Goal: Task Accomplishment & Management: Manage account settings

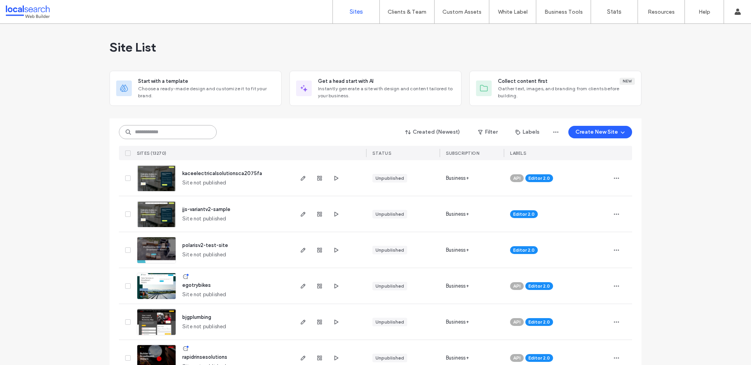
click at [168, 125] on input at bounding box center [168, 132] width 98 height 14
paste input "********"
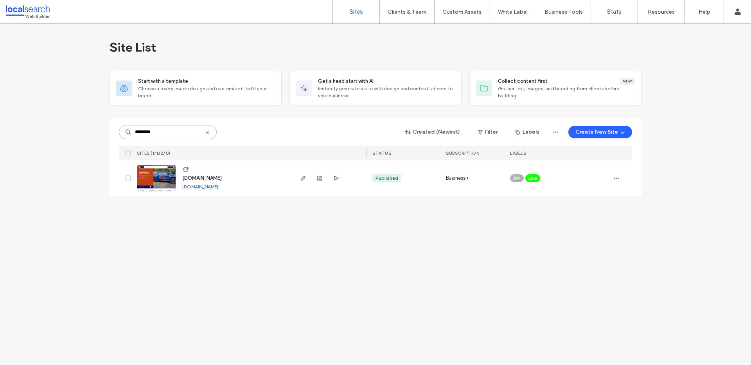
type input "********"
click at [148, 183] on img at bounding box center [156, 191] width 38 height 53
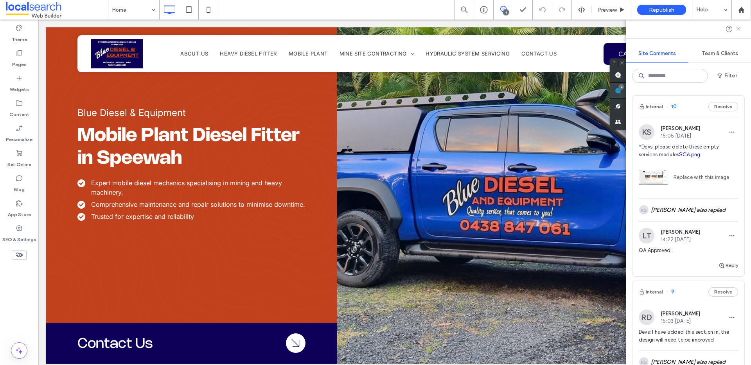
click at [621, 91] on use at bounding box center [618, 91] width 6 height 6
click at [740, 30] on use at bounding box center [738, 29] width 4 height 4
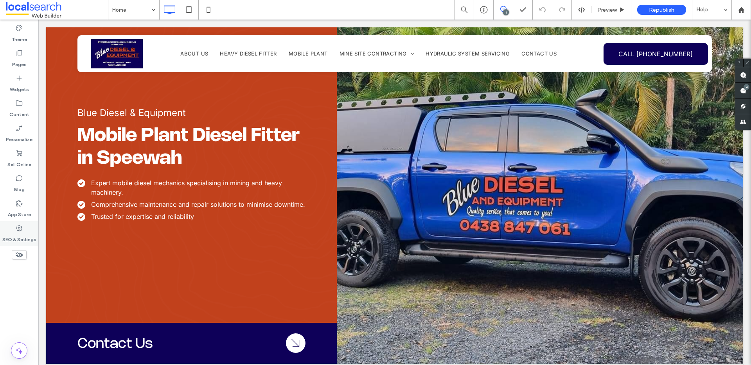
click at [19, 224] on icon at bounding box center [19, 228] width 8 height 8
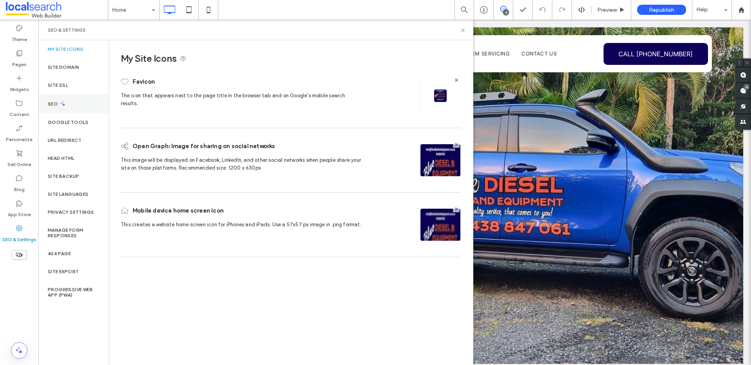
click at [73, 99] on div "SEO" at bounding box center [73, 103] width 70 height 19
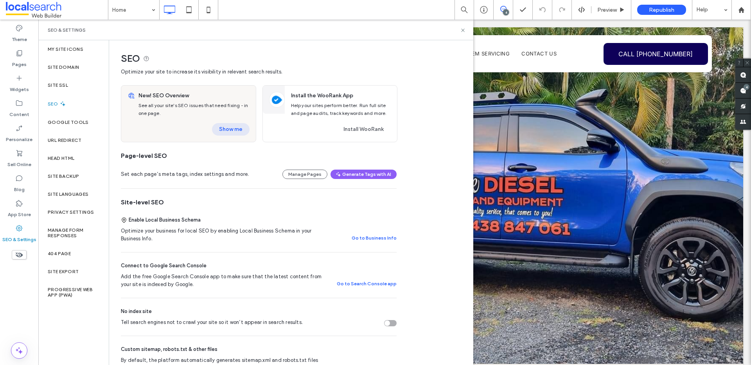
click at [234, 129] on button "Show me" at bounding box center [231, 129] width 38 height 13
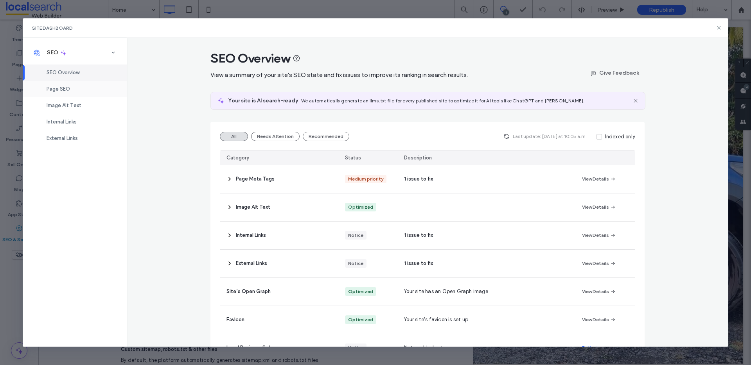
click at [67, 90] on span "Page SEO" at bounding box center [58, 89] width 23 height 6
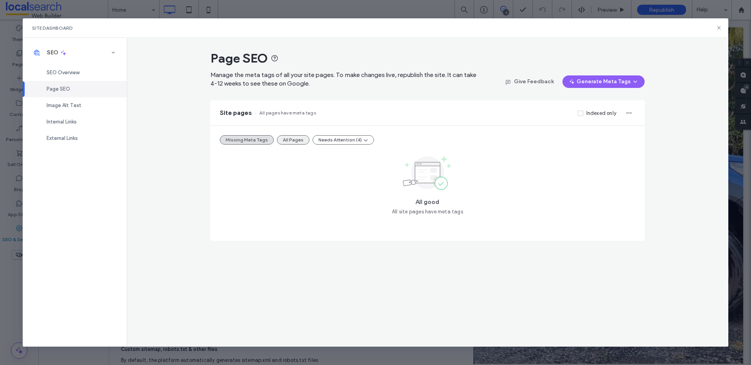
click at [285, 142] on button "All Pages" at bounding box center [293, 139] width 32 height 9
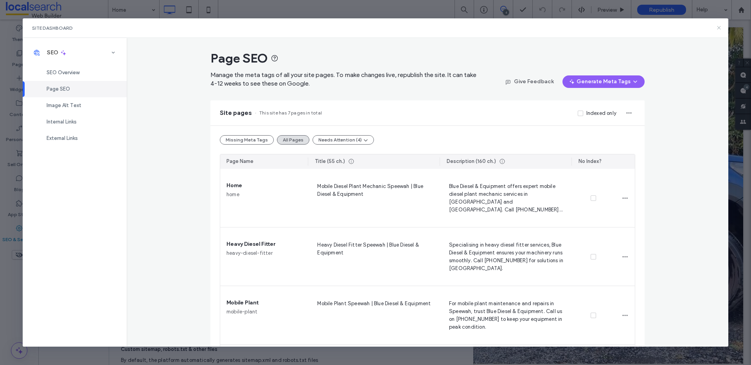
click at [717, 25] on icon at bounding box center [718, 28] width 6 height 6
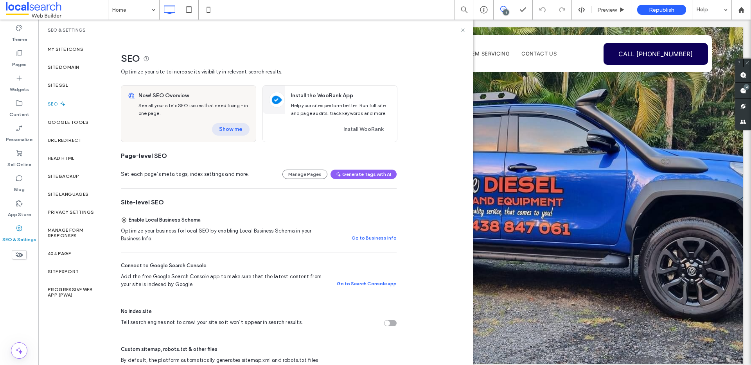
click at [227, 127] on button "Show me" at bounding box center [231, 129] width 38 height 13
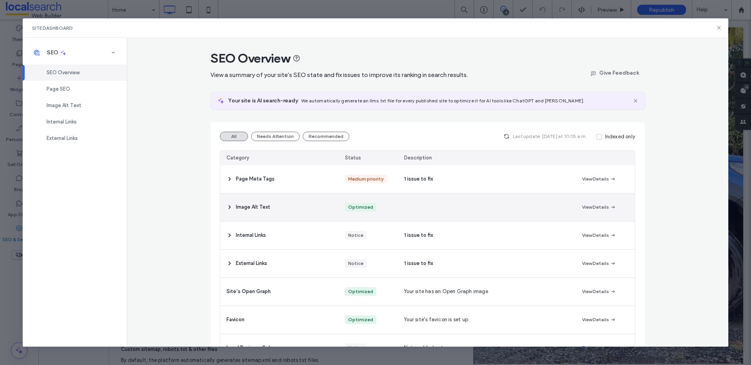
click at [236, 211] on span "Image Alt Text" at bounding box center [253, 207] width 34 height 8
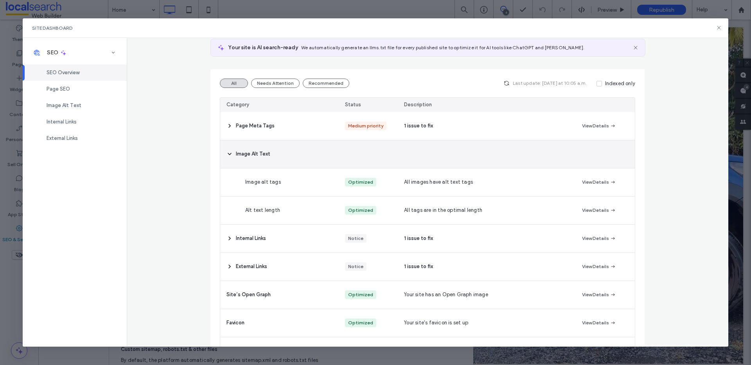
scroll to position [54, 0]
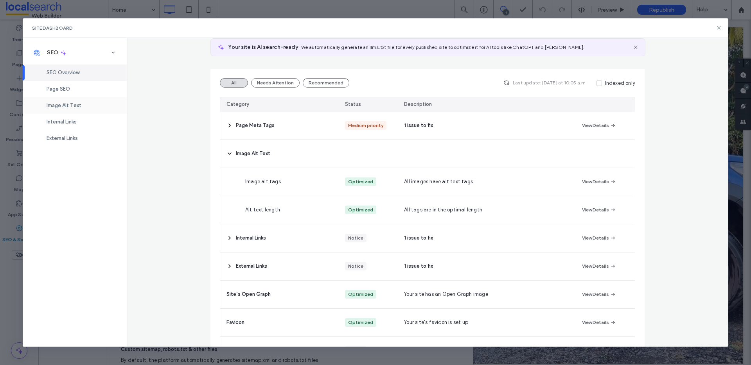
click at [95, 105] on div "Image Alt Text" at bounding box center [75, 105] width 104 height 16
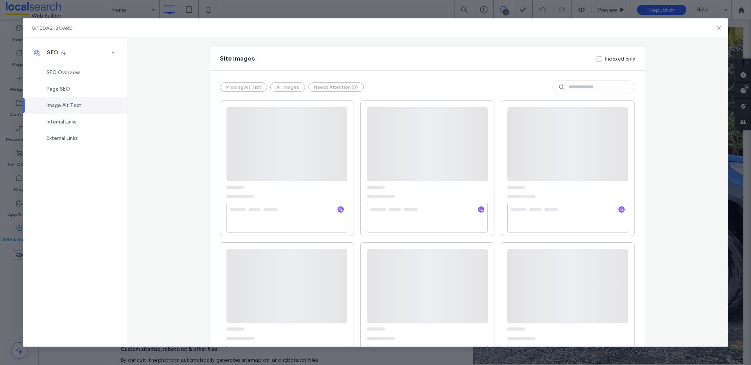
scroll to position [0, 0]
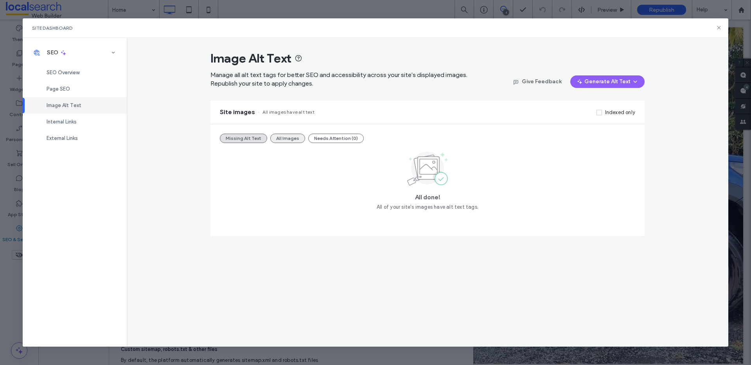
click at [290, 131] on div "Missing Alt Text All Images Needs Attention (0) All done! All of your site's im…" at bounding box center [427, 180] width 434 height 112
click at [290, 134] on button "All Images" at bounding box center [287, 138] width 35 height 9
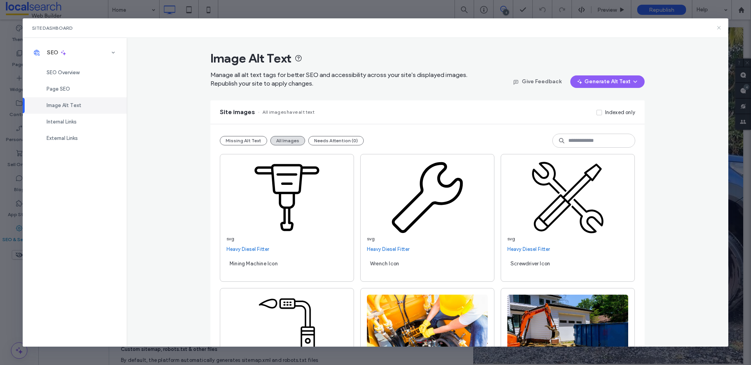
click at [717, 25] on icon at bounding box center [718, 28] width 6 height 6
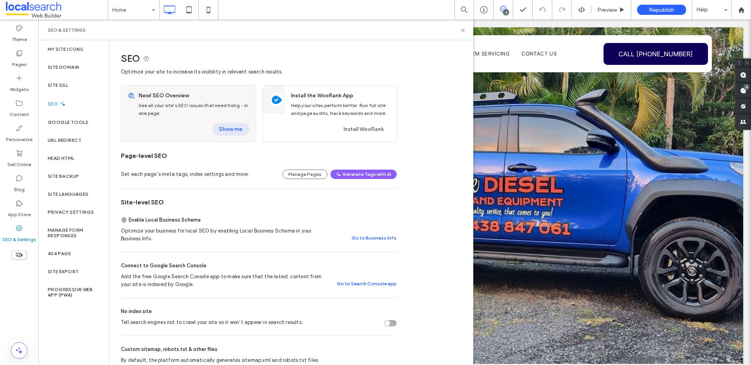
click at [229, 130] on button "Show me" at bounding box center [231, 129] width 38 height 13
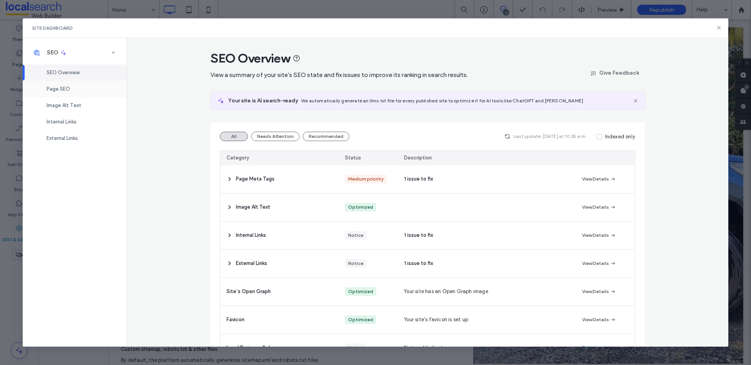
click at [96, 84] on div "Page SEO" at bounding box center [75, 89] width 104 height 16
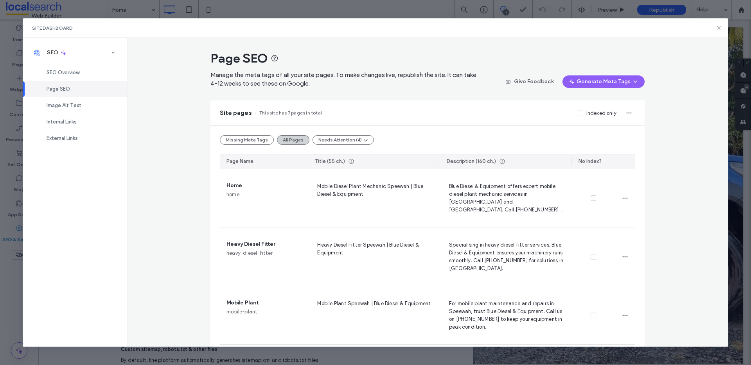
click at [289, 140] on button "All Pages" at bounding box center [293, 139] width 32 height 9
click at [717, 29] on use at bounding box center [719, 28] width 4 height 4
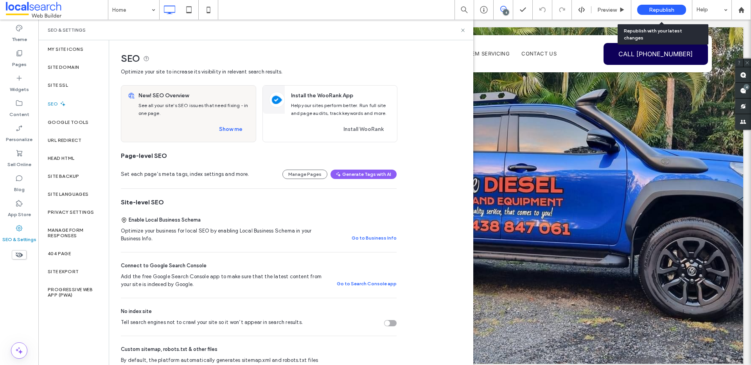
click at [670, 11] on span "Republish" at bounding box center [661, 10] width 25 height 7
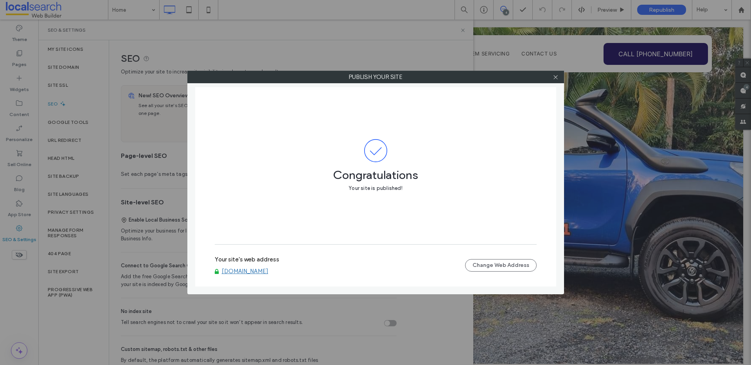
click at [268, 273] on link "www.bluedieselandequipment.com.au" at bounding box center [245, 271] width 47 height 7
click at [557, 76] on icon at bounding box center [555, 77] width 6 height 6
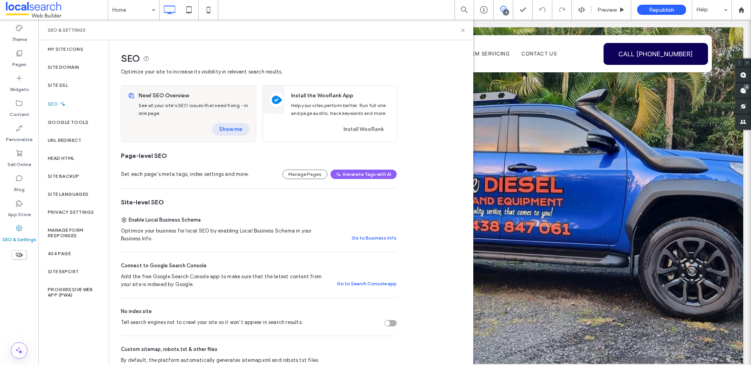
click at [239, 132] on button "Show me" at bounding box center [231, 129] width 38 height 13
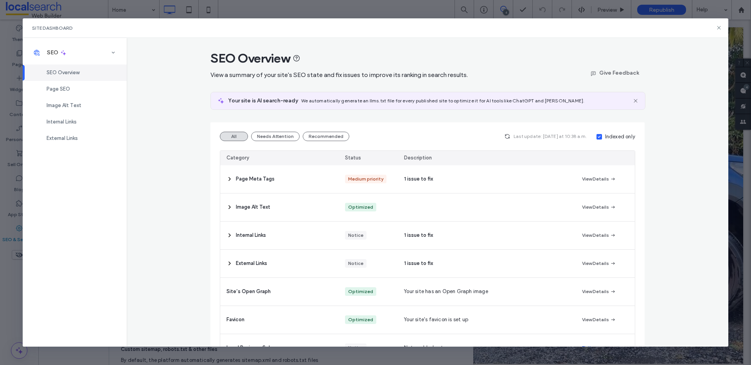
click at [596, 137] on span at bounding box center [598, 136] width 5 height 5
click at [101, 88] on div "Page SEO" at bounding box center [75, 89] width 104 height 16
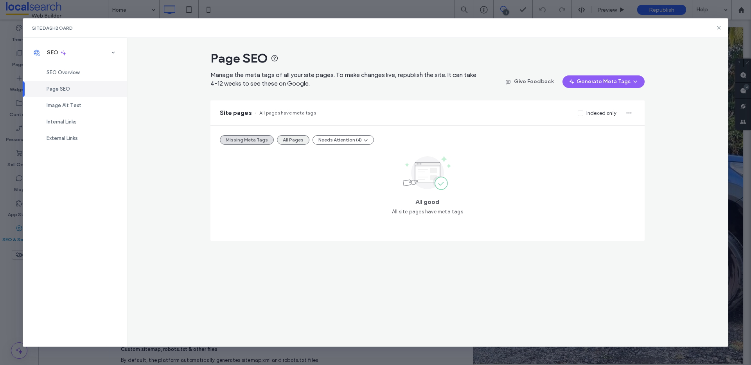
click at [278, 137] on button "All Pages" at bounding box center [293, 139] width 32 height 9
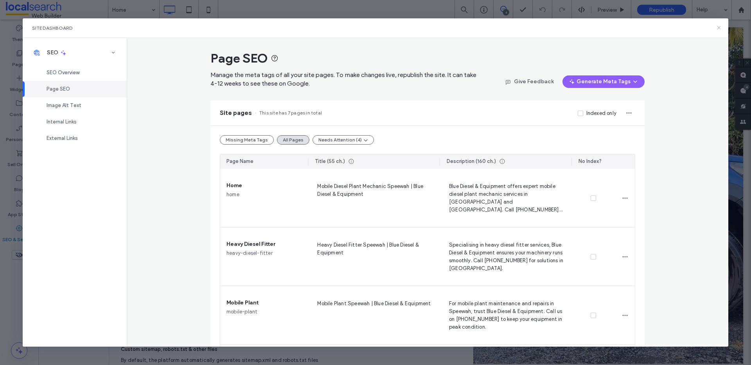
drag, startPoint x: 718, startPoint y: 27, endPoint x: 679, endPoint y: 7, distance: 44.2
click at [718, 27] on icon at bounding box center [718, 28] width 6 height 6
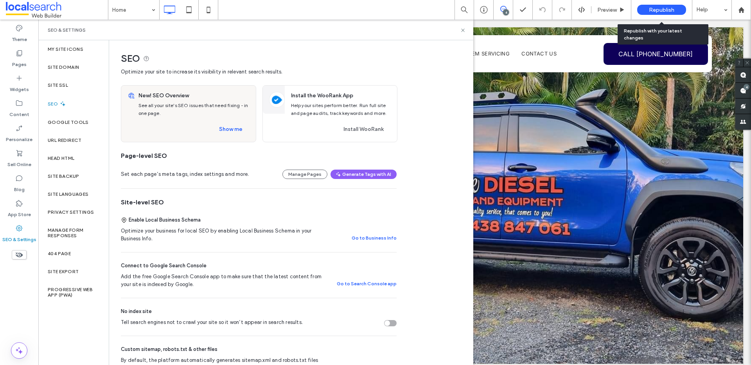
click at [670, 7] on span "Republish" at bounding box center [661, 10] width 25 height 7
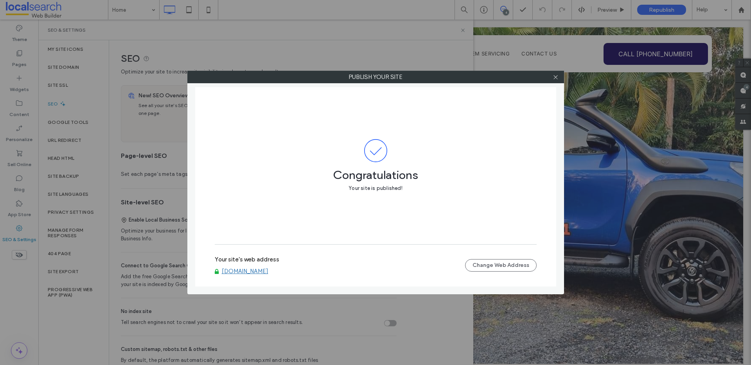
click at [268, 270] on link "www.bluedieselandequipment.com.au" at bounding box center [245, 271] width 47 height 7
click at [268, 273] on link "www.bluedieselandequipment.com.au" at bounding box center [245, 271] width 47 height 7
click at [552, 78] on icon at bounding box center [555, 77] width 6 height 6
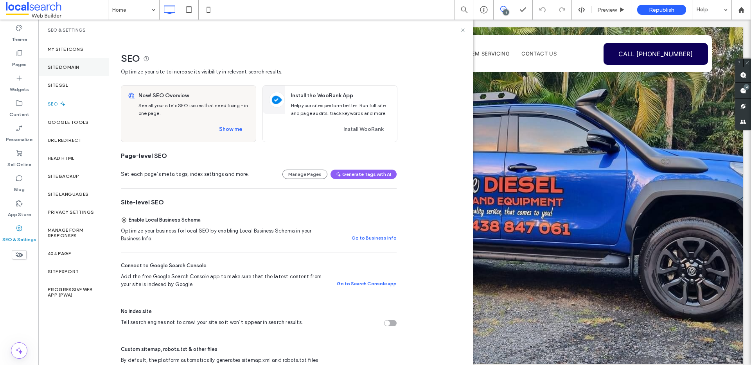
click at [94, 66] on div "Site Domain" at bounding box center [73, 67] width 70 height 18
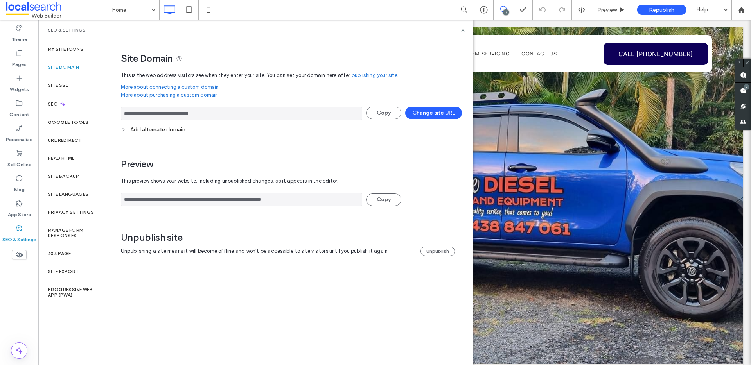
click at [232, 108] on input "**********" at bounding box center [241, 114] width 241 height 14
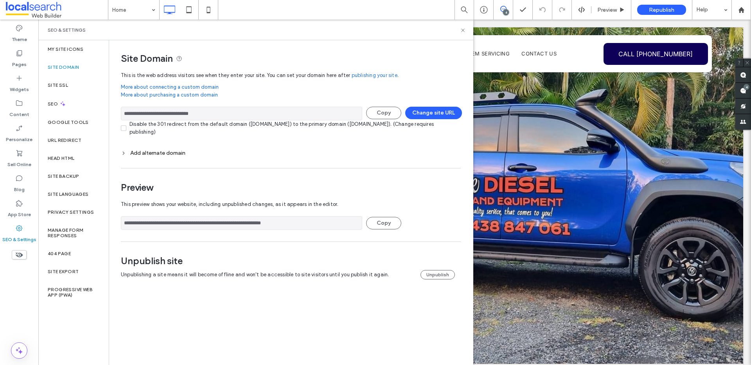
click at [232, 108] on input "**********" at bounding box center [241, 114] width 241 height 14
click at [462, 29] on icon at bounding box center [463, 30] width 6 height 6
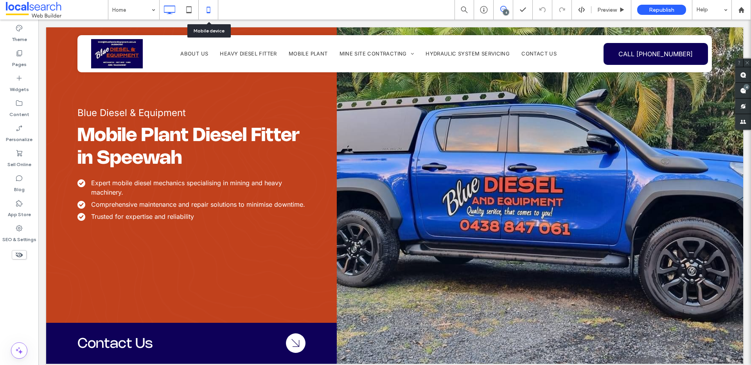
click at [210, 11] on use at bounding box center [208, 10] width 4 height 6
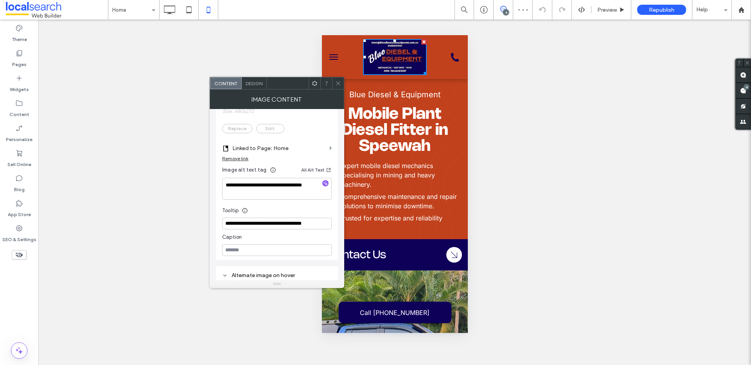
scroll to position [267, 0]
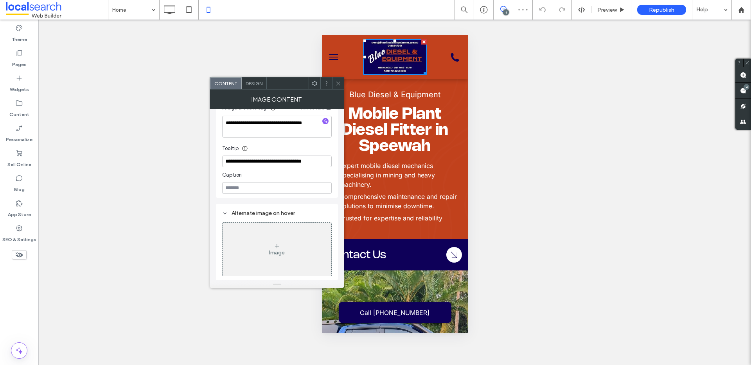
click at [251, 82] on span "Design" at bounding box center [253, 84] width 17 height 6
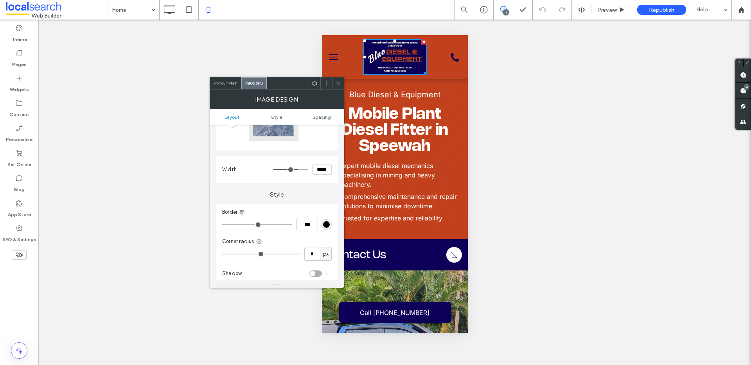
scroll to position [149, 0]
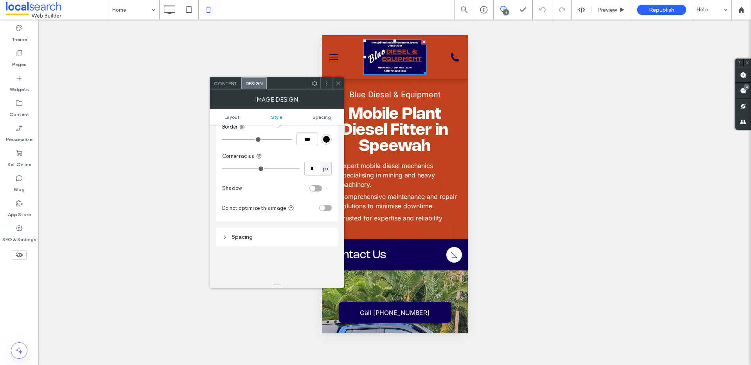
click at [323, 208] on div "toggle" at bounding box center [321, 207] width 5 height 5
click at [339, 82] on icon at bounding box center [338, 84] width 6 height 6
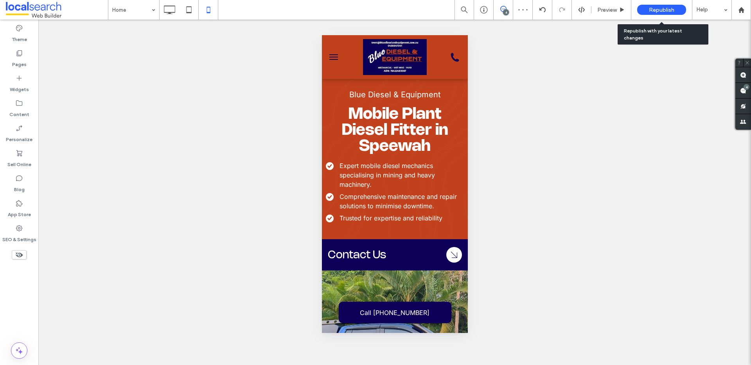
click at [668, 13] on div "Republish" at bounding box center [661, 10] width 49 height 10
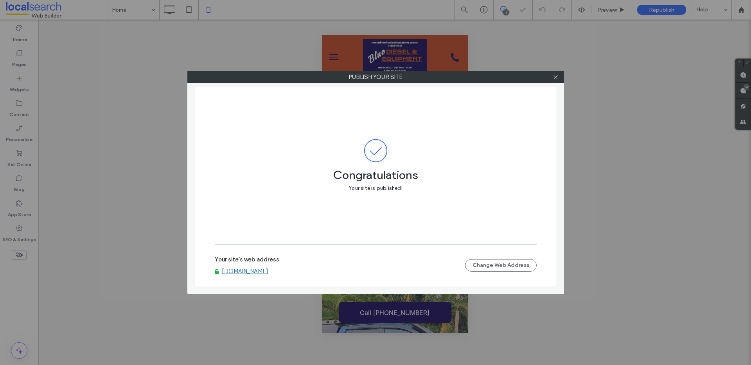
click at [268, 274] on link "www.bluedieselandequipment.com.au" at bounding box center [245, 271] width 47 height 7
click at [552, 78] on icon at bounding box center [555, 77] width 6 height 6
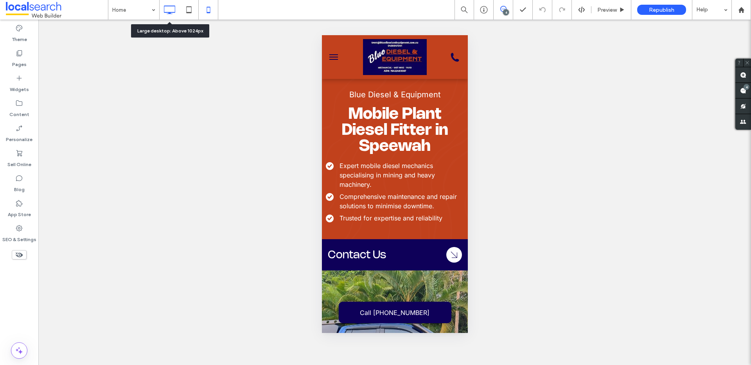
click at [176, 7] on icon at bounding box center [169, 10] width 16 height 16
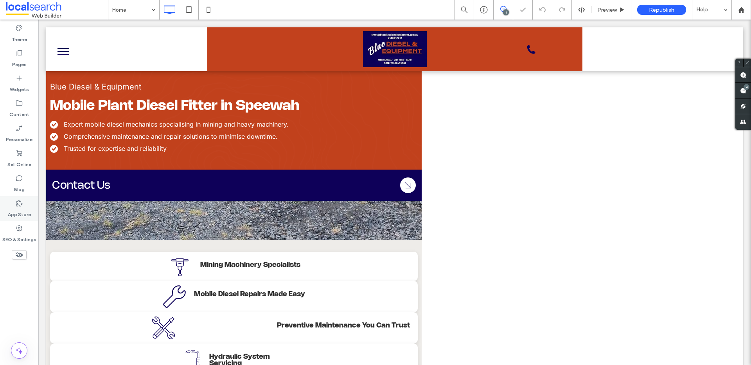
click at [22, 205] on icon at bounding box center [19, 203] width 8 height 8
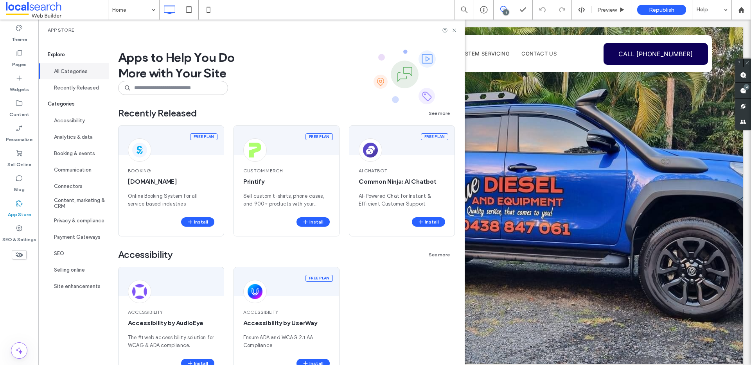
scroll to position [0, 0]
click at [16, 181] on icon at bounding box center [19, 178] width 8 height 8
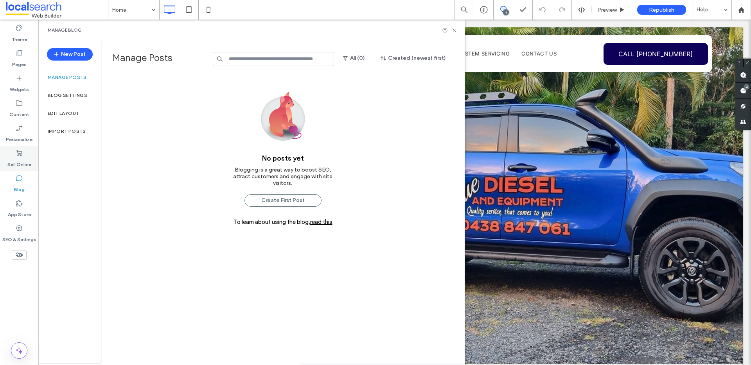
click at [22, 152] on use at bounding box center [19, 153] width 6 height 6
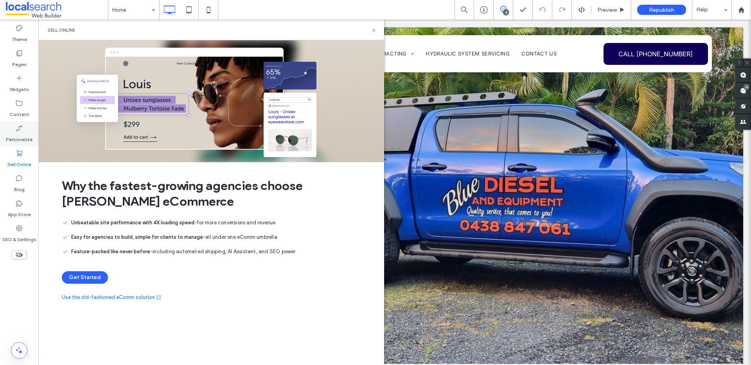
click at [19, 132] on label "Personalize" at bounding box center [19, 137] width 27 height 11
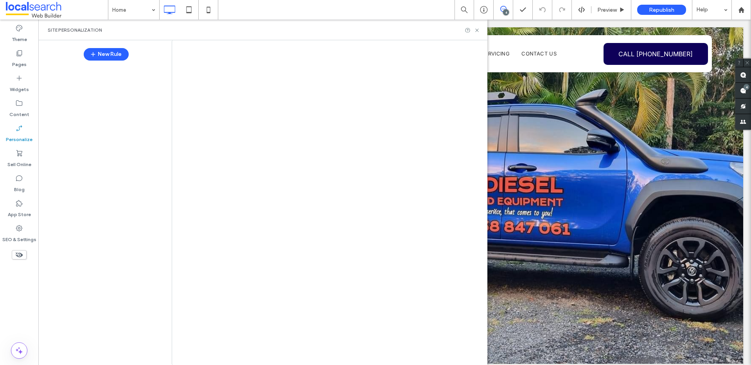
click at [15, 106] on icon at bounding box center [19, 103] width 8 height 8
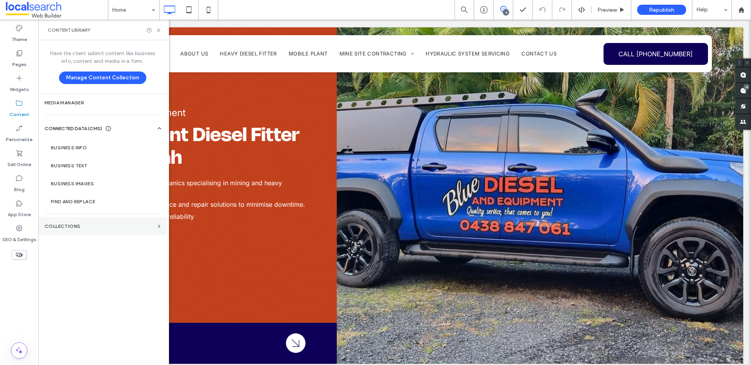
click at [57, 222] on section "Collections" at bounding box center [102, 226] width 128 height 18
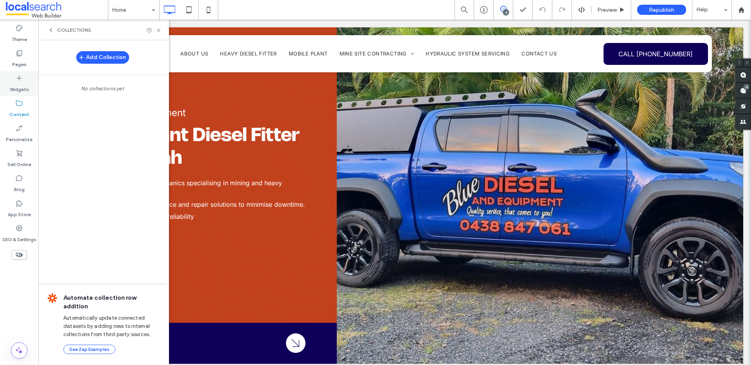
click at [16, 86] on label "Widgets" at bounding box center [19, 87] width 19 height 11
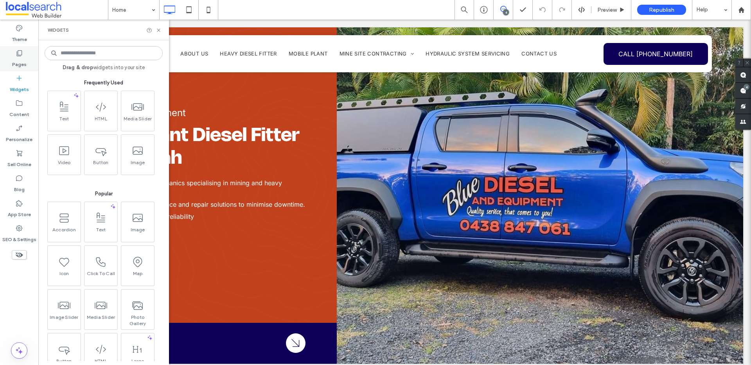
click at [13, 56] on div "Pages" at bounding box center [19, 58] width 38 height 25
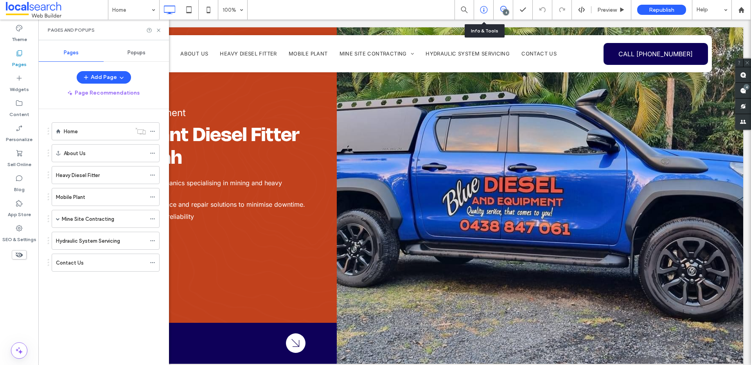
click at [482, 8] on icon at bounding box center [484, 10] width 8 height 8
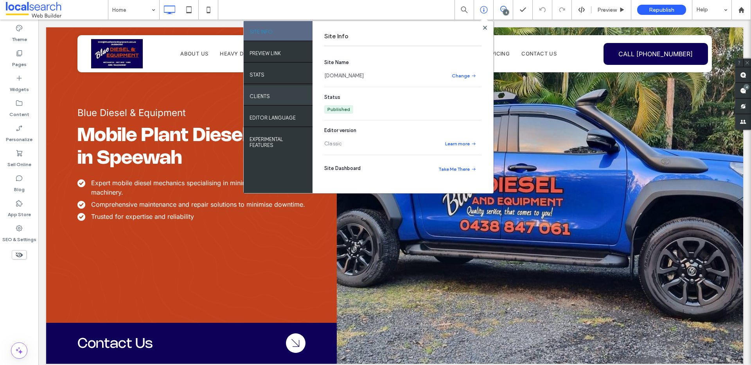
click at [271, 97] on div "Clients" at bounding box center [278, 96] width 69 height 20
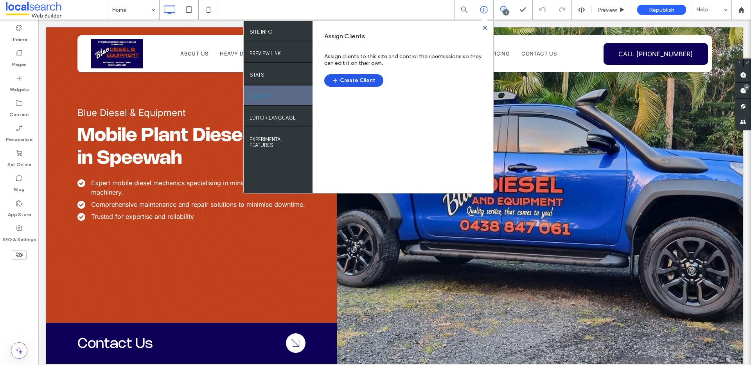
click at [355, 80] on button "Create Client" at bounding box center [353, 80] width 59 height 13
click at [281, 35] on div "SITE INFO" at bounding box center [278, 31] width 69 height 20
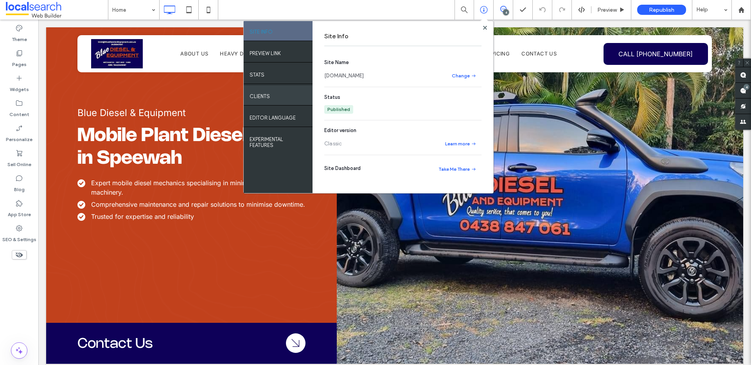
click at [274, 97] on div "Clients" at bounding box center [278, 96] width 69 height 20
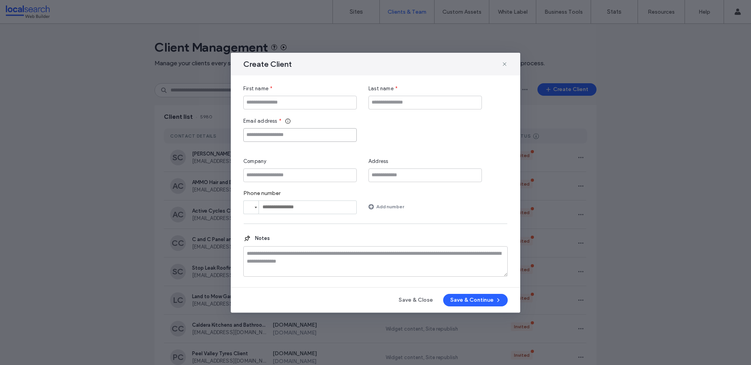
click at [275, 137] on input "Email address" at bounding box center [299, 135] width 113 height 14
paste input "**********"
type input "**********"
click at [287, 104] on input "First name" at bounding box center [299, 103] width 113 height 14
paste input "**********"
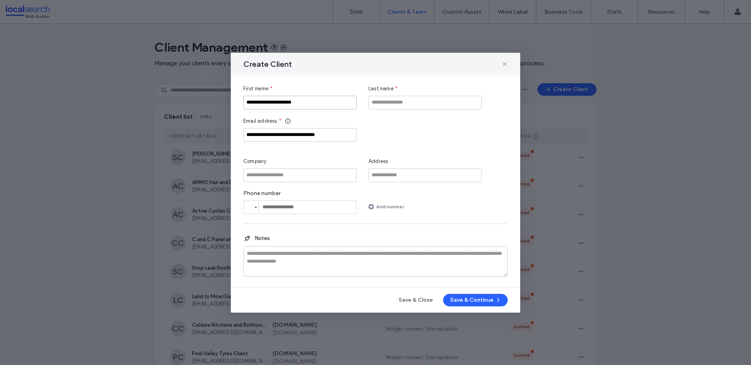
type input "**********"
click at [281, 173] on input "Company" at bounding box center [299, 175] width 113 height 14
paste input "**********"
type input "**********"
click at [382, 102] on input "Last name" at bounding box center [424, 103] width 113 height 14
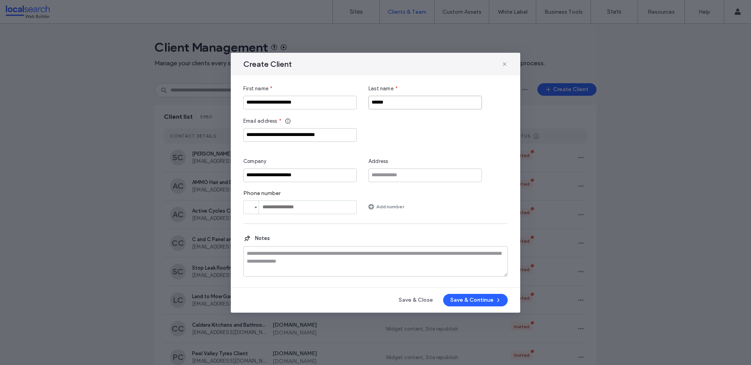
type input "******"
click at [274, 104] on input "**********" at bounding box center [299, 103] width 113 height 14
type input "**********"
click at [274, 173] on input "**********" at bounding box center [299, 175] width 113 height 14
type input "**********"
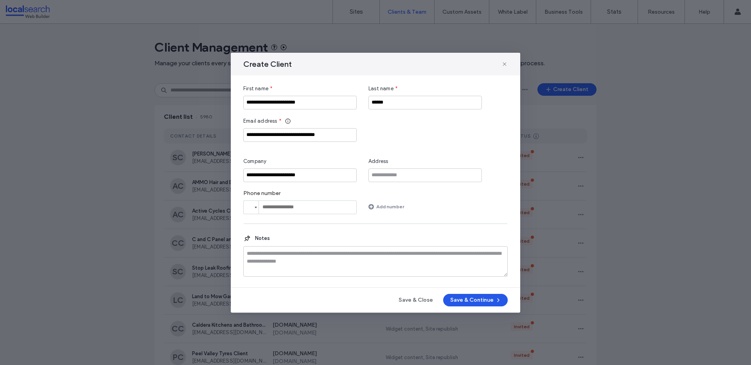
click at [478, 301] on button "Save & Continue" at bounding box center [475, 300] width 65 height 13
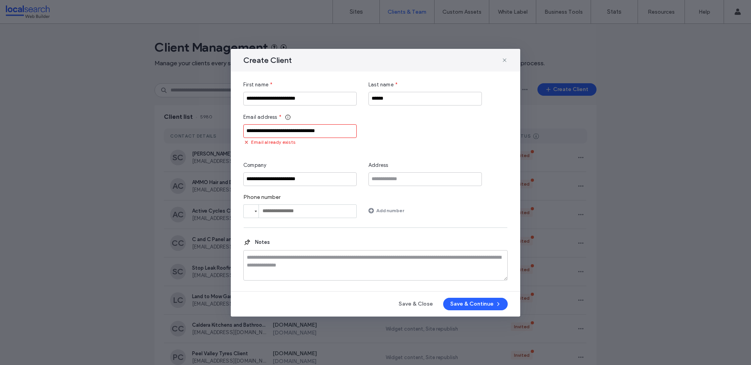
click at [335, 133] on input "**********" at bounding box center [299, 131] width 113 height 14
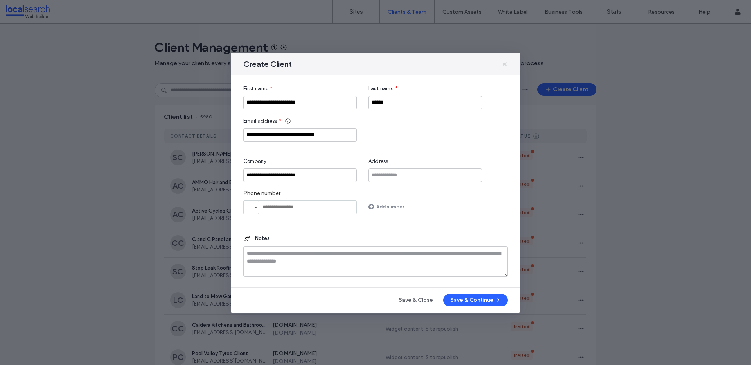
click at [508, 61] on div "Create Client" at bounding box center [375, 64] width 289 height 23
click at [505, 61] on icon at bounding box center [504, 64] width 6 height 6
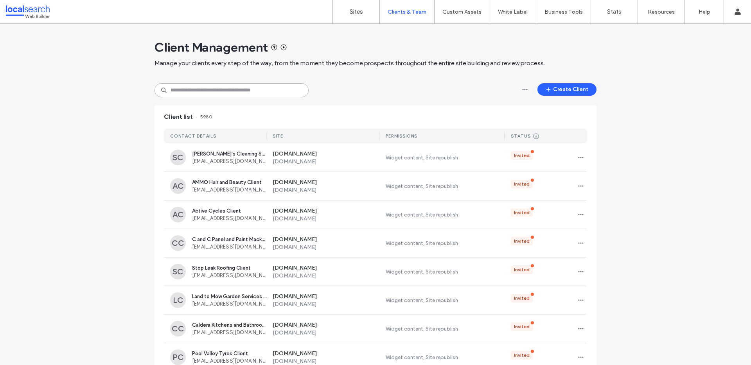
click at [218, 86] on input at bounding box center [231, 90] width 154 height 14
paste input "**********"
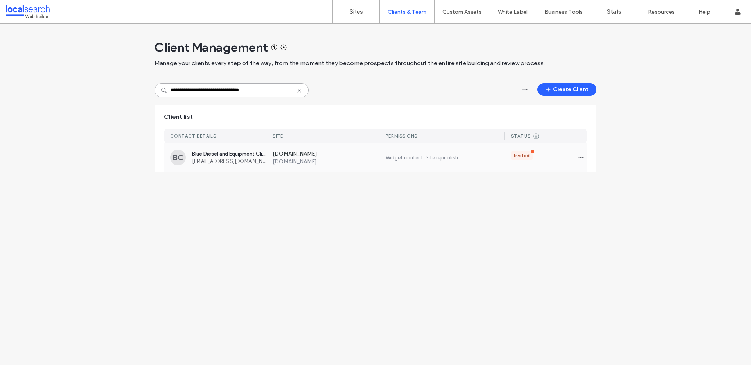
type input "**********"
click at [264, 151] on span "Blue Diesel and Equipment Client" at bounding box center [229, 154] width 74 height 6
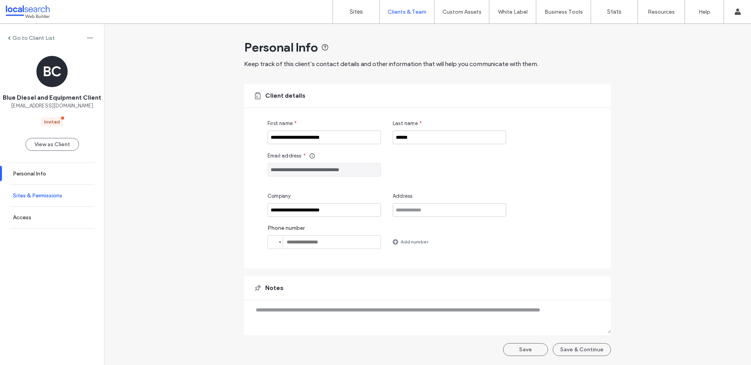
click at [39, 199] on label "Sites & Permissions" at bounding box center [37, 195] width 49 height 7
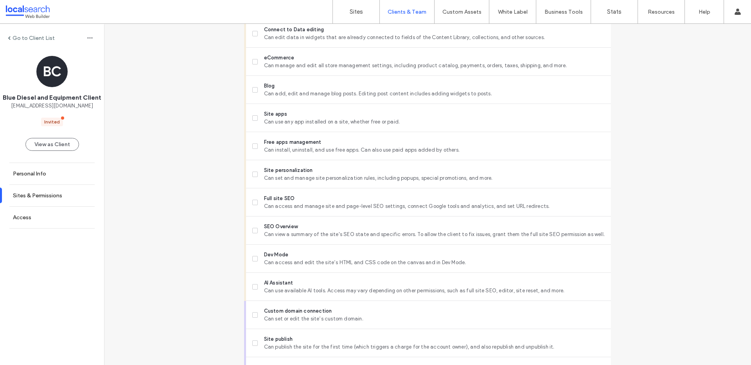
scroll to position [614, 0]
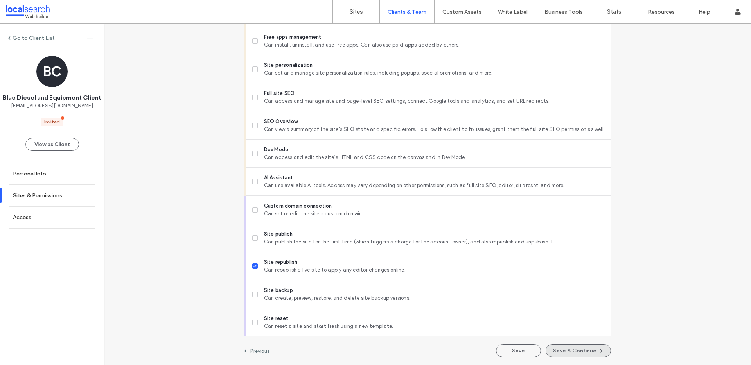
click at [564, 348] on button "Save & Continue" at bounding box center [577, 350] width 65 height 13
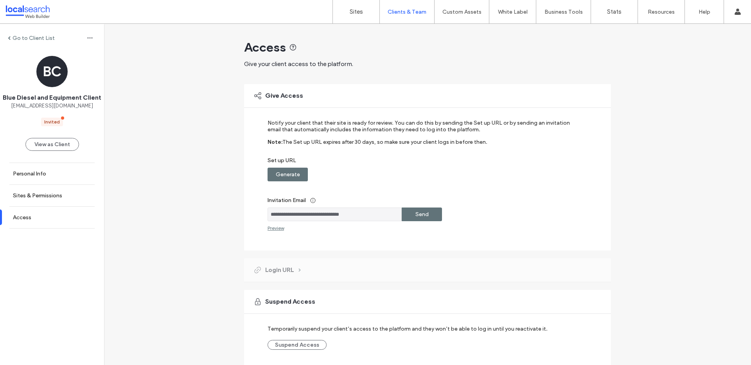
click at [292, 172] on label "Generate" at bounding box center [288, 174] width 24 height 14
click at [415, 175] on label "Copy" at bounding box center [422, 174] width 14 height 14
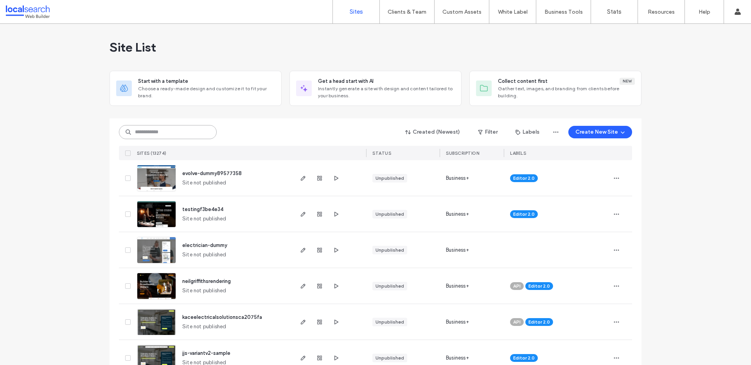
click at [156, 136] on input at bounding box center [168, 132] width 98 height 14
paste input "**********"
type input "**********"
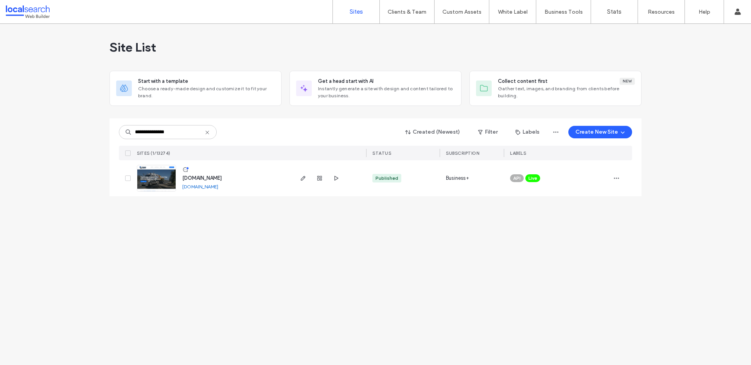
click at [146, 183] on img at bounding box center [156, 191] width 38 height 53
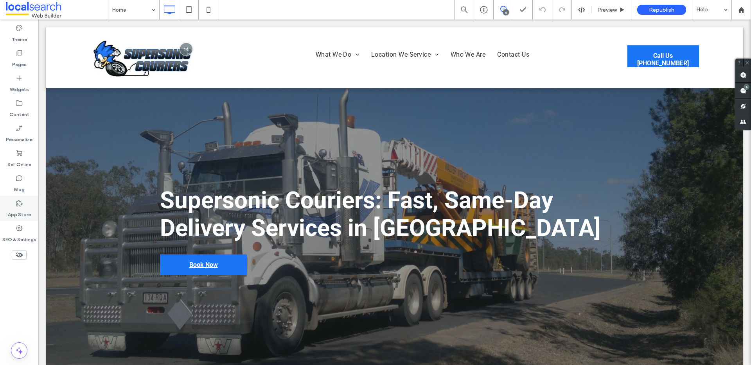
drag, startPoint x: 15, startPoint y: 227, endPoint x: 22, endPoint y: 211, distance: 17.5
click at [15, 227] on icon at bounding box center [19, 228] width 8 height 8
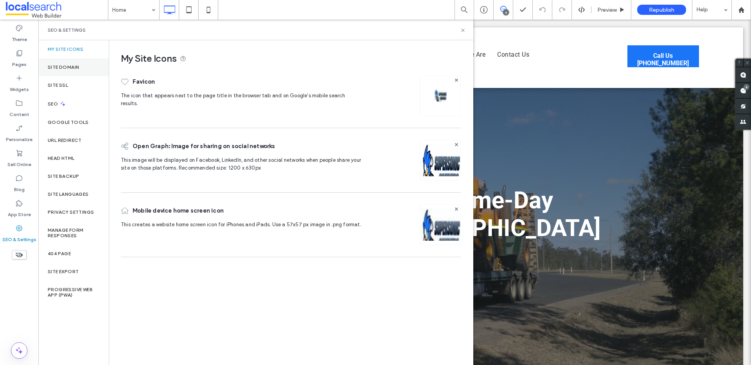
click at [76, 68] on label "Site Domain" at bounding box center [63, 67] width 31 height 5
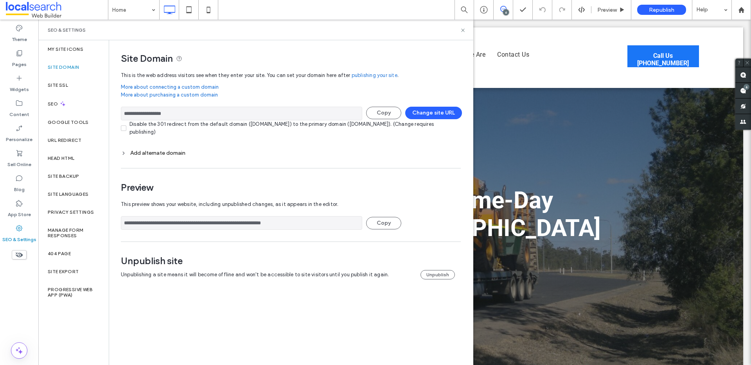
drag, startPoint x: 261, startPoint y: 225, endPoint x: 143, endPoint y: 222, distance: 117.7
click at [120, 221] on div "**********" at bounding box center [287, 167] width 357 height 255
click at [463, 28] on icon at bounding box center [463, 30] width 6 height 6
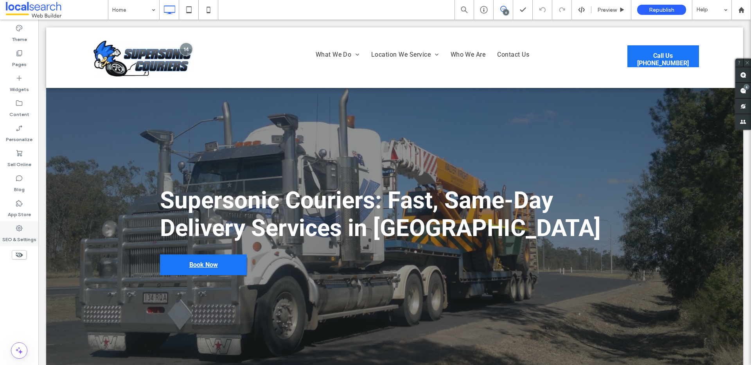
click at [22, 225] on icon at bounding box center [19, 228] width 8 height 8
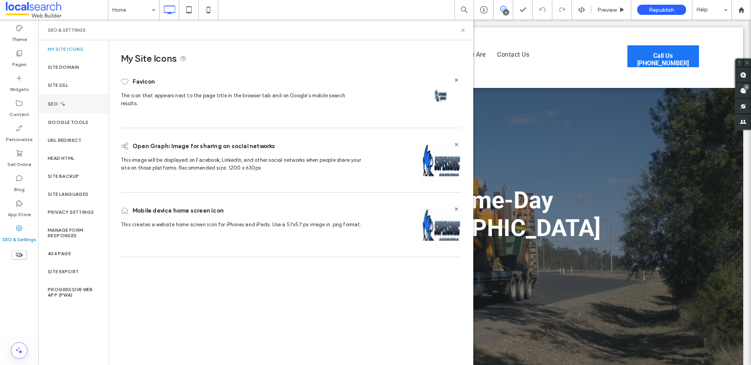
click at [76, 102] on div "SEO" at bounding box center [73, 103] width 70 height 19
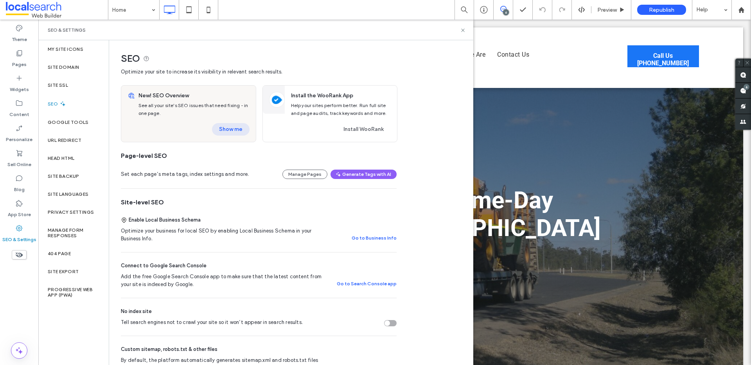
click at [228, 124] on button "Show me" at bounding box center [231, 129] width 38 height 13
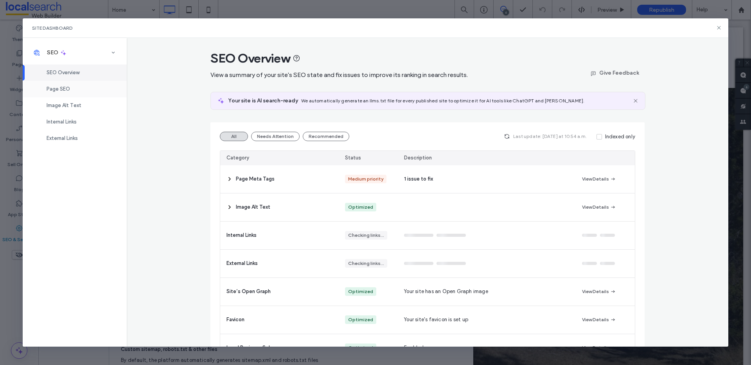
click at [88, 86] on div "Page SEO" at bounding box center [75, 89] width 104 height 16
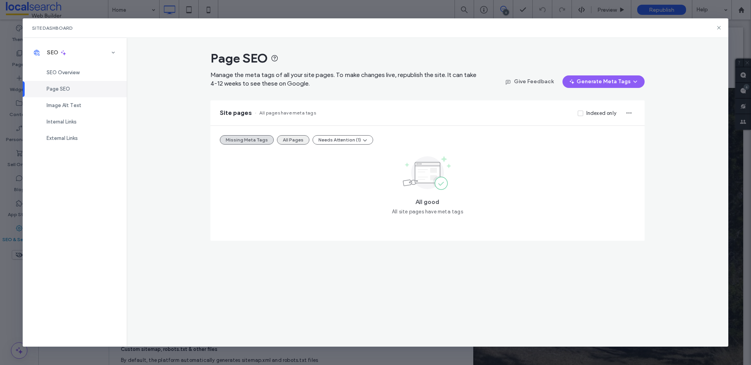
click at [294, 138] on button "All Pages" at bounding box center [293, 139] width 32 height 9
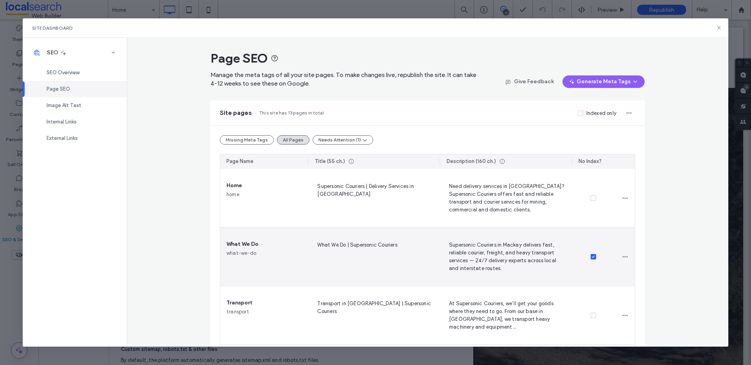
click at [591, 256] on icon at bounding box center [592, 257] width 3 height 2
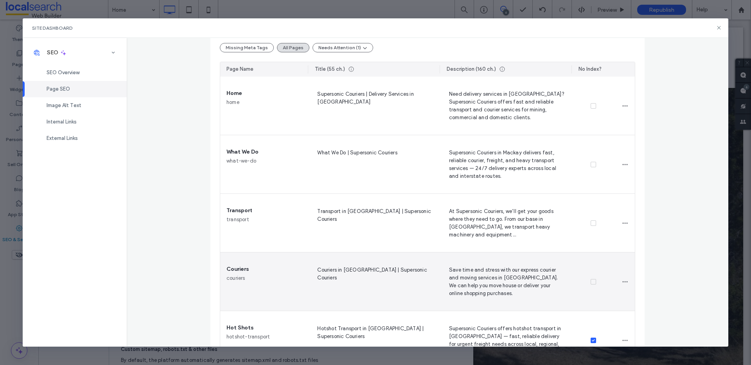
scroll to position [161, 0]
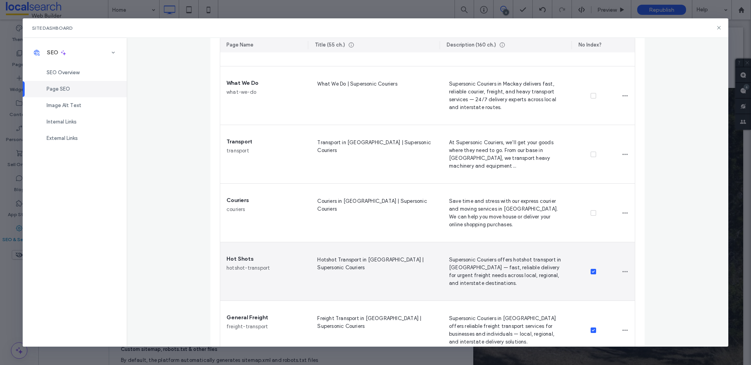
click at [591, 272] on icon at bounding box center [592, 272] width 3 height 2
click at [591, 271] on icon at bounding box center [592, 272] width 3 height 2
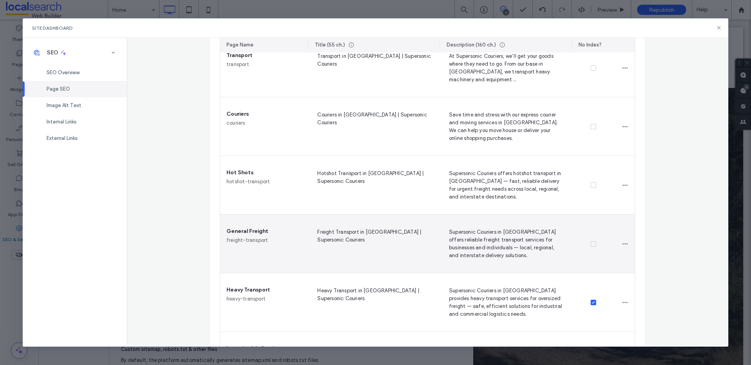
scroll to position [248, 0]
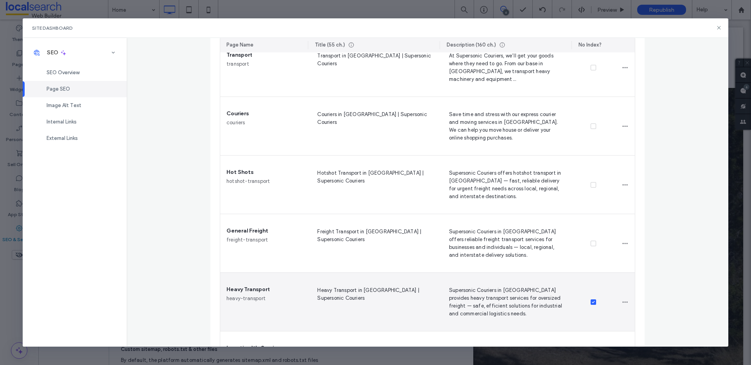
click at [592, 301] on span at bounding box center [592, 301] width 5 height 5
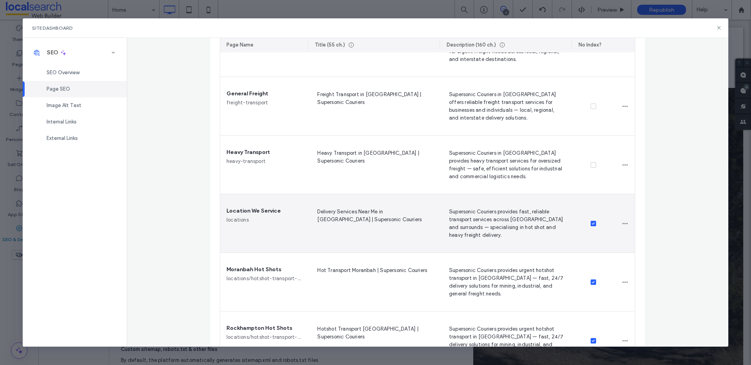
drag, startPoint x: 591, startPoint y: 224, endPoint x: 589, endPoint y: 246, distance: 22.0
click at [591, 225] on span at bounding box center [592, 223] width 5 height 5
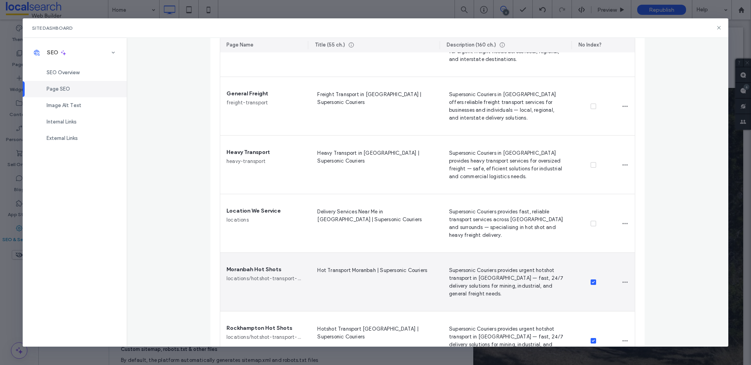
click at [591, 281] on icon at bounding box center [592, 282] width 3 height 2
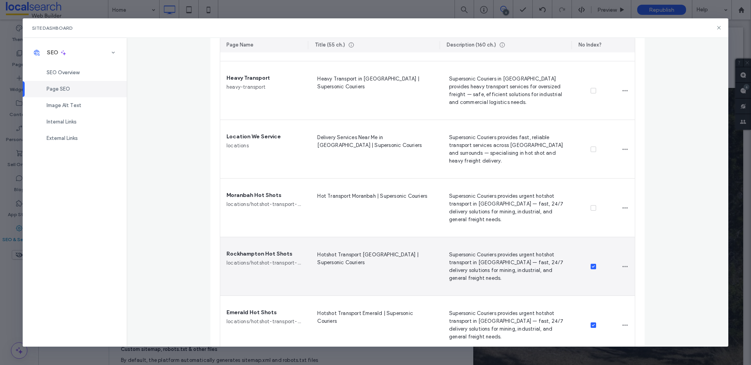
click at [591, 267] on icon at bounding box center [592, 266] width 3 height 2
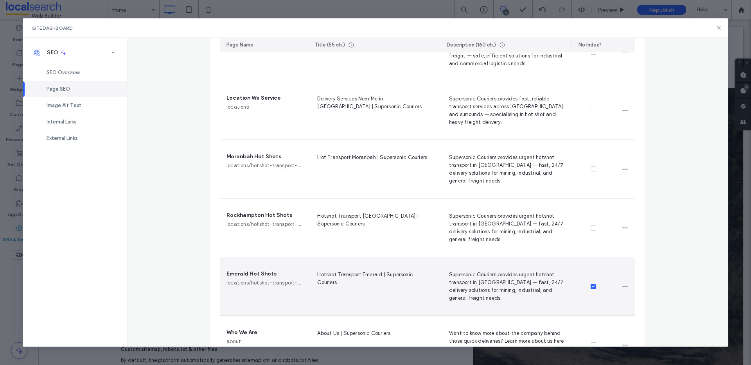
scroll to position [504, 0]
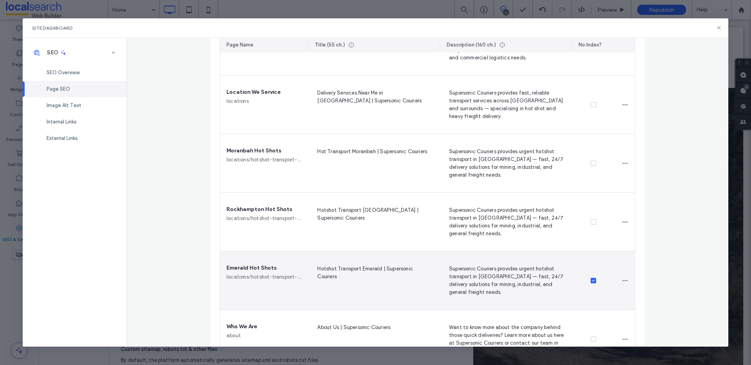
click at [589, 284] on div at bounding box center [593, 280] width 44 height 59
click at [591, 280] on icon at bounding box center [592, 281] width 3 height 2
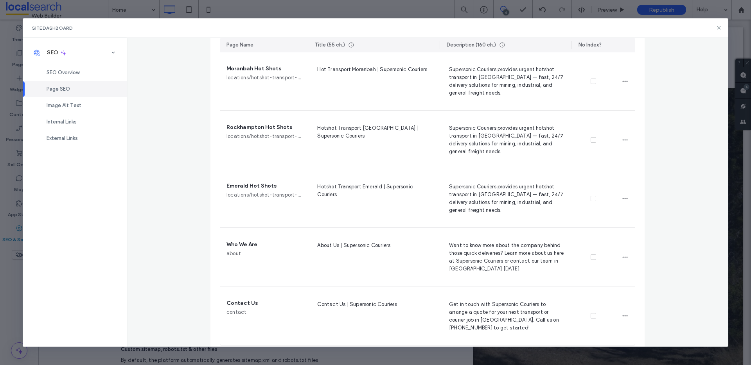
scroll to position [594, 0]
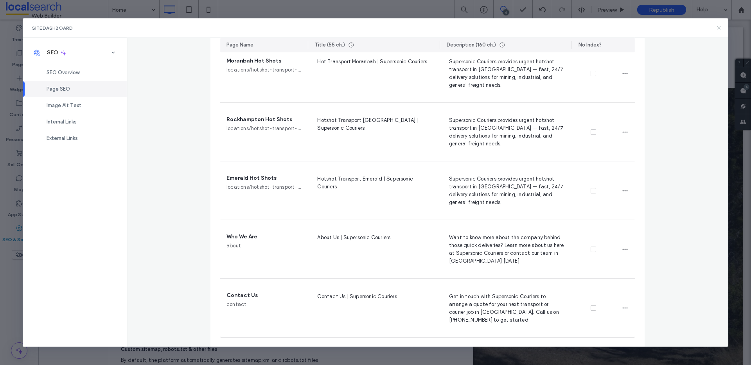
click at [720, 29] on use at bounding box center [719, 28] width 4 height 4
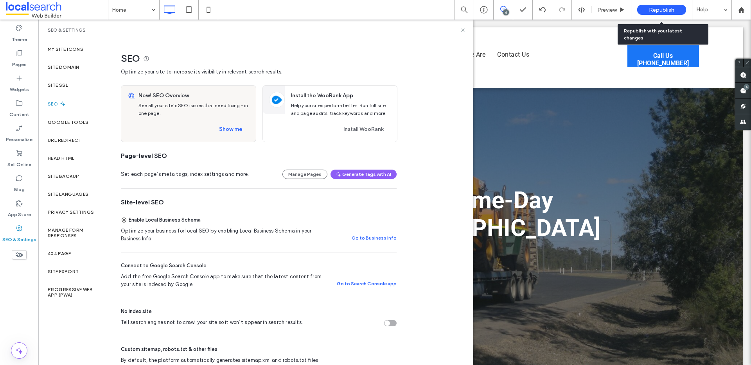
click at [674, 13] on div "Republish" at bounding box center [661, 10] width 49 height 10
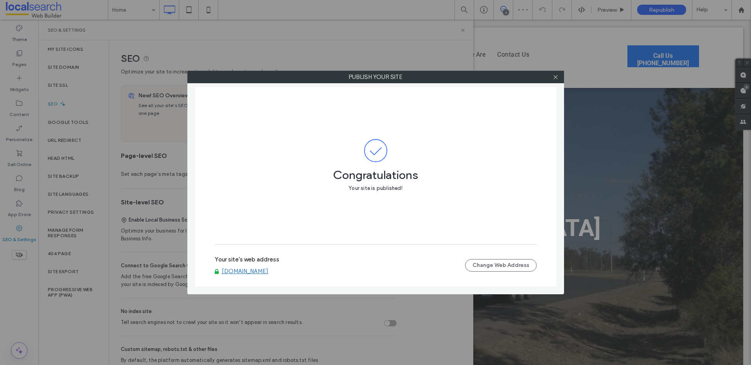
click at [243, 272] on link "www.superexpress.au" at bounding box center [245, 271] width 47 height 7
click at [229, 268] on link "www.superexpress.au" at bounding box center [245, 271] width 47 height 7
click at [554, 76] on icon at bounding box center [555, 77] width 6 height 6
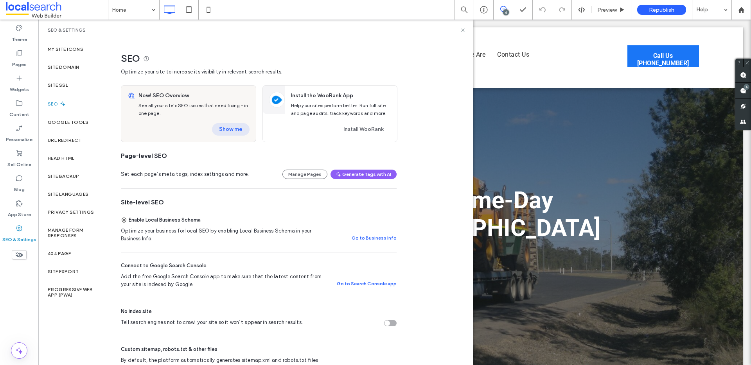
click at [231, 124] on button "Show me" at bounding box center [231, 129] width 38 height 13
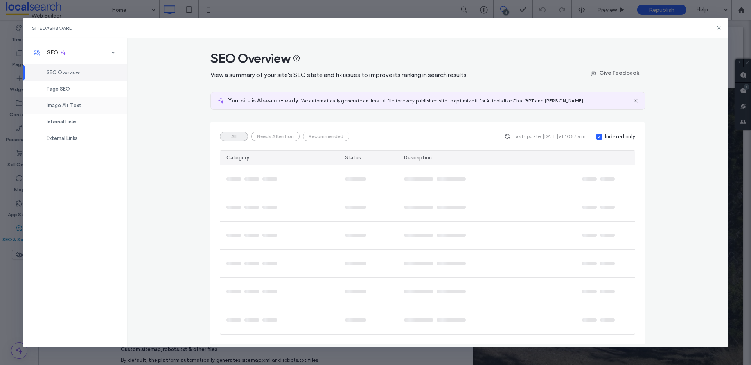
click at [81, 98] on div "Image Alt Text" at bounding box center [75, 105] width 104 height 16
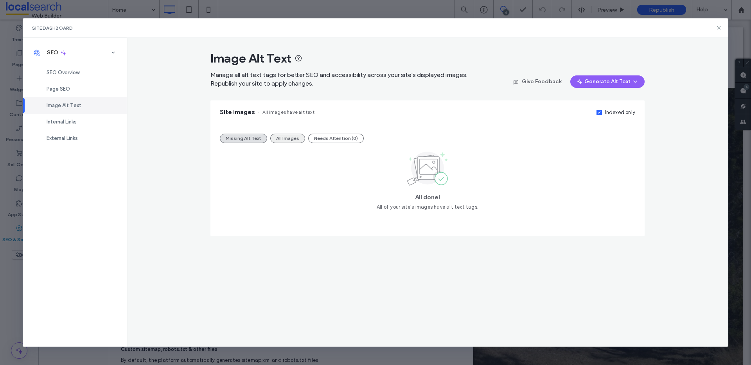
click at [280, 140] on button "All Images" at bounding box center [287, 138] width 35 height 9
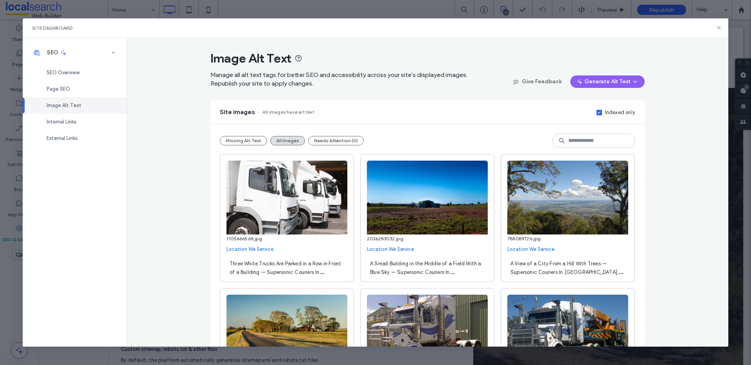
click at [607, 114] on div "Indexed only" at bounding box center [620, 113] width 30 height 8
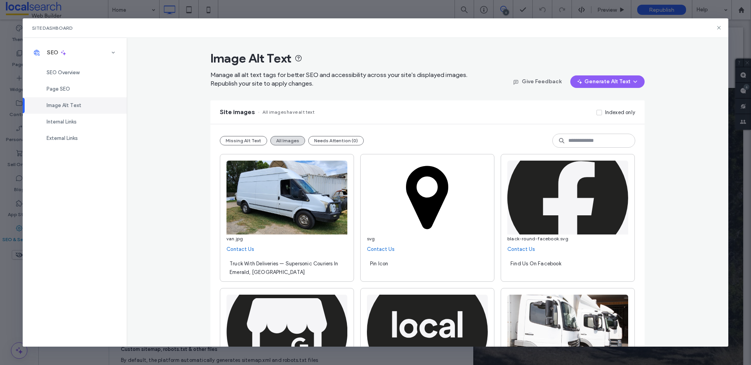
scroll to position [2, 0]
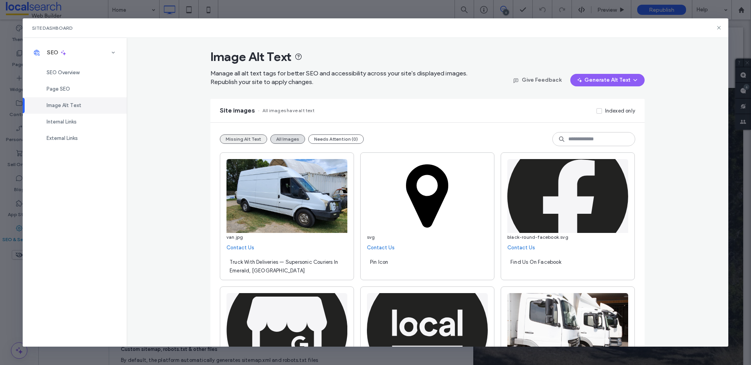
click at [241, 138] on button "Missing Alt Text" at bounding box center [243, 138] width 47 height 9
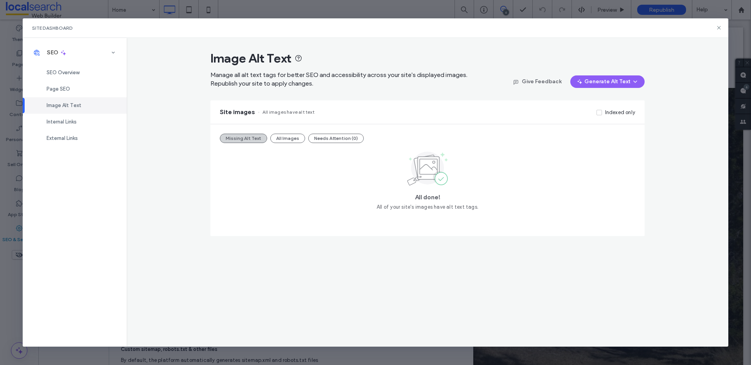
scroll to position [0, 0]
click at [85, 90] on div "Page SEO" at bounding box center [75, 89] width 104 height 16
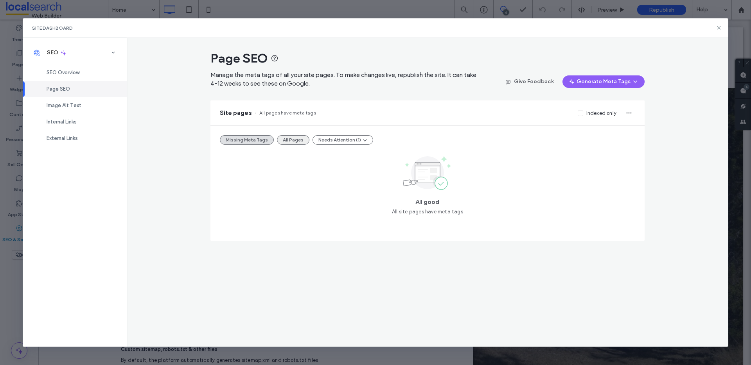
click at [300, 139] on button "All Pages" at bounding box center [293, 139] width 32 height 9
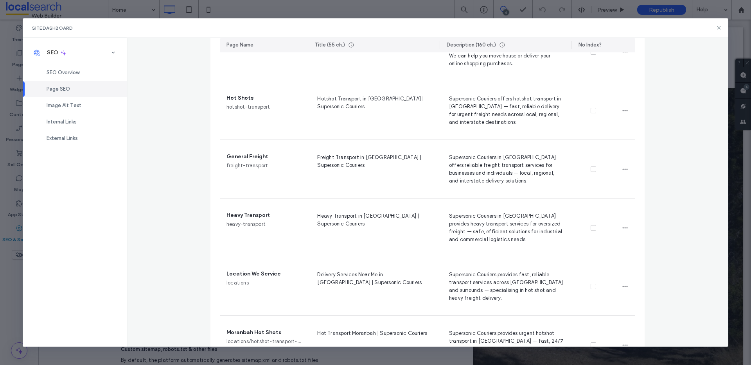
scroll to position [594, 0]
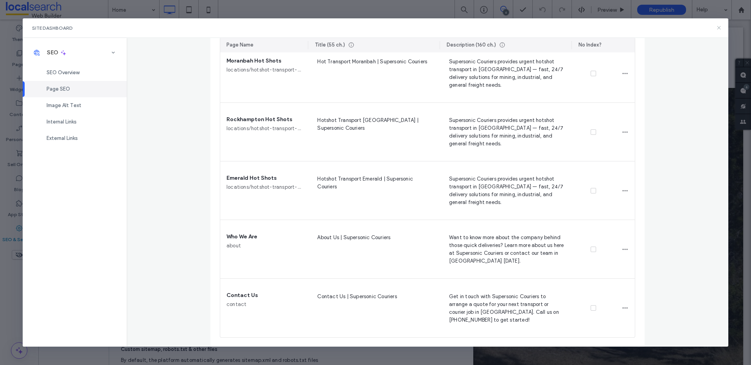
click at [719, 27] on icon at bounding box center [718, 28] width 6 height 6
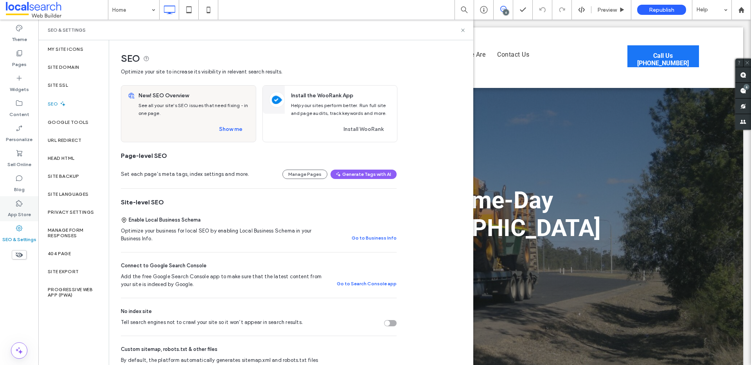
click at [23, 209] on label "App Store" at bounding box center [19, 212] width 23 height 11
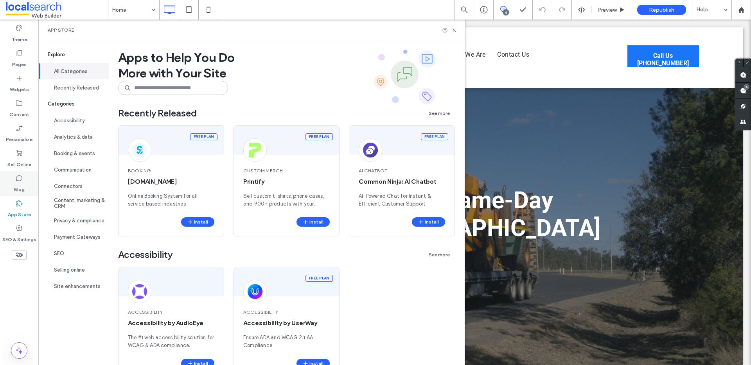
click at [22, 177] on icon at bounding box center [19, 178] width 8 height 8
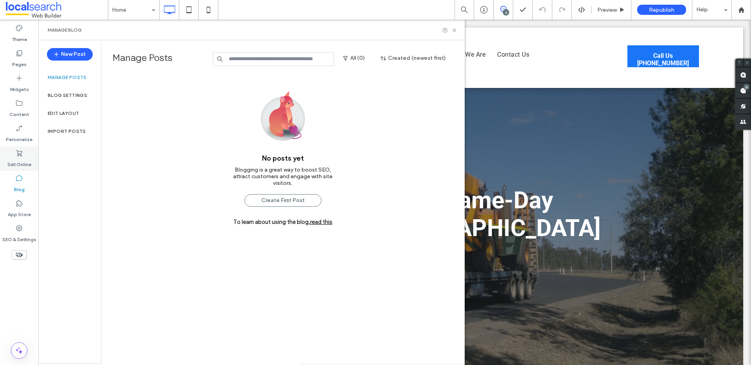
click at [18, 155] on use at bounding box center [19, 153] width 6 height 6
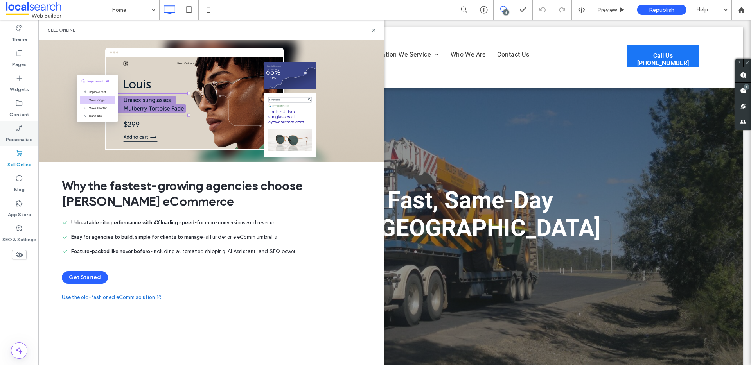
click at [20, 132] on icon at bounding box center [19, 128] width 8 height 8
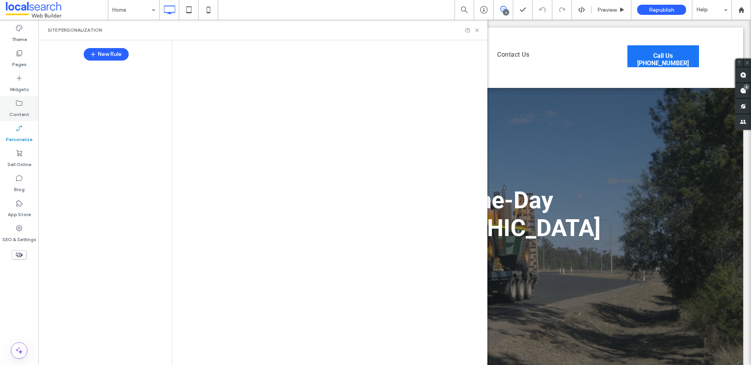
click at [28, 101] on div "Content" at bounding box center [19, 108] width 38 height 25
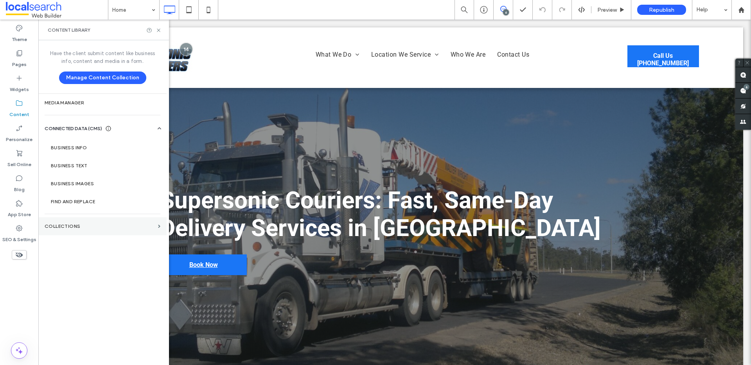
click at [91, 229] on label "Collections" at bounding box center [100, 226] width 110 height 5
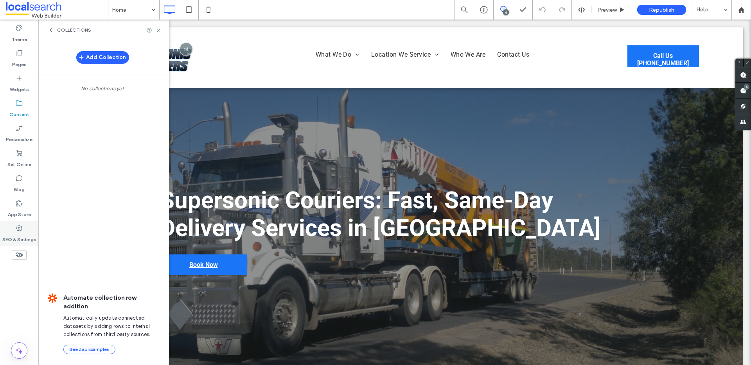
click at [21, 223] on div "SEO & Settings" at bounding box center [19, 233] width 38 height 25
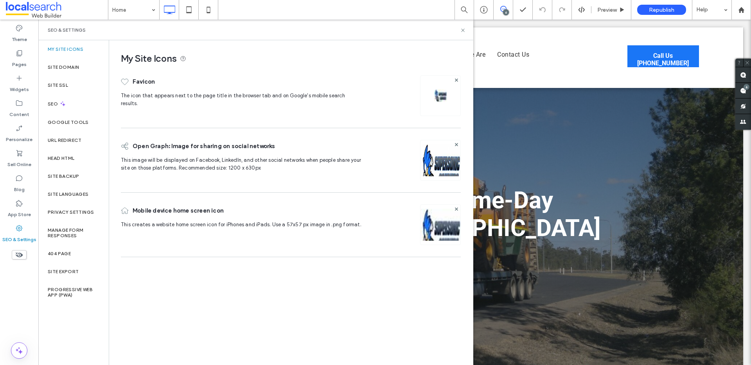
click at [68, 103] on div "SEO" at bounding box center [73, 103] width 70 height 19
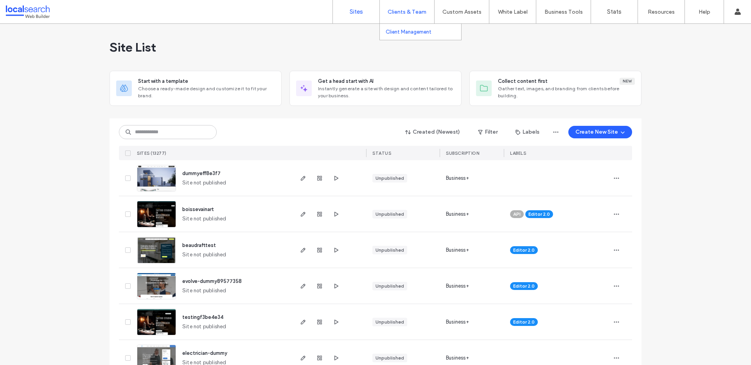
click at [409, 28] on link "Client Management" at bounding box center [422, 32] width 75 height 16
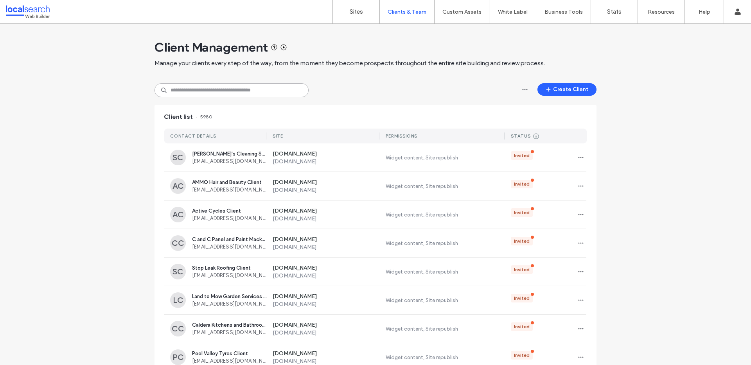
click at [263, 88] on input at bounding box center [231, 90] width 154 height 14
paste input "**********"
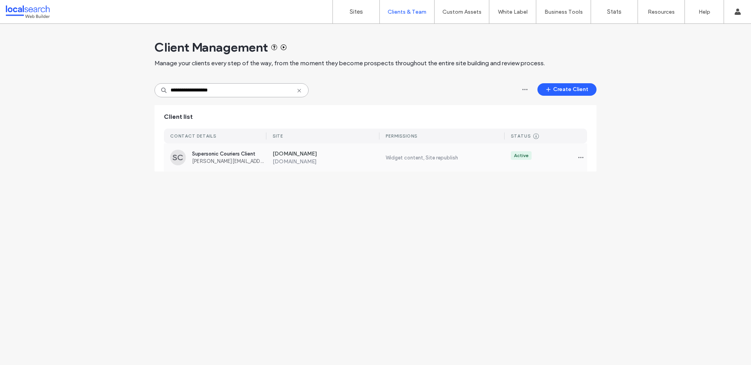
type input "**********"
click at [335, 162] on label "[DOMAIN_NAME]" at bounding box center [325, 161] width 107 height 7
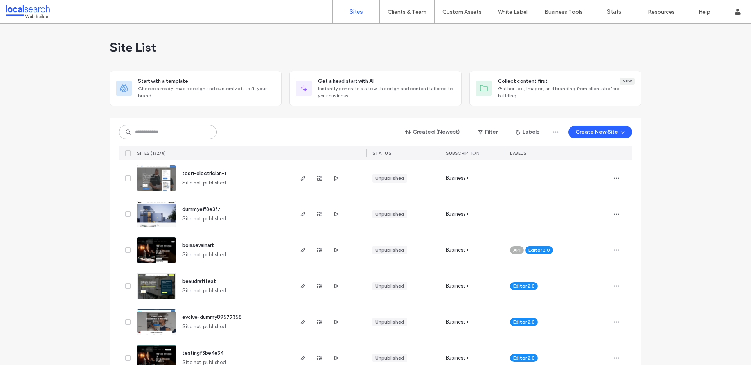
paste input "********"
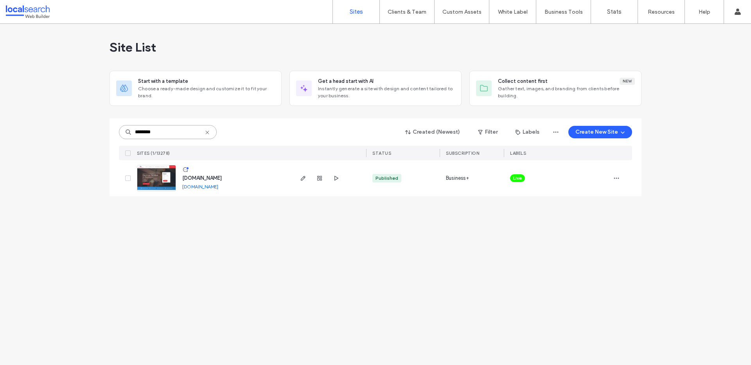
type input "********"
click at [163, 189] on img at bounding box center [156, 191] width 38 height 53
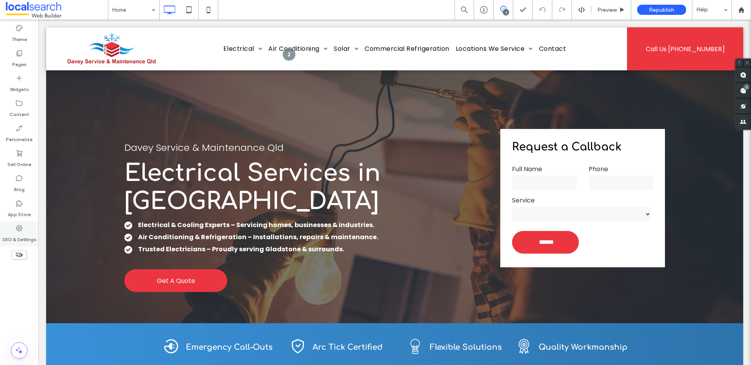
click at [22, 231] on icon at bounding box center [19, 228] width 8 height 8
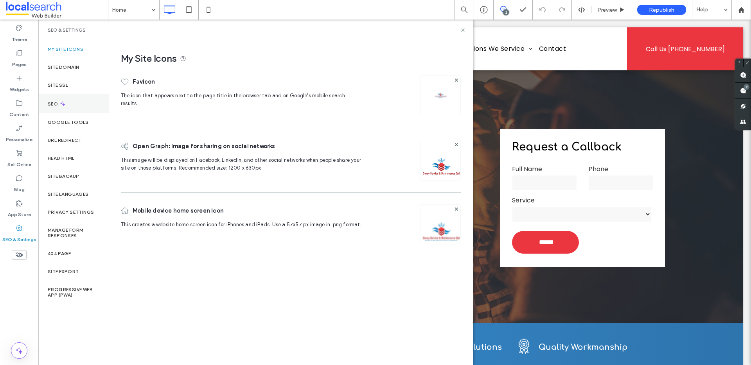
click at [79, 99] on div "SEO" at bounding box center [73, 103] width 70 height 19
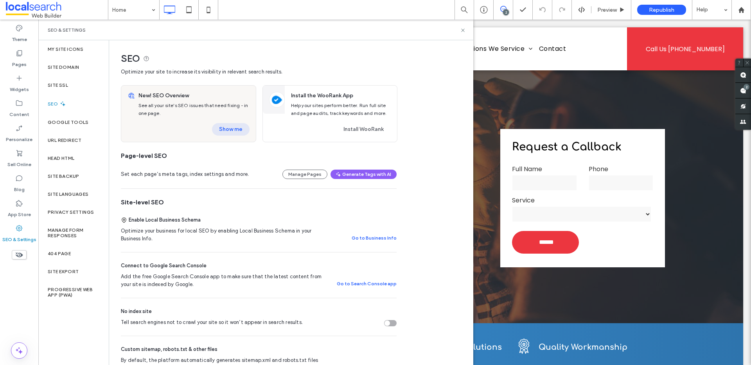
click at [242, 125] on button "Show me" at bounding box center [231, 129] width 38 height 13
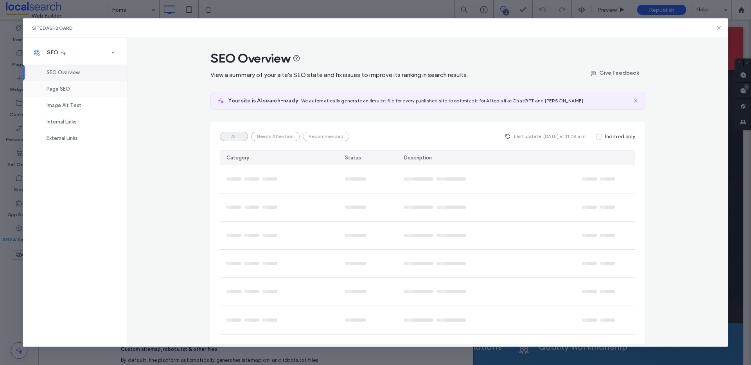
click at [68, 92] on div "Page SEO" at bounding box center [75, 89] width 104 height 16
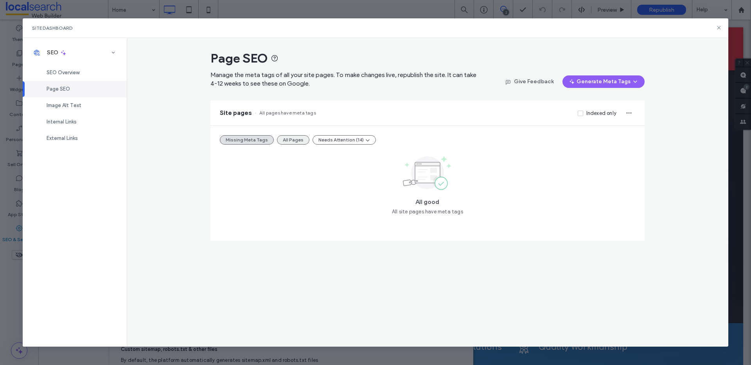
click at [277, 141] on button "All Pages" at bounding box center [293, 139] width 32 height 9
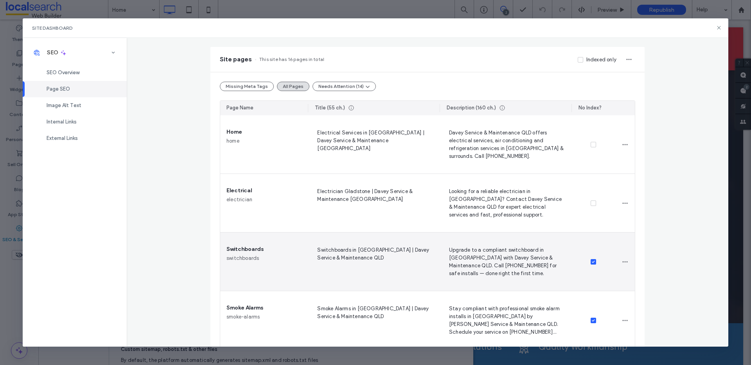
click at [591, 260] on span at bounding box center [592, 261] width 5 height 5
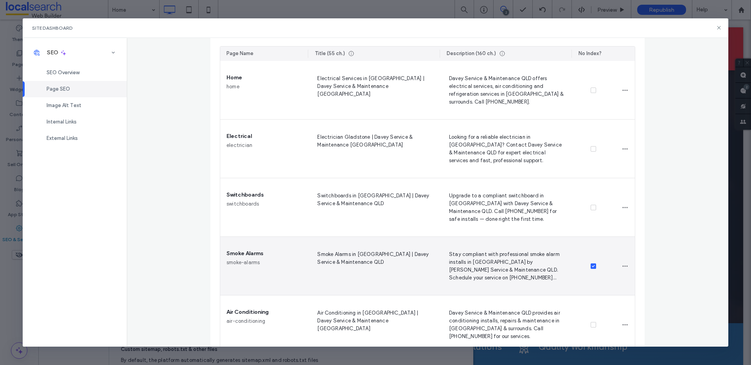
click at [591, 267] on icon at bounding box center [592, 266] width 3 height 2
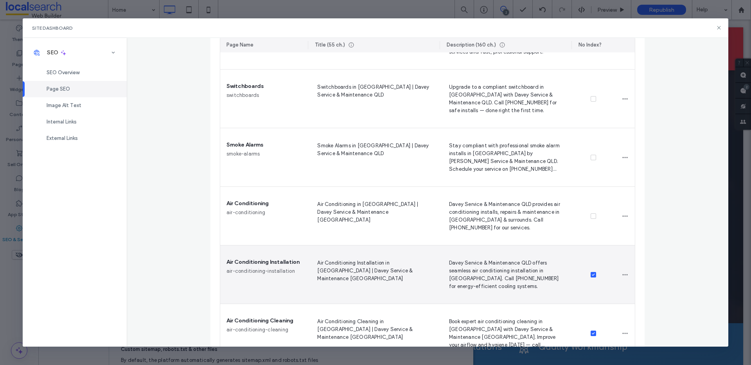
scroll to position [273, 0]
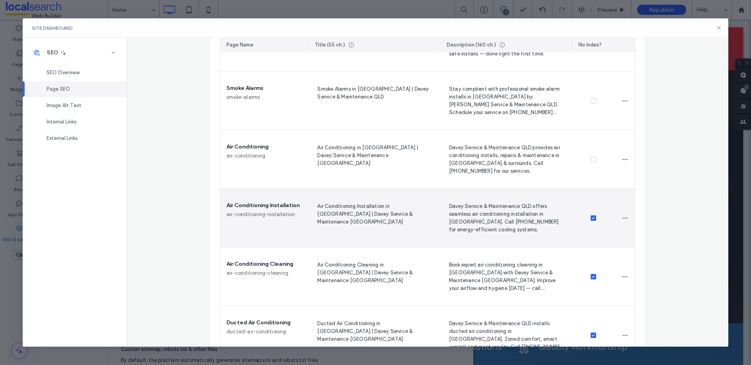
click at [591, 218] on icon at bounding box center [592, 218] width 3 height 2
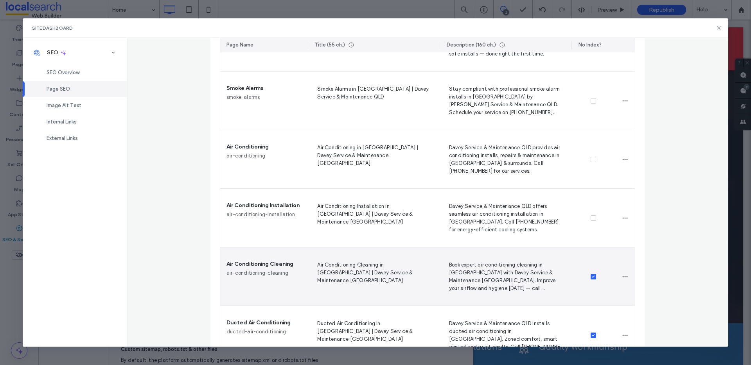
click at [592, 275] on span at bounding box center [592, 276] width 5 height 5
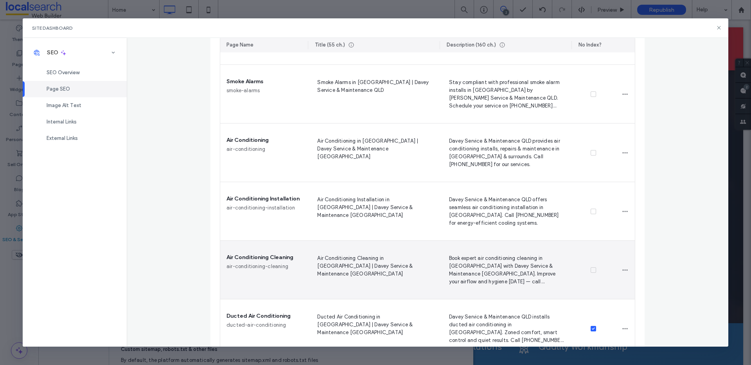
scroll to position [289, 0]
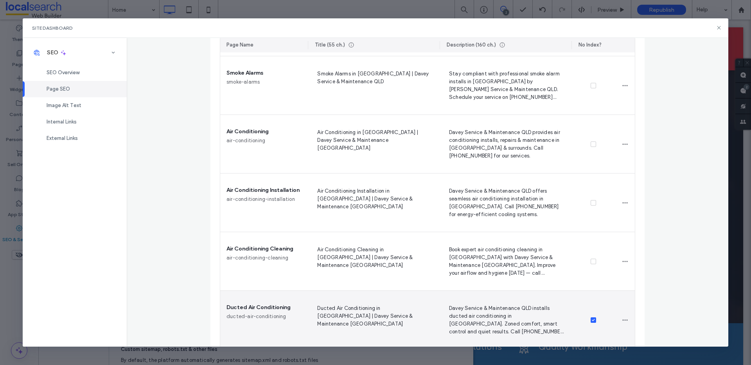
click at [590, 320] on span at bounding box center [592, 319] width 5 height 5
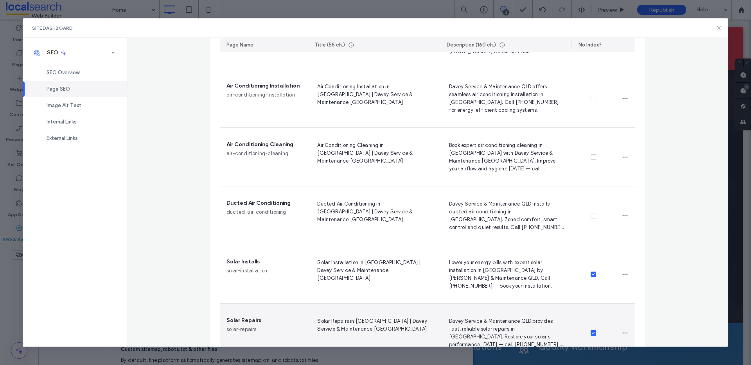
scroll to position [426, 0]
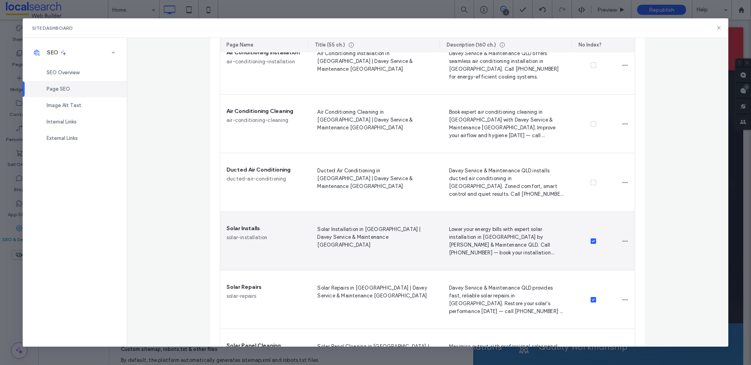
click at [590, 239] on span at bounding box center [592, 240] width 5 height 5
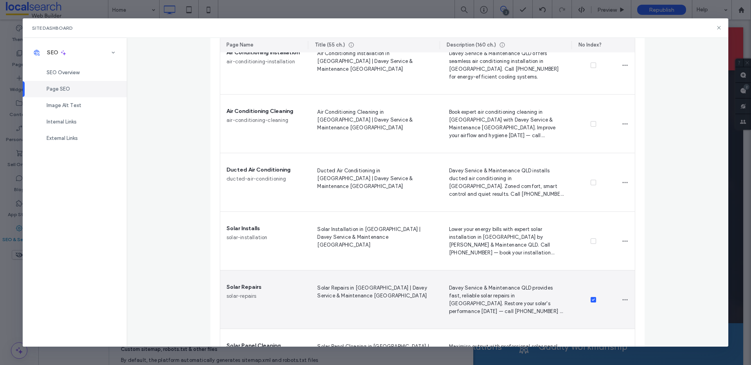
click at [588, 294] on div at bounding box center [593, 300] width 44 height 59
click at [589, 295] on div at bounding box center [593, 300] width 44 height 59
click at [591, 299] on icon at bounding box center [592, 300] width 3 height 2
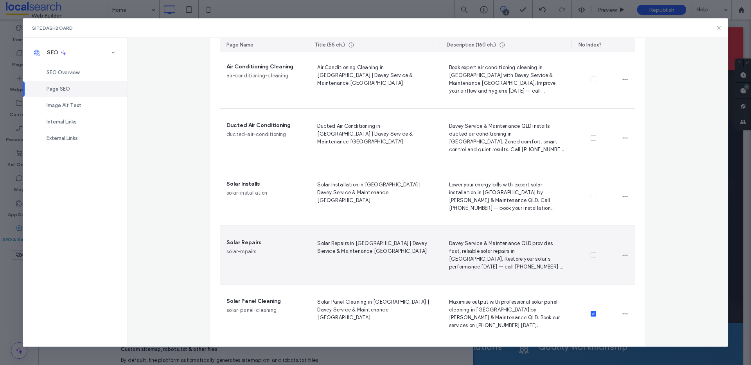
scroll to position [572, 0]
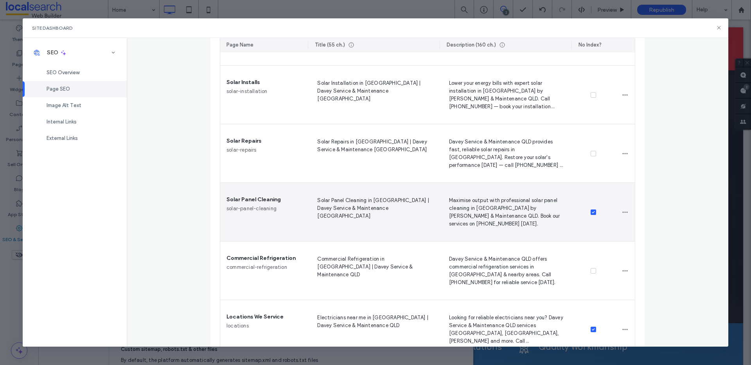
click at [591, 213] on icon at bounding box center [592, 212] width 3 height 2
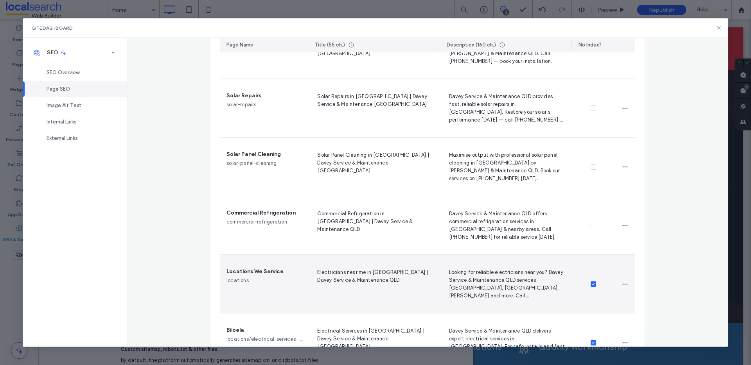
scroll to position [646, 0]
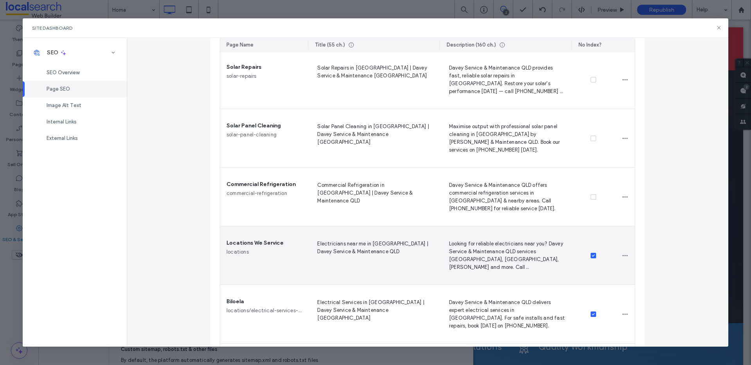
click at [591, 254] on icon at bounding box center [592, 255] width 3 height 2
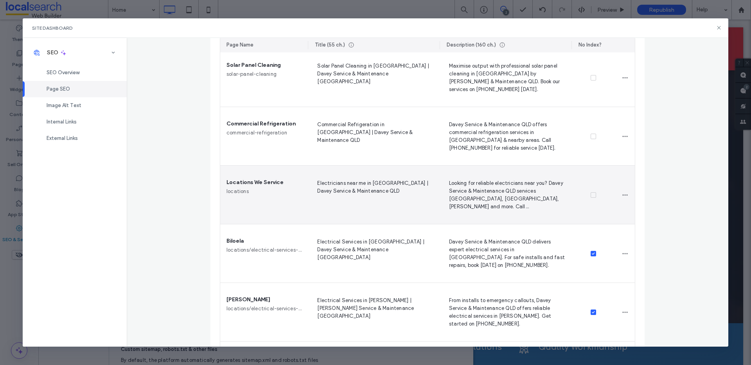
scroll to position [716, 0]
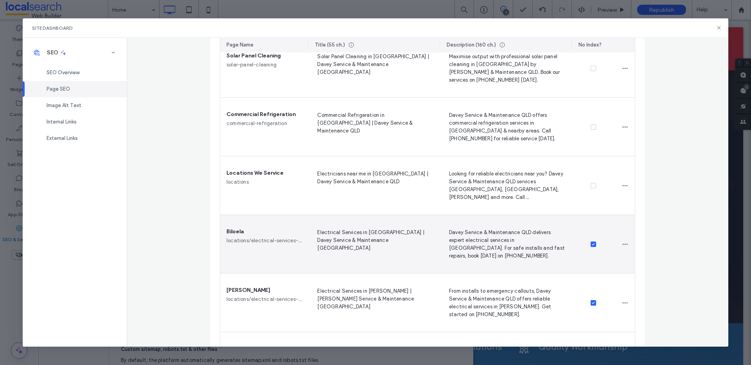
click at [591, 242] on span at bounding box center [592, 244] width 5 height 5
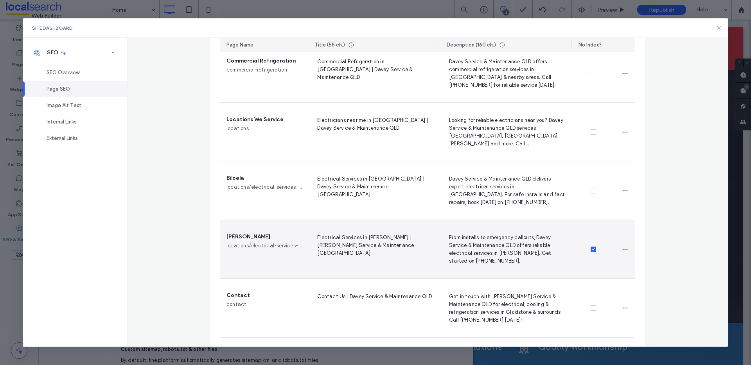
click at [591, 248] on icon at bounding box center [592, 249] width 3 height 2
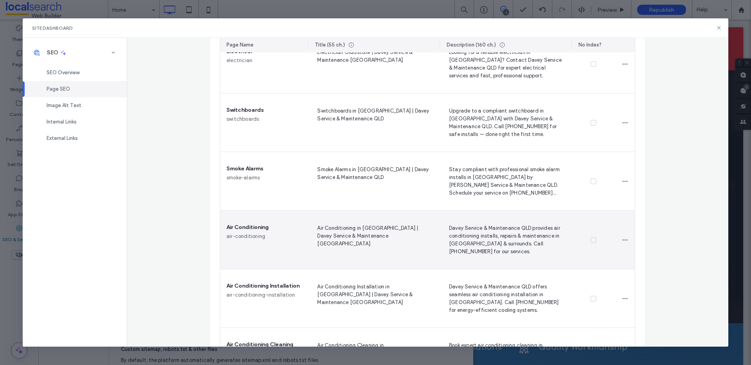
scroll to position [0, 0]
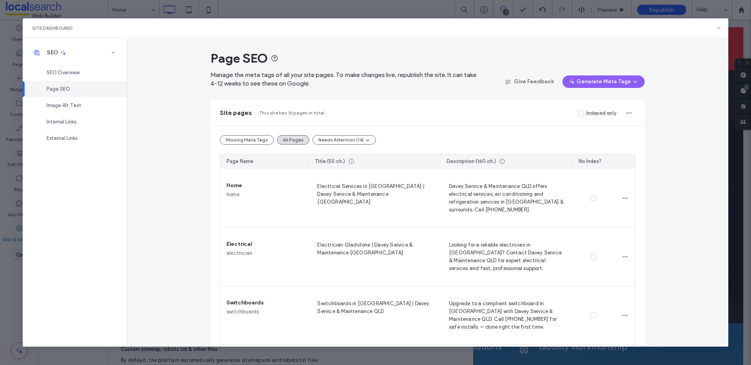
click at [719, 29] on icon at bounding box center [718, 28] width 6 height 6
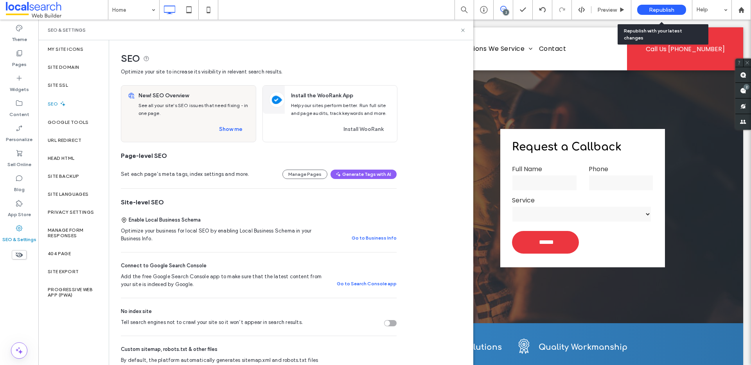
click at [654, 8] on span "Republish" at bounding box center [661, 10] width 25 height 7
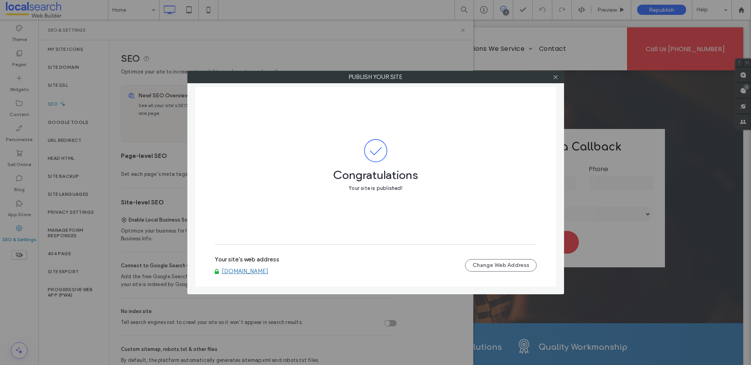
click at [253, 272] on link "www.dsmq.com.au" at bounding box center [245, 271] width 47 height 7
click at [554, 77] on icon at bounding box center [555, 77] width 6 height 6
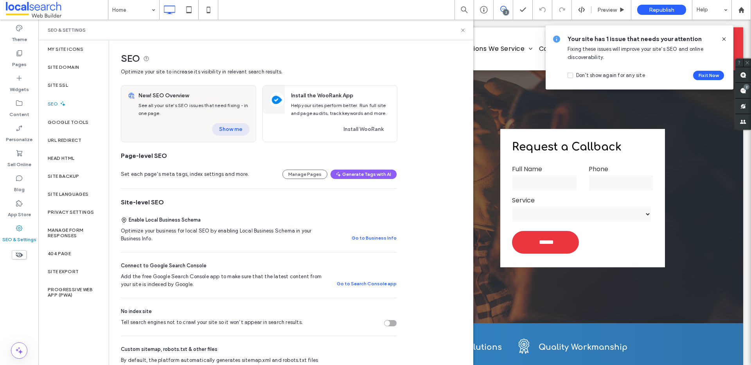
click at [228, 132] on button "Show me" at bounding box center [231, 129] width 38 height 13
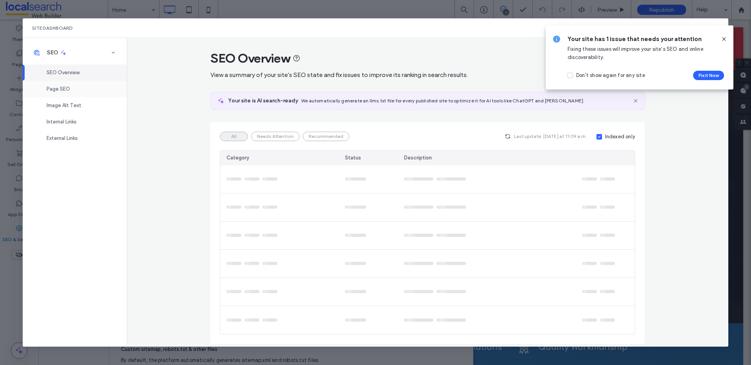
click at [94, 93] on div "Page SEO" at bounding box center [75, 89] width 104 height 16
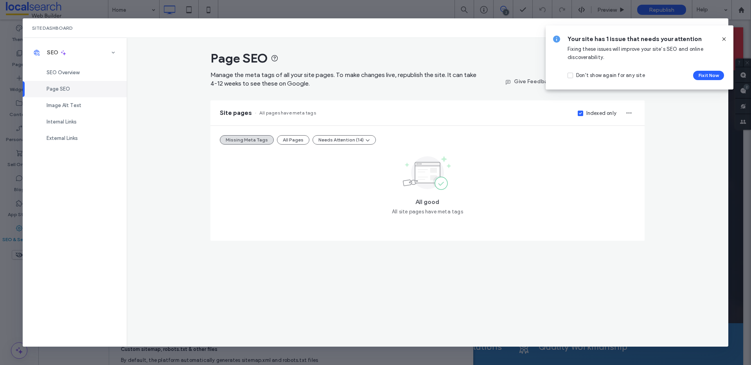
click at [282, 145] on div "Missing Meta Tags All Pages Needs Attention (14) All good All site pages have m…" at bounding box center [427, 183] width 434 height 115
click at [283, 133] on div "Missing Meta Tags All Pages Needs Attention (14) All good All site pages have m…" at bounding box center [427, 183] width 434 height 115
drag, startPoint x: 286, startPoint y: 136, endPoint x: 290, endPoint y: 135, distance: 4.3
click at [286, 136] on button "All Pages" at bounding box center [293, 139] width 32 height 9
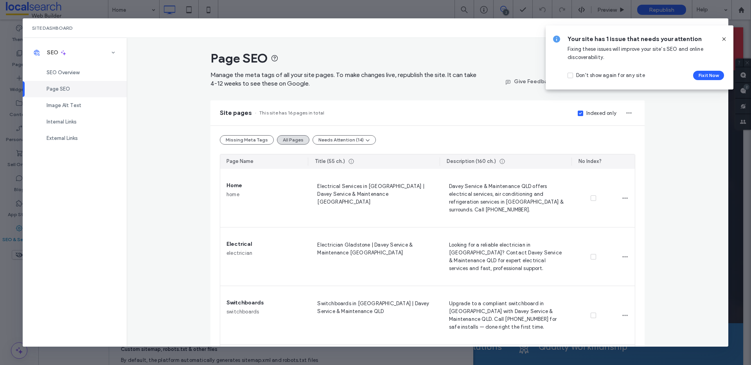
click at [579, 115] on span at bounding box center [579, 113] width 5 height 5
click at [723, 36] on icon at bounding box center [723, 39] width 6 height 6
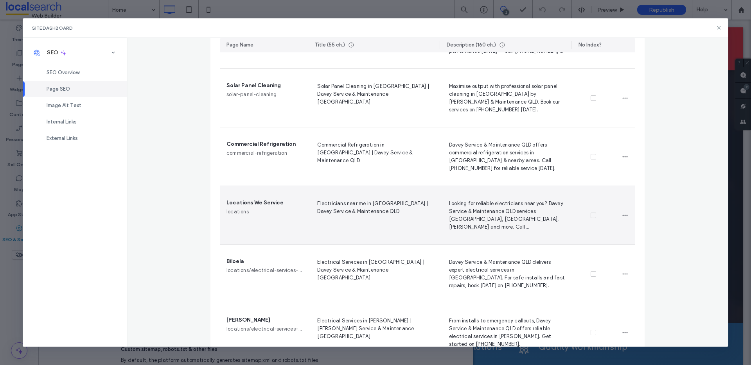
scroll to position [770, 0]
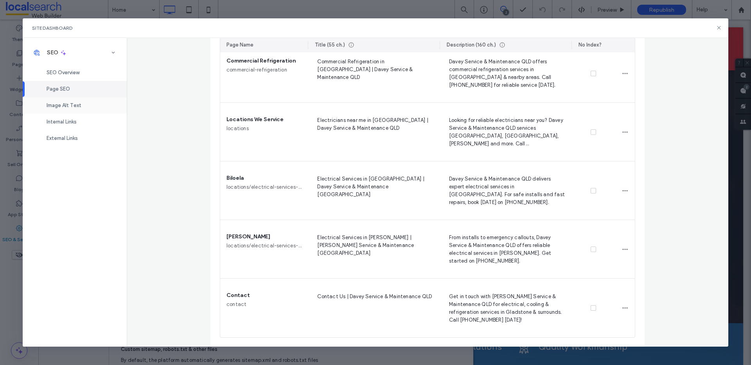
click at [71, 101] on div "Image Alt Text" at bounding box center [75, 105] width 104 height 16
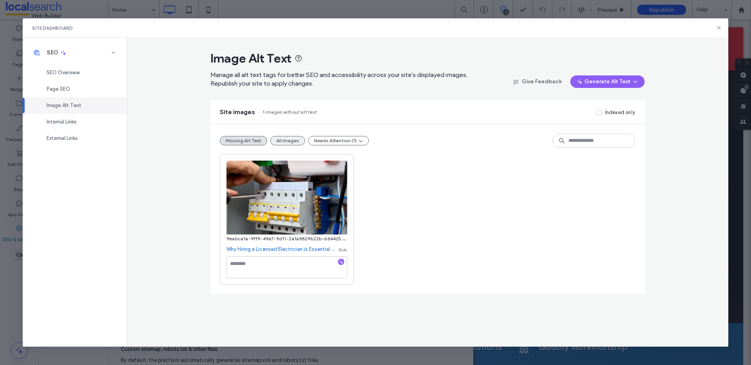
click at [286, 136] on button "All Images" at bounding box center [287, 140] width 35 height 9
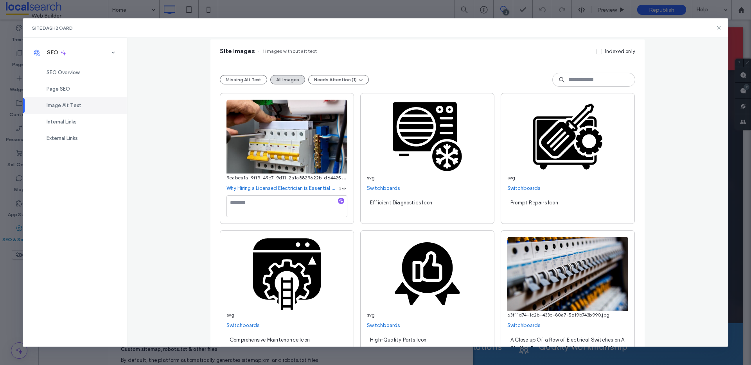
scroll to position [124, 0]
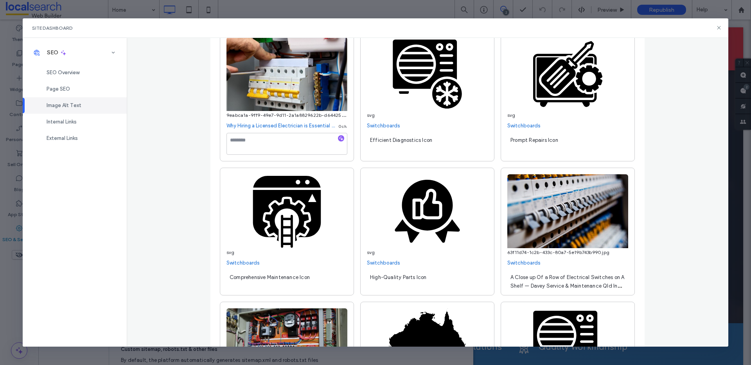
click at [553, 283] on span "A Close up Of a Row of Electrical Switches on A Shelf — Davey Service & Mainten…" at bounding box center [567, 285] width 114 height 23
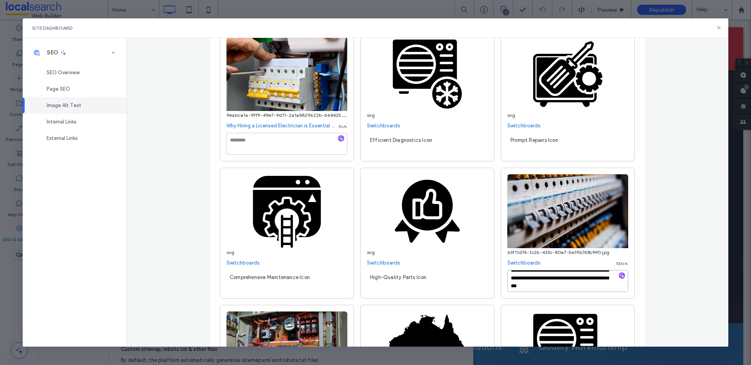
scroll to position [9, 0]
drag, startPoint x: 557, startPoint y: 278, endPoint x: 586, endPoint y: 287, distance: 31.2
click at [586, 287] on textarea "**********" at bounding box center [567, 281] width 121 height 22
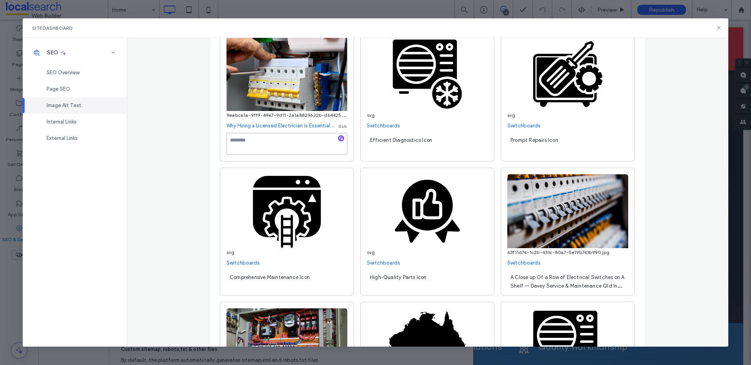
drag, startPoint x: 271, startPoint y: 147, endPoint x: 306, endPoint y: 140, distance: 35.6
click at [271, 147] on textarea at bounding box center [286, 144] width 121 height 22
click at [335, 138] on div at bounding box center [341, 138] width 13 height 7
click at [340, 137] on icon "button" at bounding box center [340, 138] width 5 height 5
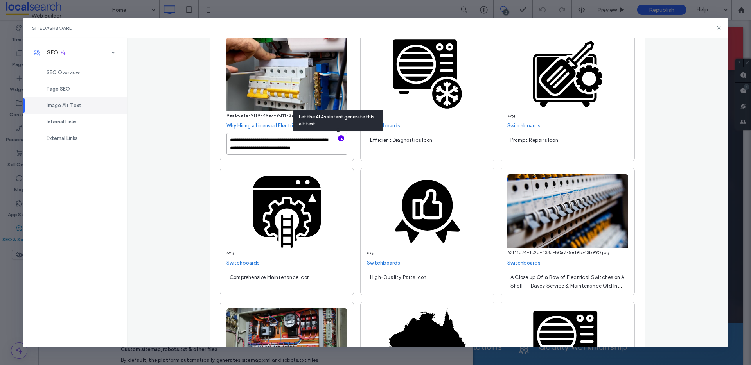
paste textarea "**********"
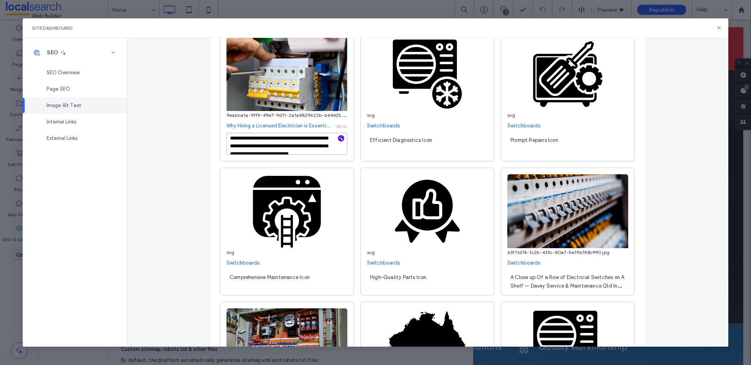
scroll to position [0, 0]
drag, startPoint x: 325, startPoint y: 148, endPoint x: 229, endPoint y: 137, distance: 96.8
click at [229, 137] on textarea "**********" at bounding box center [286, 144] width 121 height 22
drag, startPoint x: 226, startPoint y: 141, endPoint x: 330, endPoint y: 145, distance: 104.1
click at [330, 145] on textarea "**********" at bounding box center [286, 144] width 121 height 22
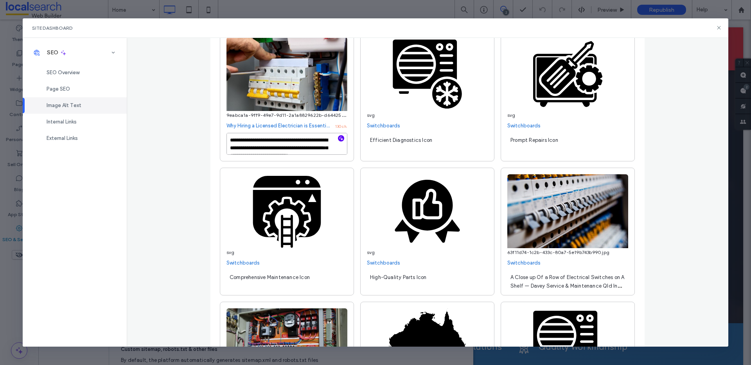
click at [310, 142] on textarea "**********" at bounding box center [286, 144] width 121 height 22
type textarea "**********"
click at [719, 25] on icon at bounding box center [718, 28] width 6 height 6
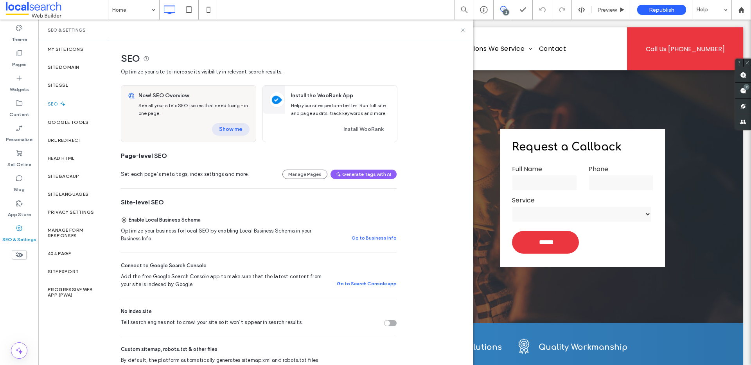
click at [219, 130] on button "Show me" at bounding box center [231, 129] width 38 height 13
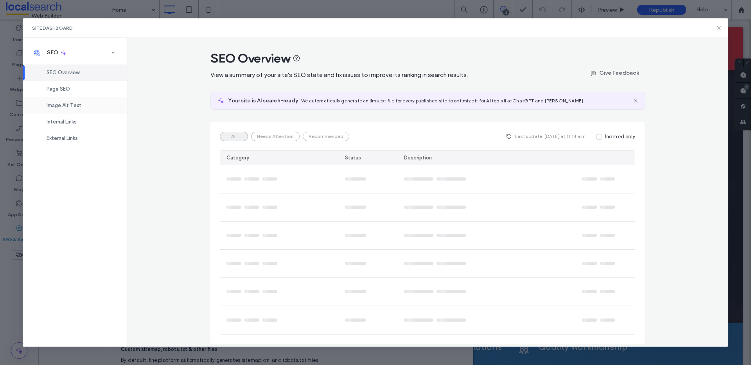
click at [80, 102] on div "Image Alt Text" at bounding box center [75, 105] width 104 height 16
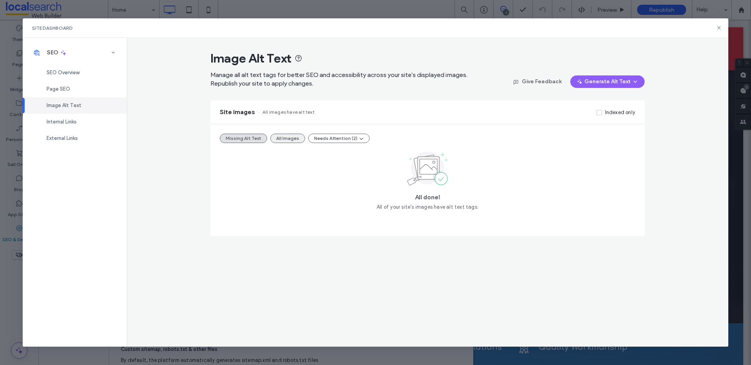
click at [288, 138] on button "All Images" at bounding box center [287, 138] width 35 height 9
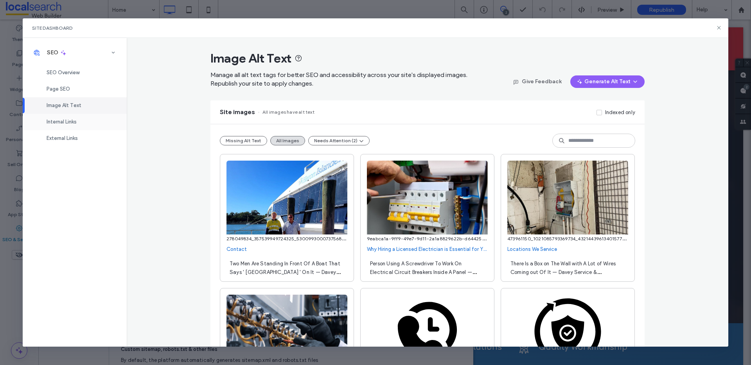
click at [93, 125] on div "Internal Links" at bounding box center [75, 122] width 104 height 16
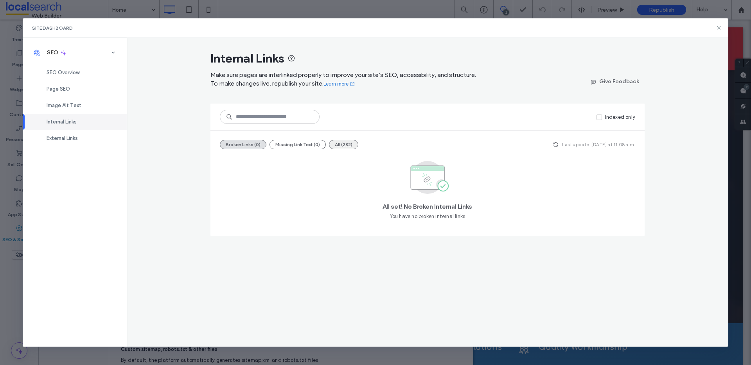
click at [342, 145] on button "All (282)" at bounding box center [343, 144] width 29 height 9
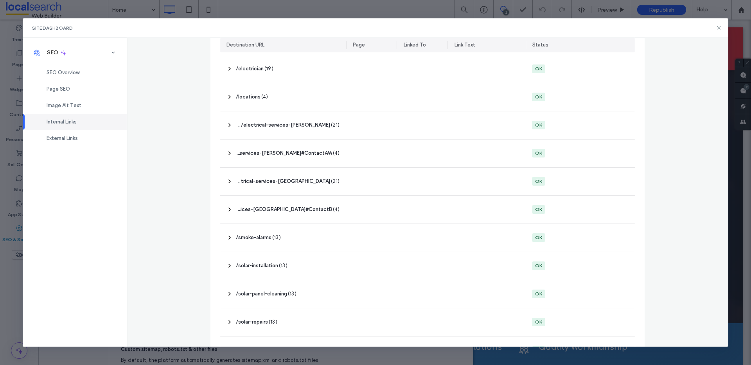
scroll to position [368, 0]
click at [59, 138] on span "External Links" at bounding box center [62, 138] width 31 height 6
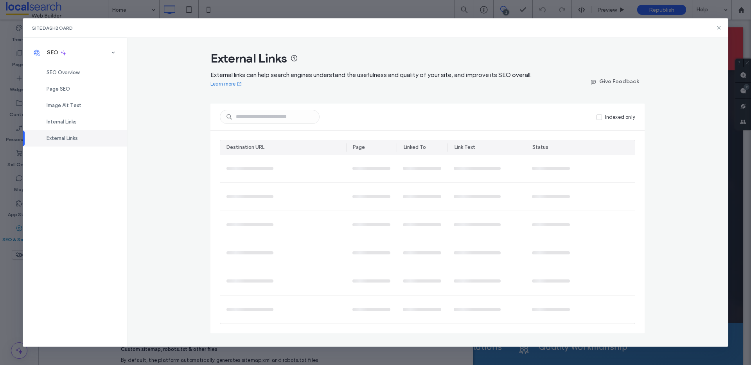
scroll to position [0, 0]
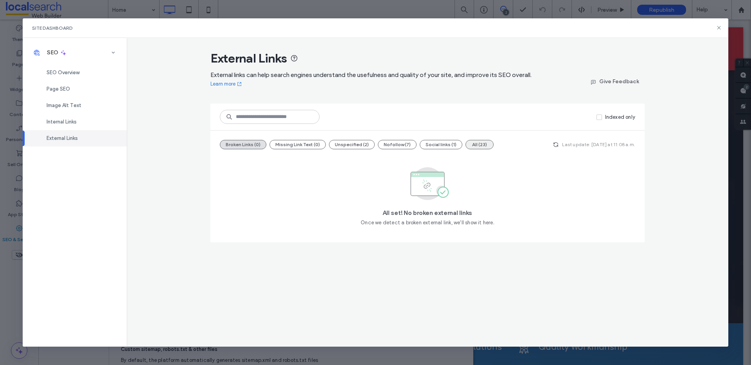
click at [478, 142] on button "All (23)" at bounding box center [479, 144] width 28 height 9
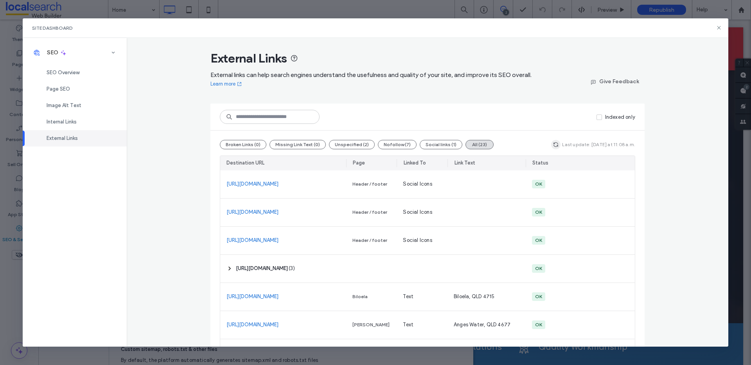
click at [551, 145] on span "button" at bounding box center [555, 144] width 9 height 9
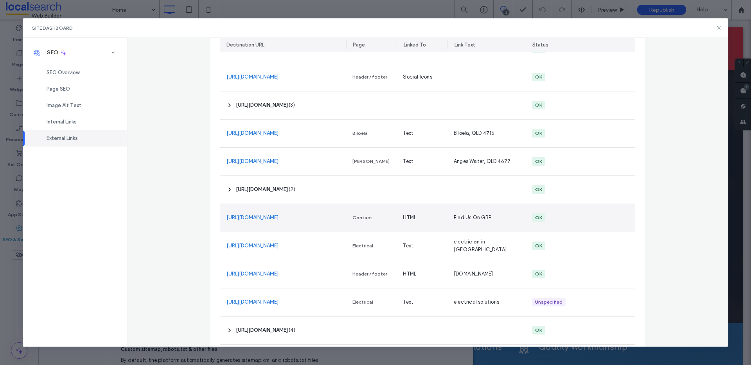
scroll to position [227, 0]
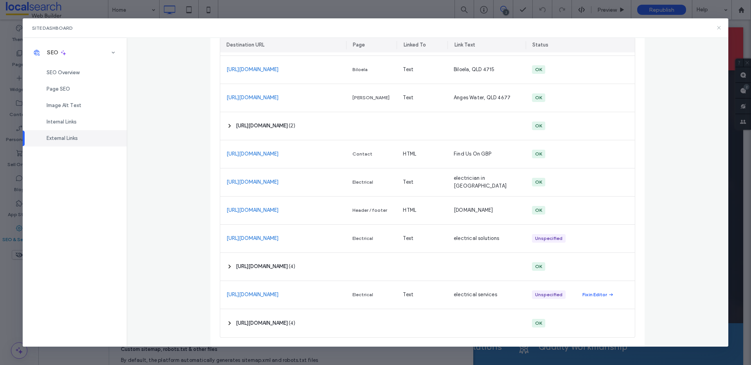
click at [721, 26] on icon at bounding box center [718, 28] width 6 height 6
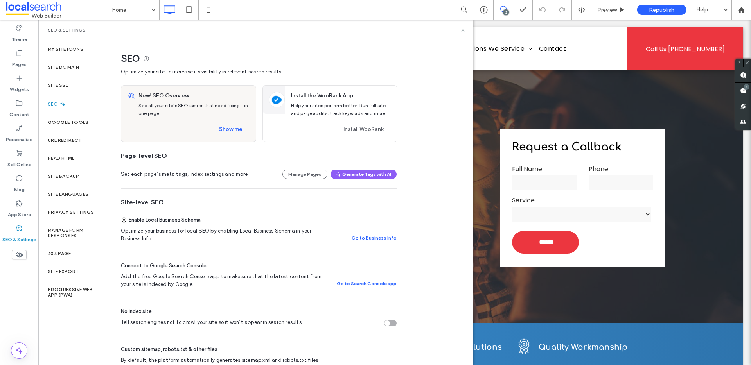
drag, startPoint x: 463, startPoint y: 27, endPoint x: 407, endPoint y: 25, distance: 55.5
click at [463, 27] on icon at bounding box center [463, 30] width 6 height 6
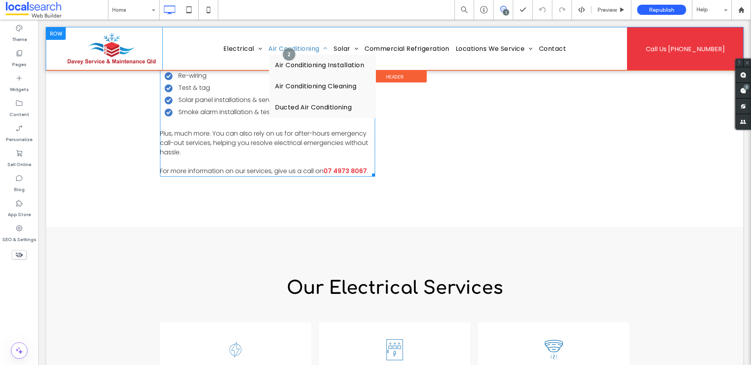
scroll to position [778, 0]
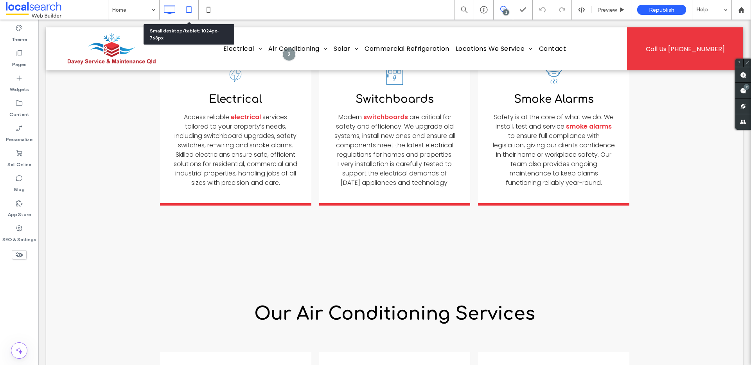
click at [190, 7] on use at bounding box center [188, 9] width 5 height 7
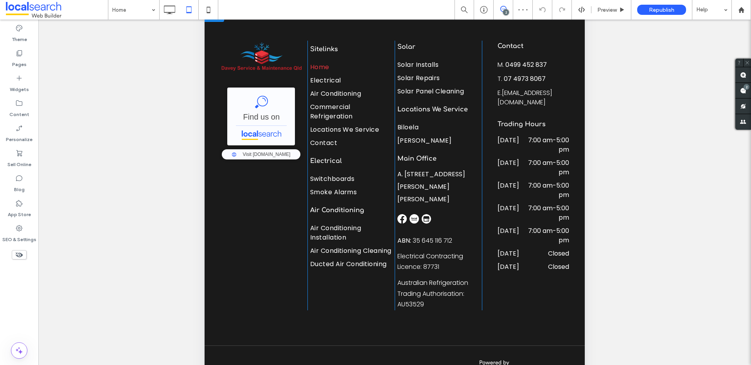
scroll to position [180, 0]
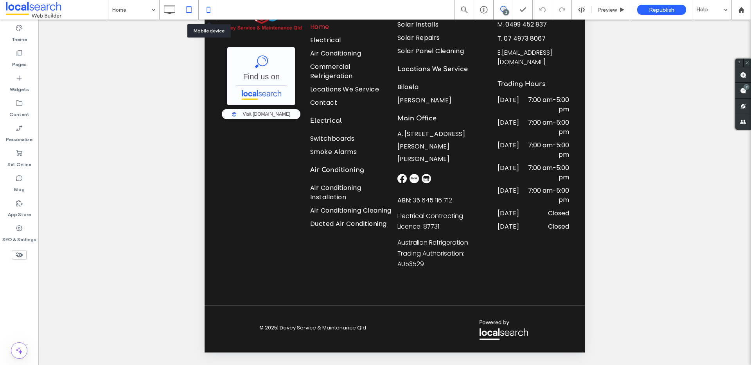
click at [204, 13] on icon at bounding box center [209, 10] width 16 height 16
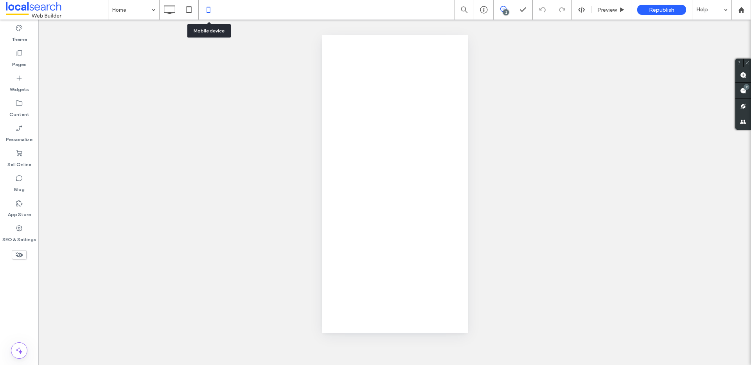
scroll to position [0, 0]
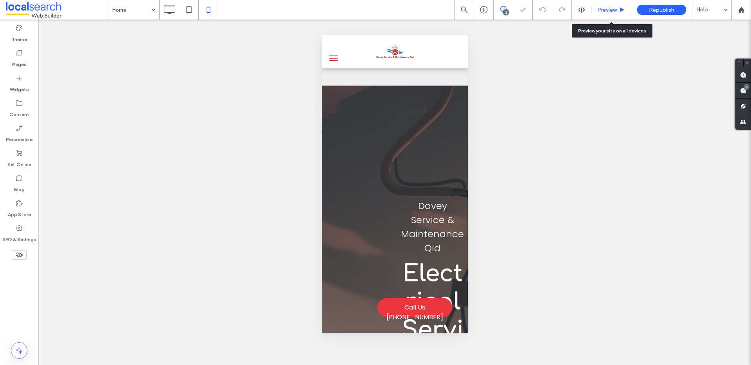
click at [608, 9] on span "Preview" at bounding box center [607, 10] width 20 height 7
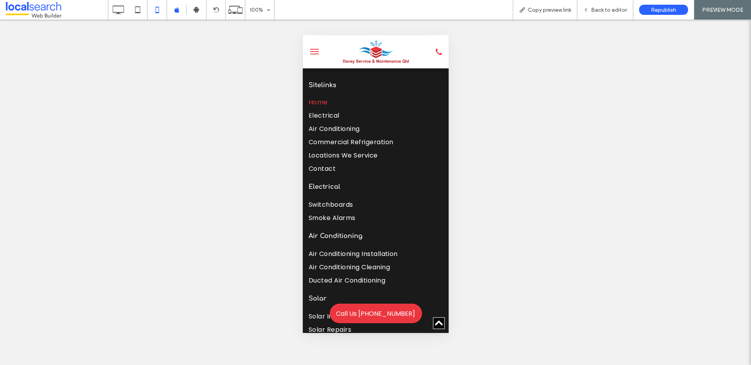
scroll to position [3254, 0]
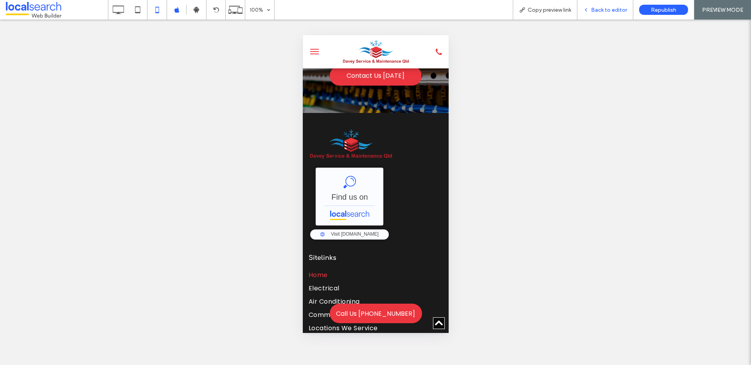
click at [608, 7] on span "Back to editor" at bounding box center [609, 10] width 36 height 7
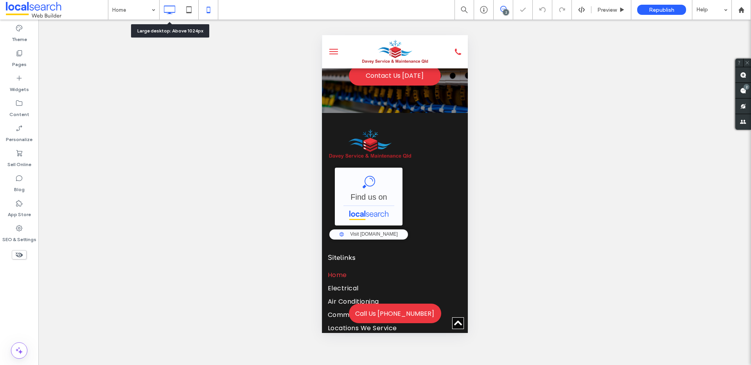
click at [171, 6] on icon at bounding box center [169, 10] width 16 height 16
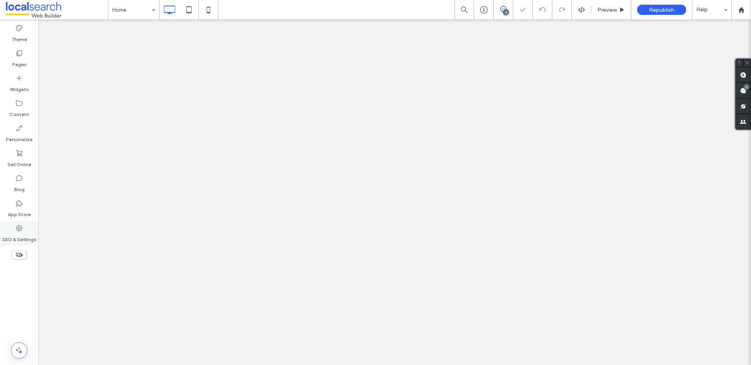
click at [16, 226] on icon at bounding box center [19, 228] width 8 height 8
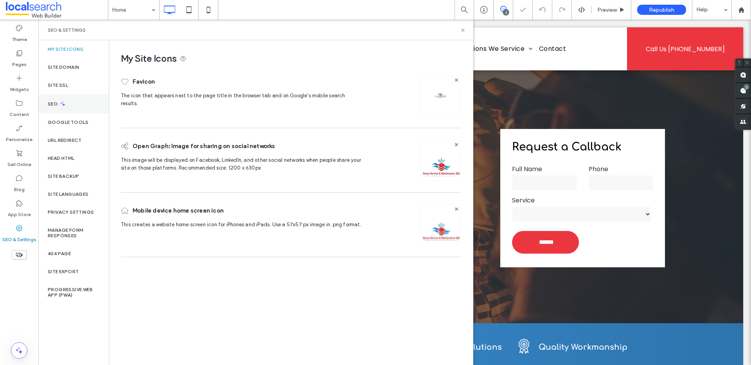
click at [71, 104] on div "SEO" at bounding box center [73, 103] width 70 height 19
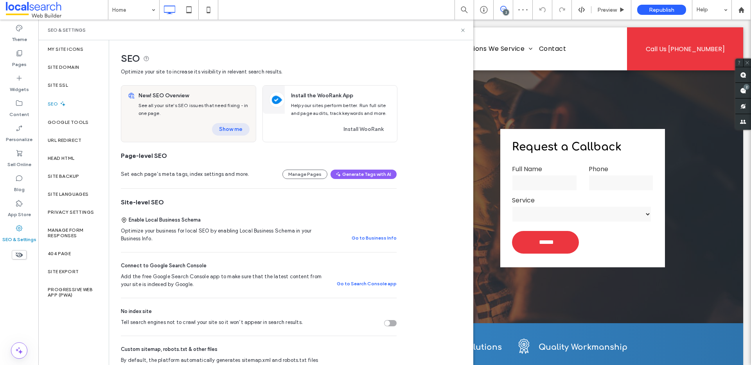
click at [233, 126] on button "Show me" at bounding box center [231, 129] width 38 height 13
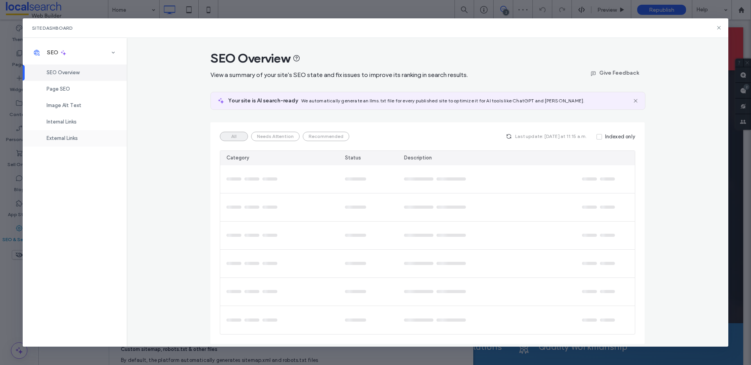
click at [70, 134] on div "External Links" at bounding box center [75, 138] width 104 height 16
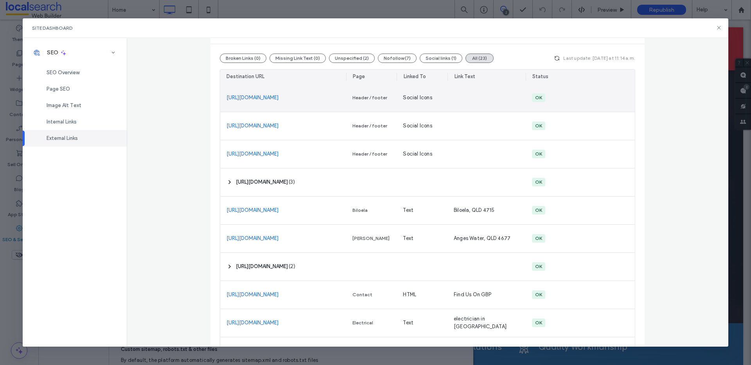
scroll to position [81, 0]
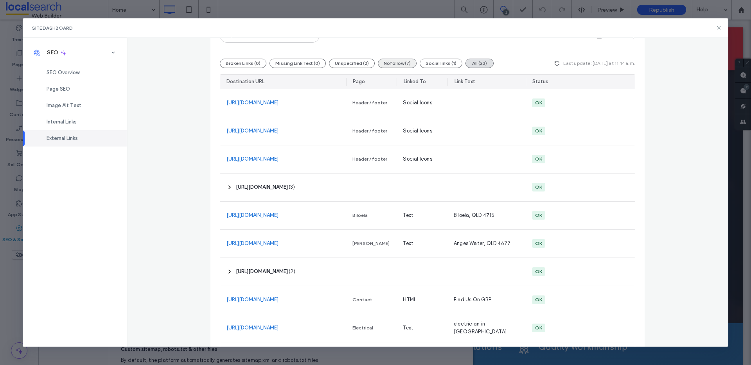
click at [390, 62] on button "Nofollow (7)" at bounding box center [397, 63] width 39 height 9
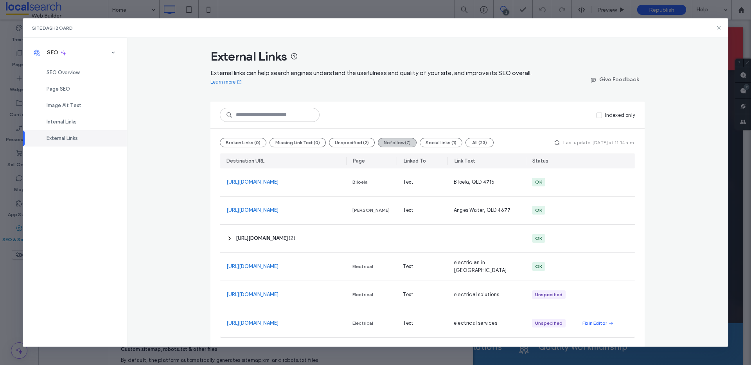
scroll to position [2, 0]
click at [466, 141] on button "All (23)" at bounding box center [479, 142] width 28 height 9
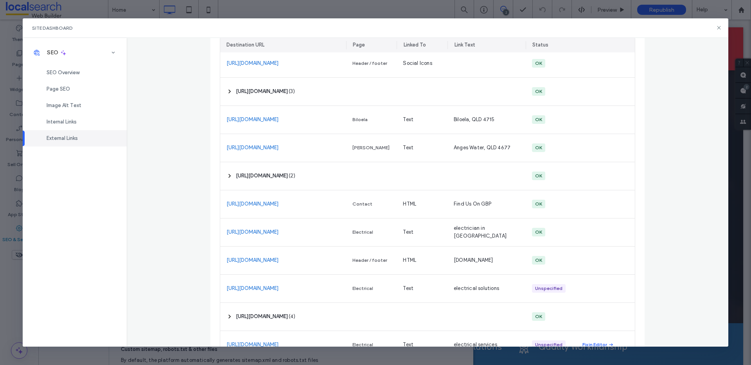
scroll to position [227, 0]
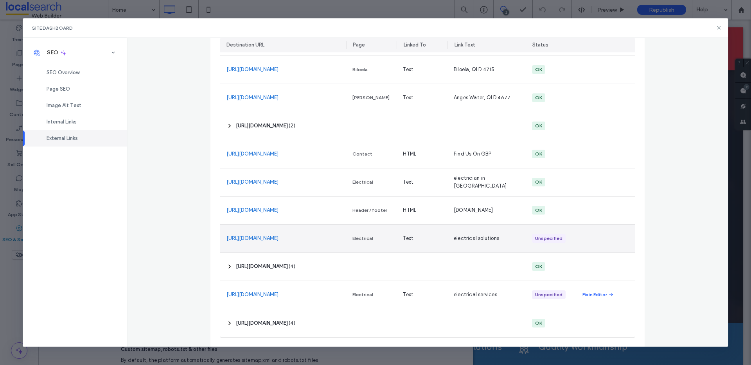
click at [265, 241] on link "https://www.energy.gov.au/energy-data/australian-energy-statistics/electricity-…" at bounding box center [252, 239] width 52 height 8
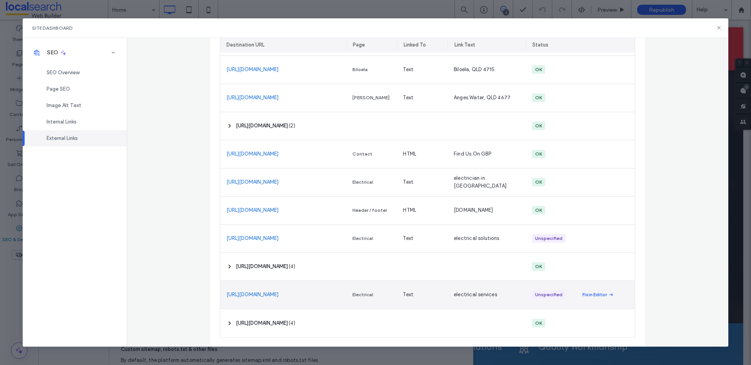
click at [262, 291] on link "https://www.iea.org/countries/australia/electricity" at bounding box center [252, 295] width 52 height 8
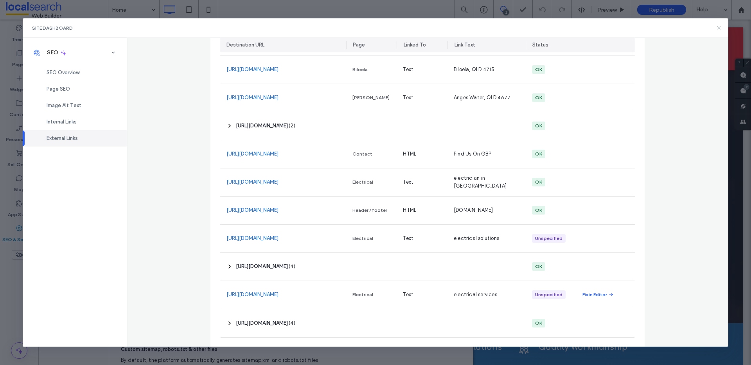
drag, startPoint x: 717, startPoint y: 27, endPoint x: 437, endPoint y: 5, distance: 280.4
click at [717, 27] on icon at bounding box center [718, 28] width 6 height 6
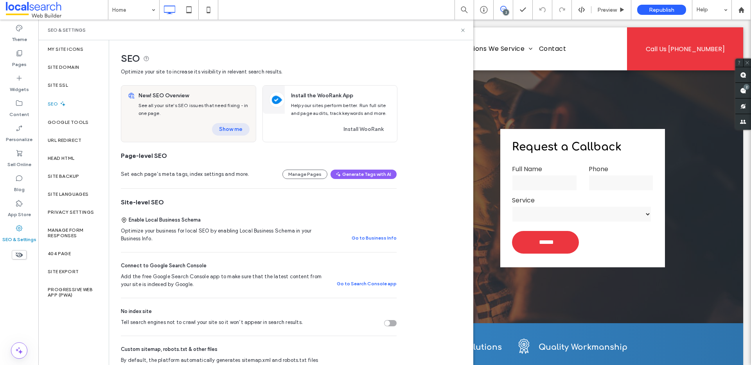
click at [234, 128] on button "Show me" at bounding box center [231, 129] width 38 height 13
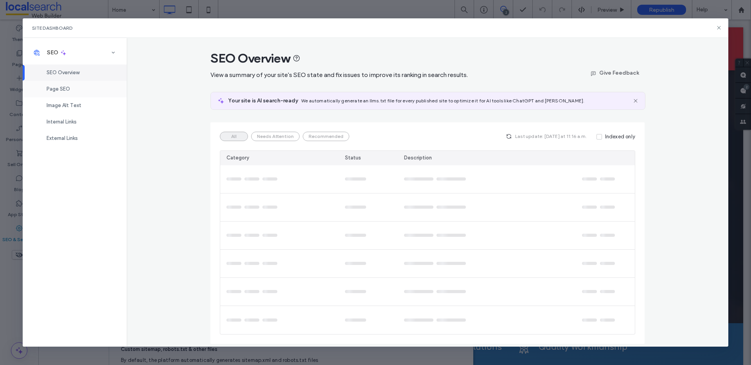
click at [79, 90] on div "Page SEO" at bounding box center [75, 89] width 104 height 16
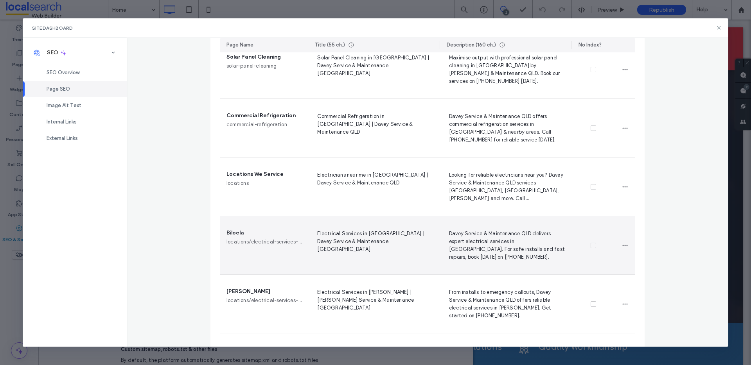
scroll to position [770, 0]
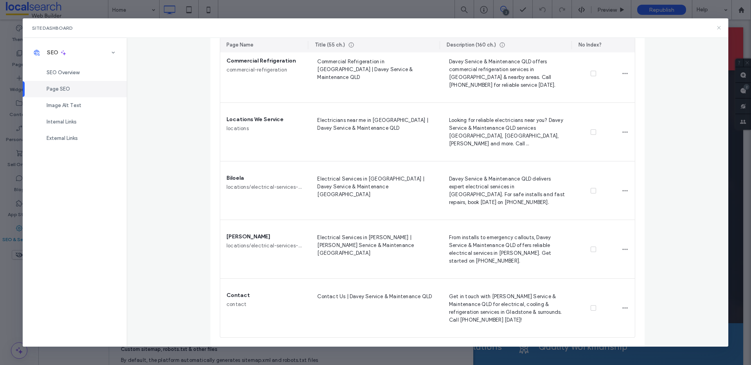
click at [717, 28] on icon at bounding box center [718, 28] width 6 height 6
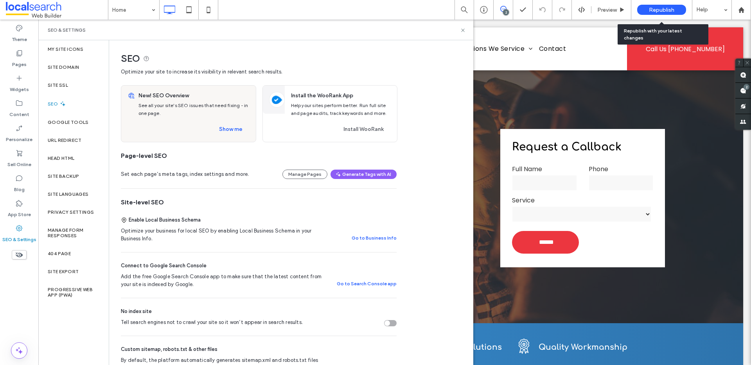
click at [663, 9] on span "Republish" at bounding box center [661, 10] width 25 height 7
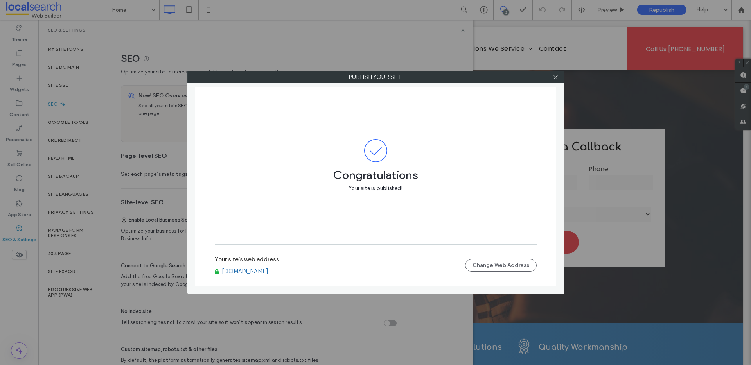
click at [256, 271] on link "www.dsmq.com.au" at bounding box center [245, 271] width 47 height 7
click at [549, 81] on label "Publish your site" at bounding box center [376, 77] width 376 height 12
click at [554, 77] on icon at bounding box center [557, 77] width 6 height 6
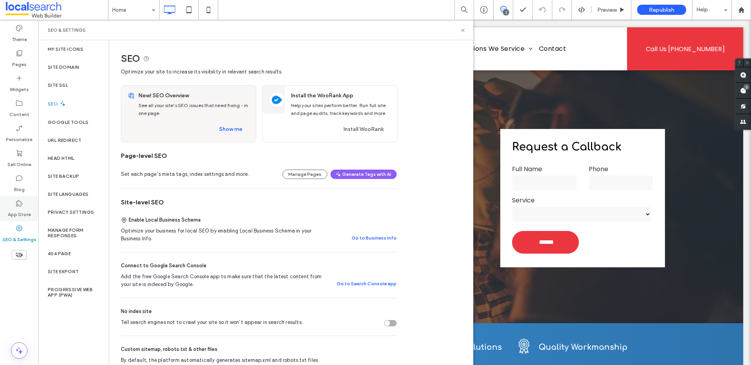
click at [19, 210] on label "App Store" at bounding box center [19, 212] width 23 height 11
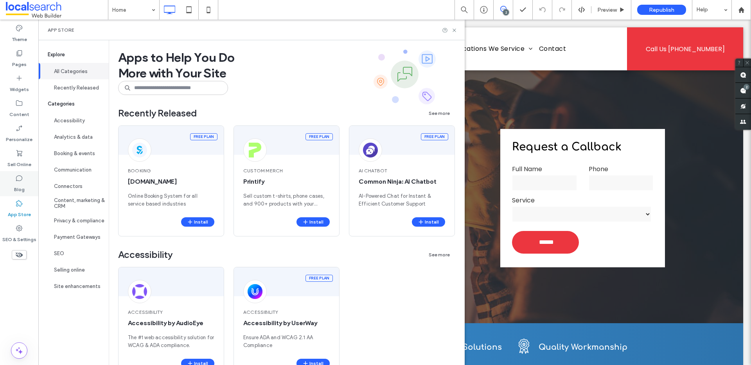
click at [24, 190] on div "Blog" at bounding box center [19, 183] width 38 height 25
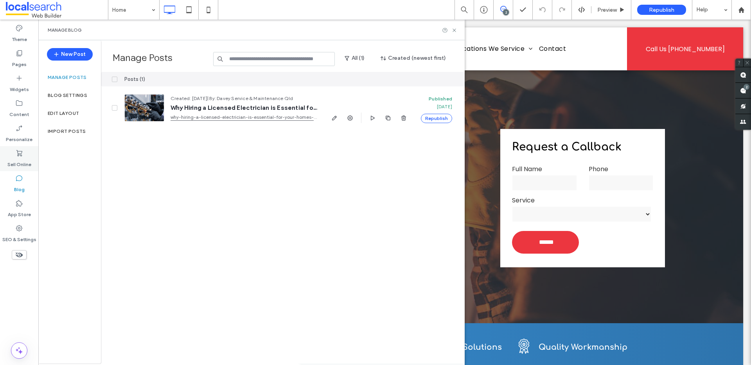
click at [12, 156] on div "Sell Online" at bounding box center [19, 158] width 38 height 25
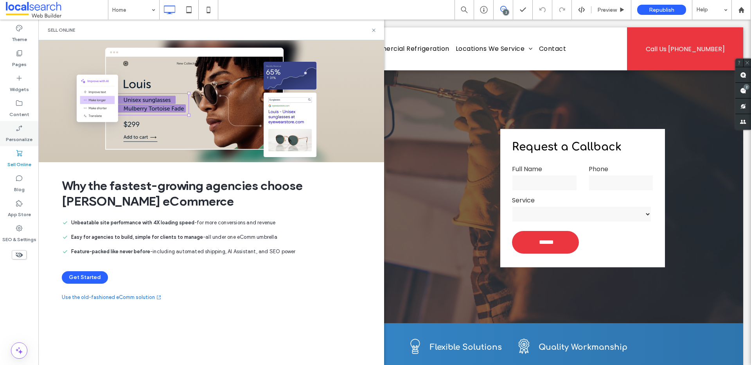
click at [20, 138] on label "Personalize" at bounding box center [19, 137] width 27 height 11
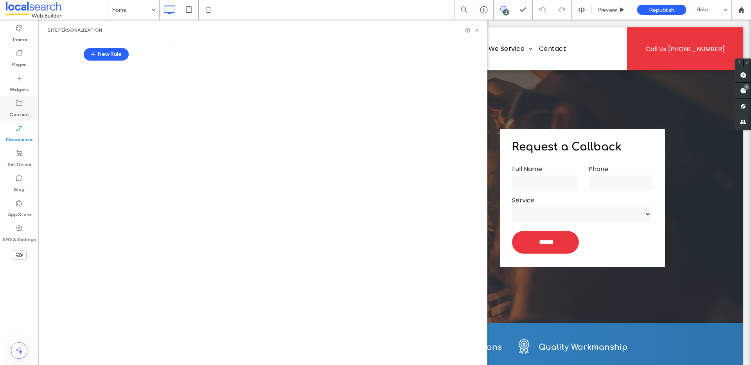
click at [22, 97] on div "Content" at bounding box center [19, 108] width 38 height 25
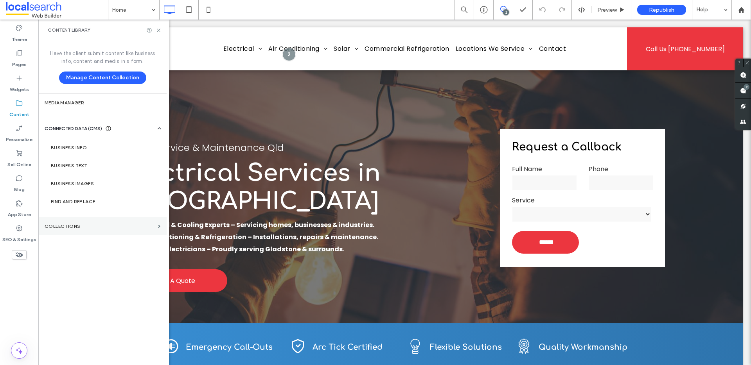
drag, startPoint x: 75, startPoint y: 224, endPoint x: 74, endPoint y: 219, distance: 4.5
click at [76, 224] on label "Collections" at bounding box center [100, 226] width 110 height 5
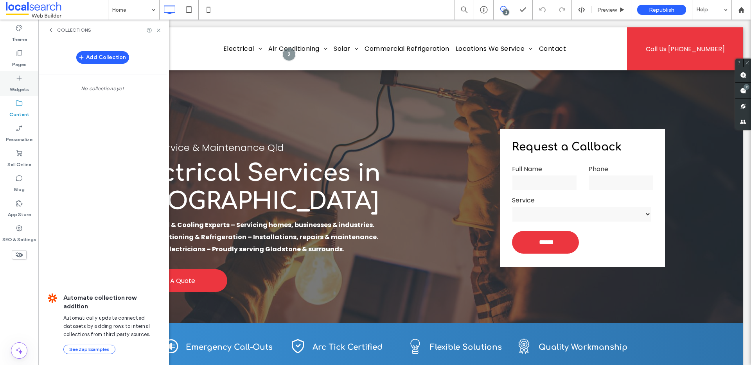
click at [19, 75] on icon at bounding box center [19, 78] width 8 height 8
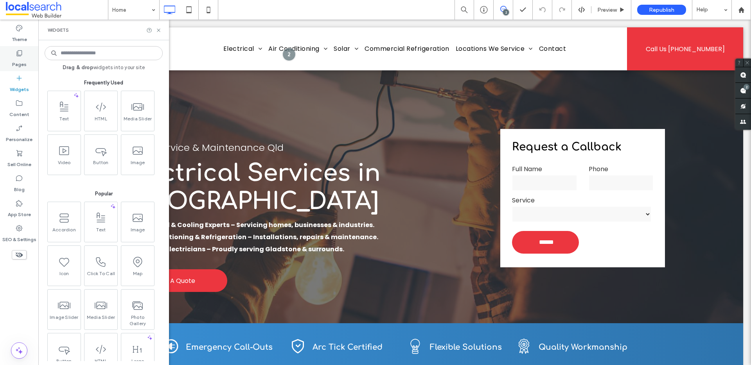
click at [20, 57] on label "Pages" at bounding box center [19, 62] width 14 height 11
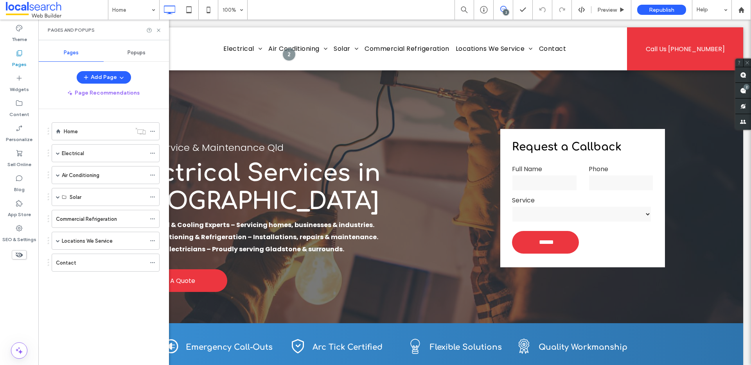
click at [161, 31] on div "Pages and Popups" at bounding box center [103, 30] width 131 height 21
click at [159, 30] on icon at bounding box center [159, 30] width 6 height 6
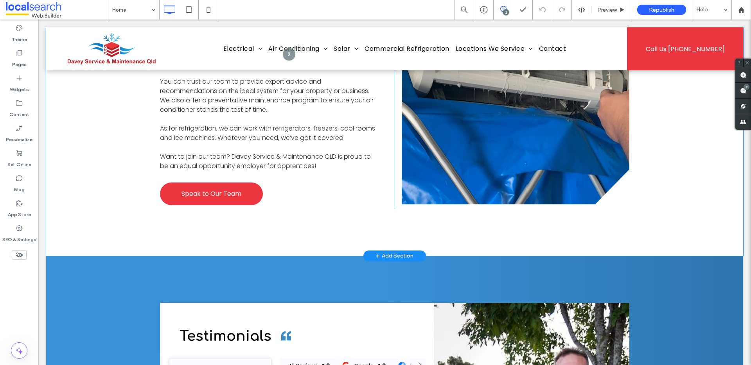
scroll to position [2318, 0]
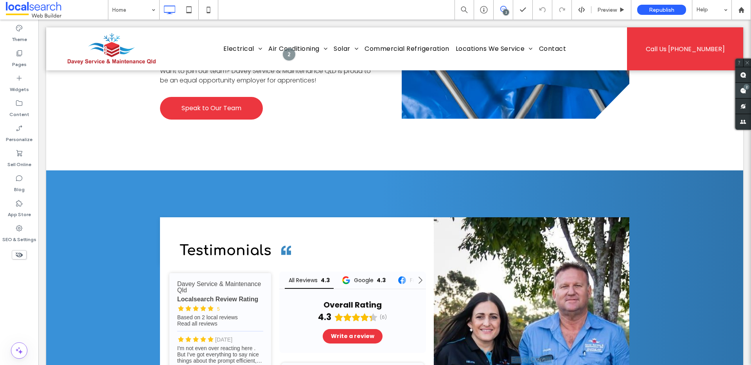
click at [744, 90] on div "2" at bounding box center [743, 91] width 16 height 16
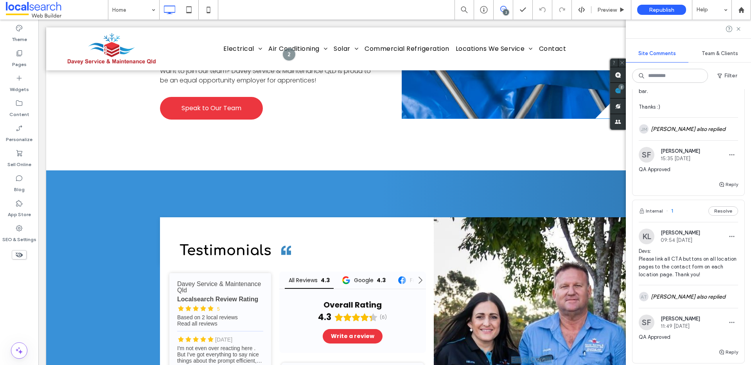
scroll to position [0, 0]
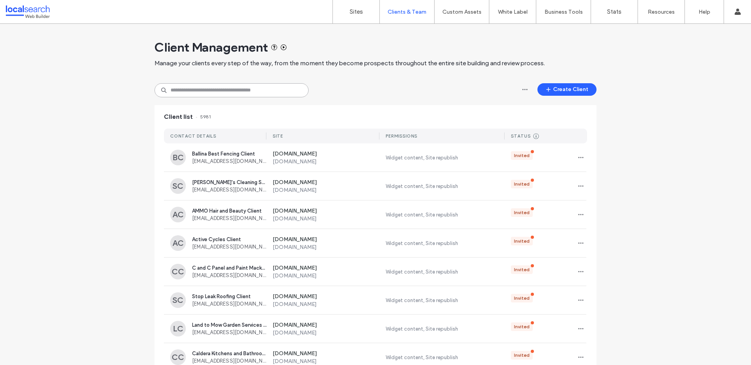
paste input "**********"
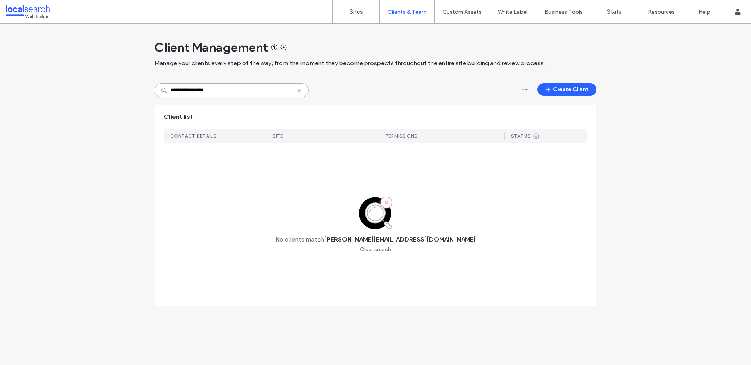
type input "**********"
click at [299, 91] on use at bounding box center [299, 91] width 4 height 4
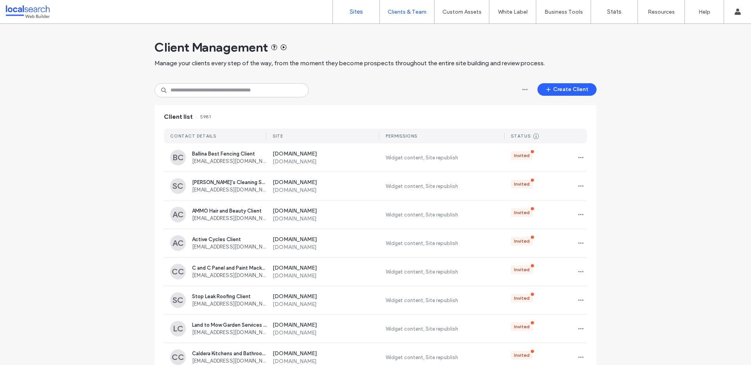
click at [356, 11] on label "Sites" at bounding box center [355, 11] width 13 height 7
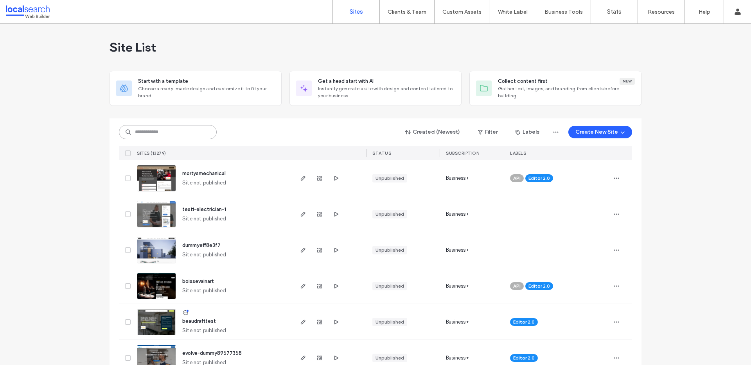
paste input "********"
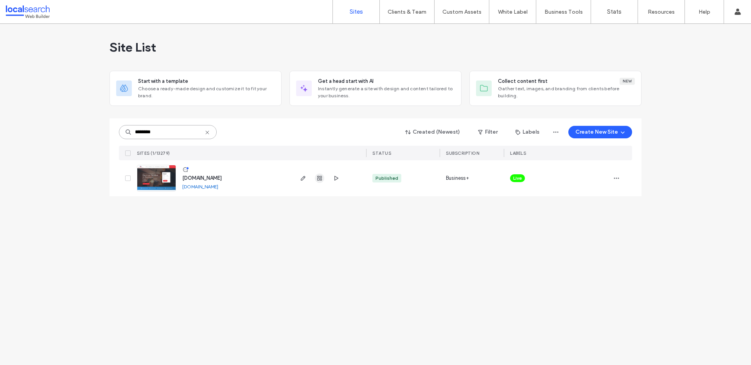
type input "********"
click at [319, 177] on icon "button" at bounding box center [319, 178] width 6 height 6
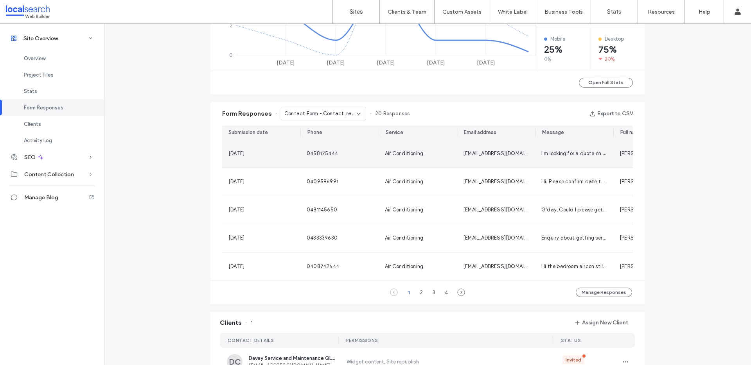
scroll to position [590, 0]
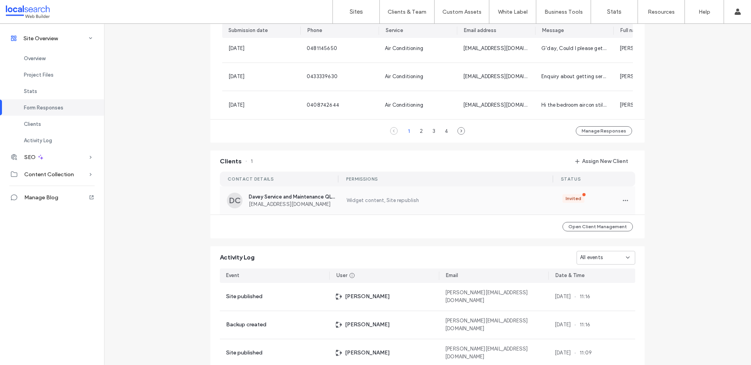
click at [292, 207] on span "[EMAIL_ADDRESS][DOMAIN_NAME]" at bounding box center [293, 204] width 88 height 6
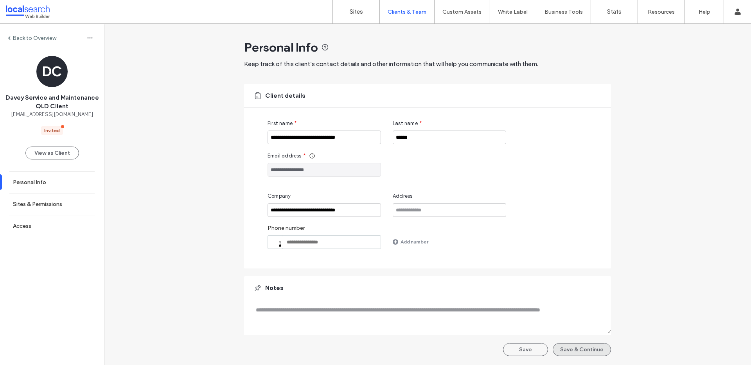
click at [578, 348] on button "Save & Continue" at bounding box center [581, 349] width 58 height 13
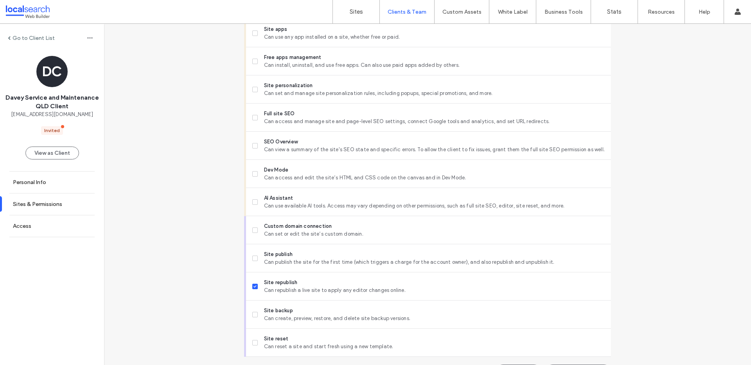
scroll to position [614, 0]
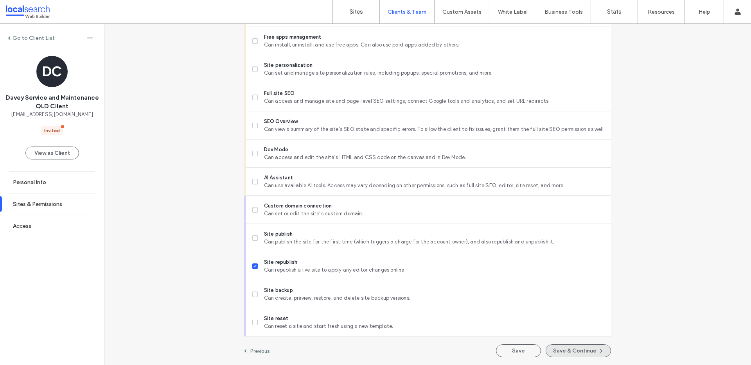
click at [568, 346] on button "Save & Continue" at bounding box center [577, 350] width 65 height 13
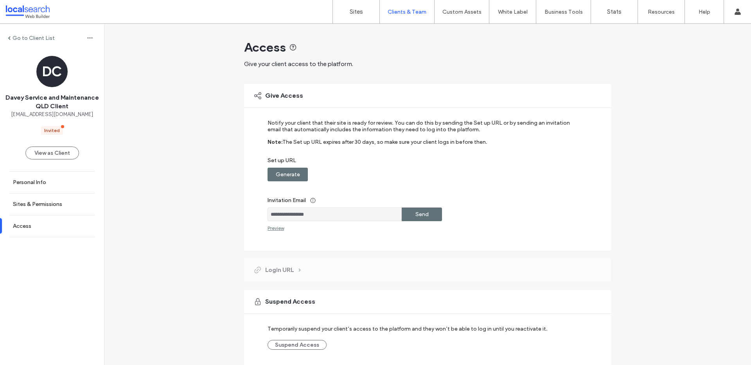
click at [299, 172] on div "Generate" at bounding box center [287, 175] width 40 height 14
click at [415, 177] on label "Copy" at bounding box center [422, 174] width 14 height 14
click at [312, 214] on input "**********" at bounding box center [334, 215] width 134 height 14
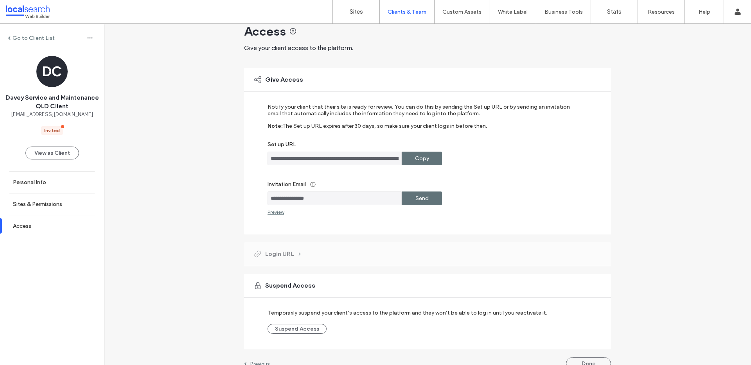
scroll to position [29, 0]
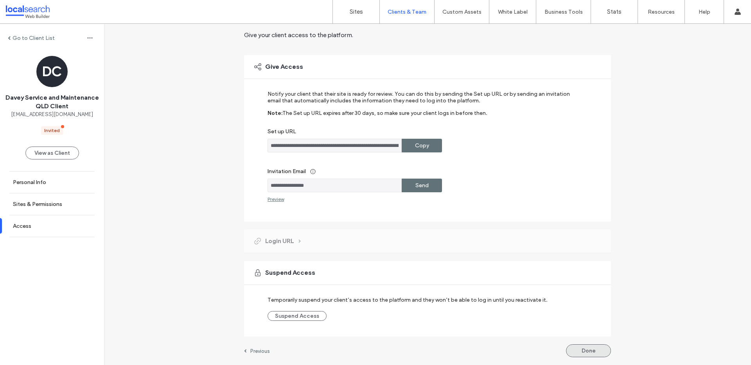
click at [575, 353] on button "Done" at bounding box center [588, 350] width 45 height 13
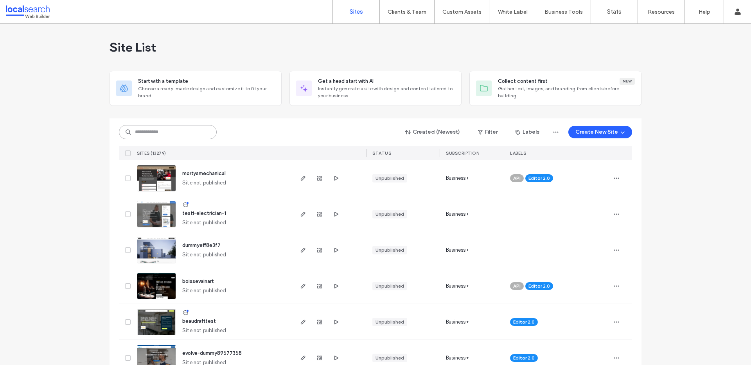
click at [179, 134] on input at bounding box center [168, 132] width 98 height 14
paste input "********"
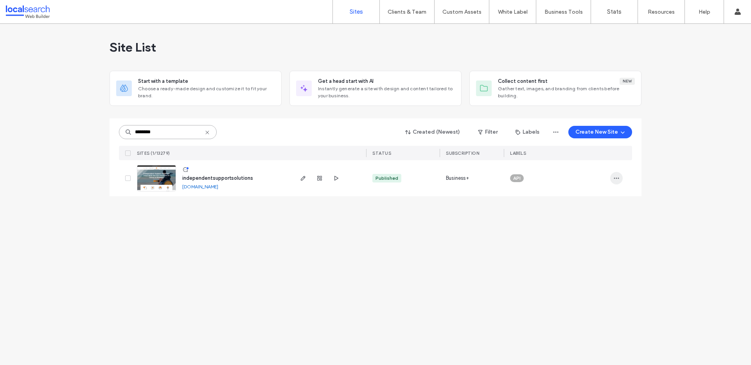
type input "********"
click at [616, 178] on use "button" at bounding box center [616, 178] width 5 height 1
click at [587, 230] on span "Assign Label" at bounding box center [581, 228] width 29 height 8
drag, startPoint x: 553, startPoint y: 224, endPoint x: 577, endPoint y: 246, distance: 33.0
click at [553, 225] on div "Cancelled" at bounding box center [551, 227] width 102 height 15
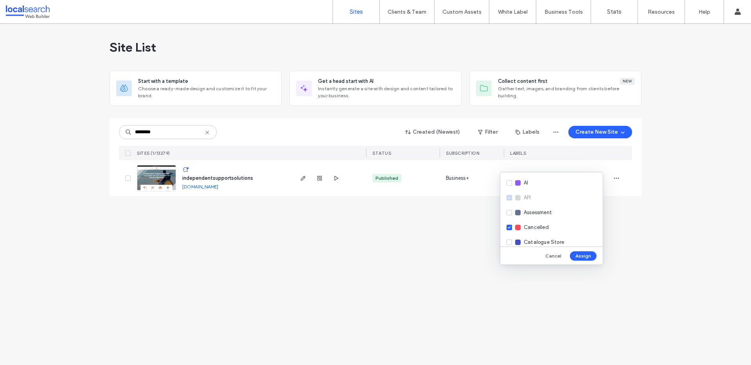
click at [588, 261] on div "Cancel Assign" at bounding box center [551, 256] width 102 height 18
click at [586, 255] on button "Assign" at bounding box center [583, 255] width 27 height 9
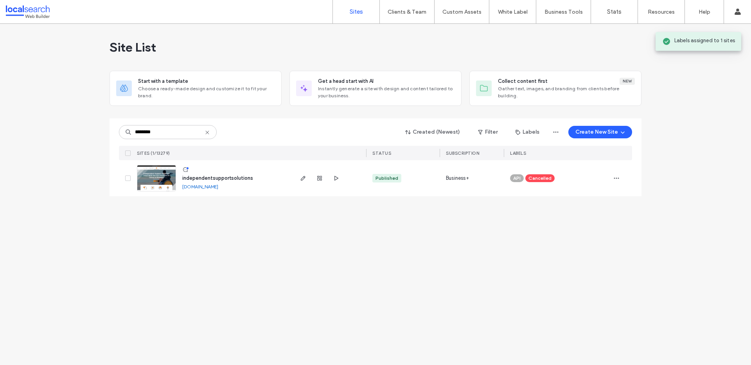
click at [162, 179] on img at bounding box center [156, 191] width 38 height 53
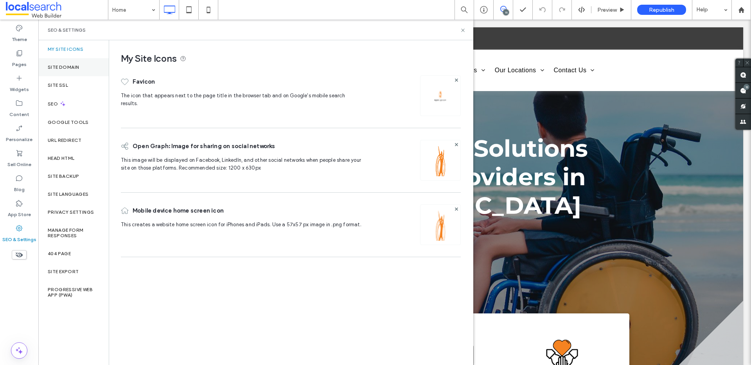
click at [79, 68] on div "Site Domain" at bounding box center [73, 67] width 70 height 18
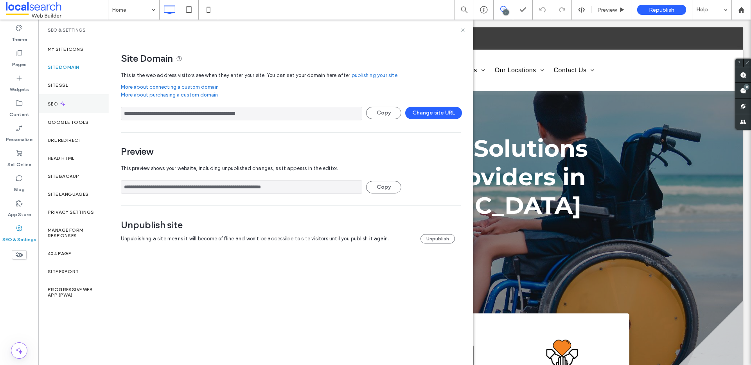
click at [87, 100] on div "SEO" at bounding box center [73, 103] width 70 height 19
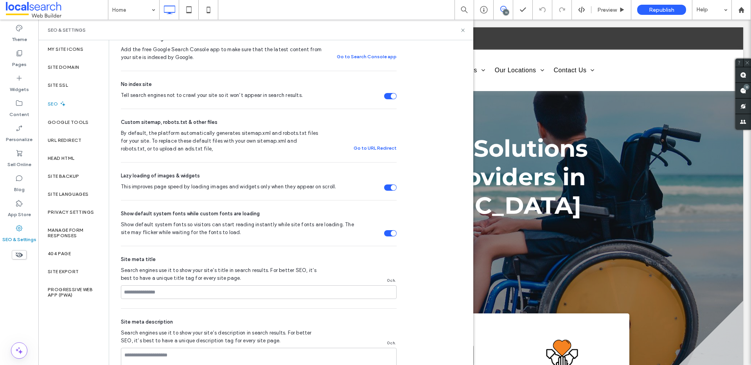
scroll to position [363, 0]
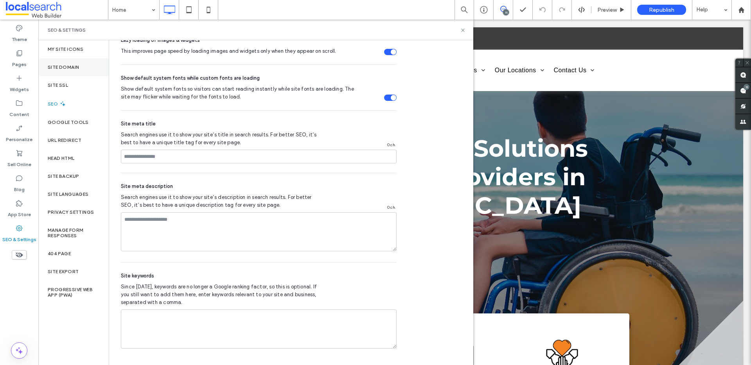
click at [68, 72] on div "Site Domain" at bounding box center [73, 67] width 70 height 18
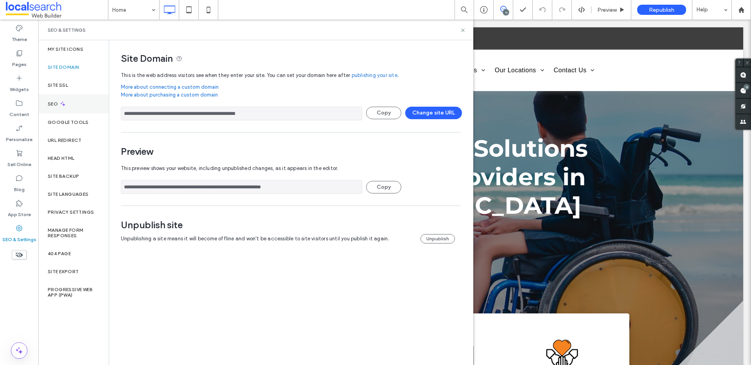
click at [90, 106] on div "SEO" at bounding box center [73, 103] width 70 height 19
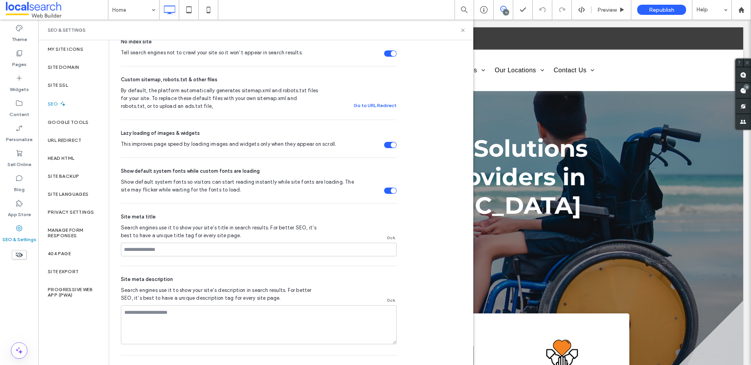
scroll to position [327, 0]
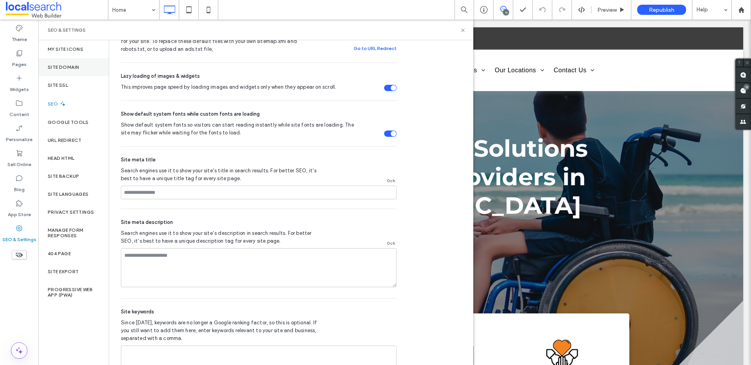
click at [97, 64] on div "Site Domain" at bounding box center [73, 67] width 70 height 18
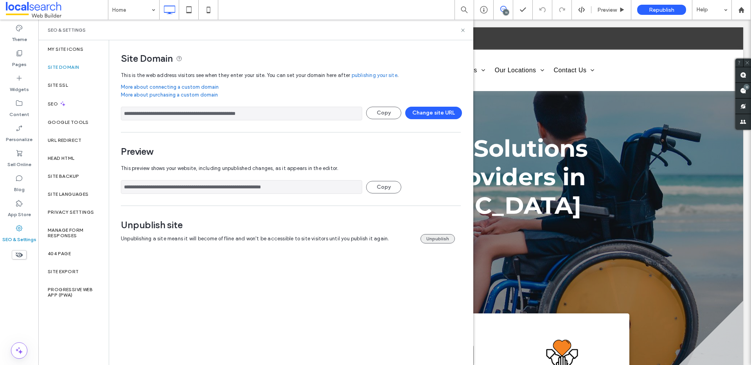
click at [438, 243] on button "Unpublish" at bounding box center [437, 238] width 34 height 9
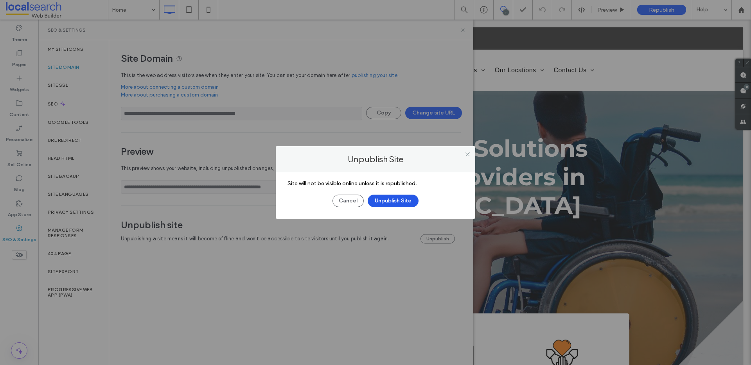
click at [409, 202] on button "Unpublish Site" at bounding box center [392, 201] width 51 height 13
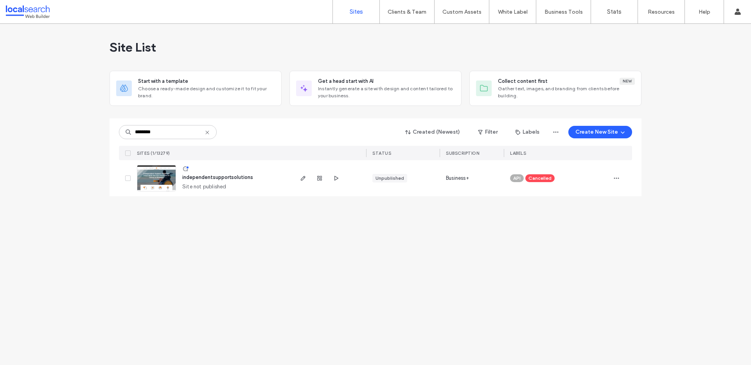
type input "********"
click at [166, 131] on input "********" at bounding box center [168, 132] width 98 height 14
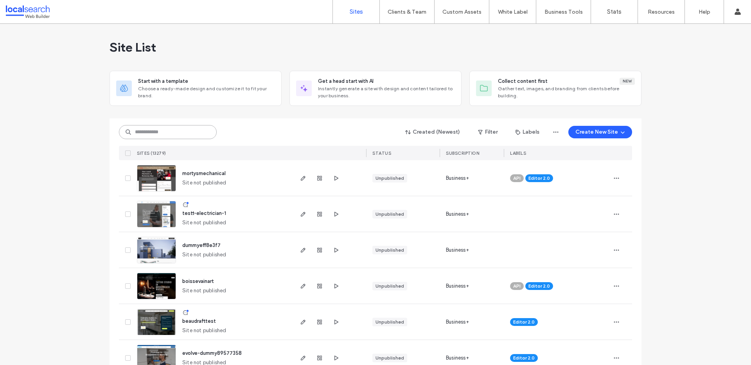
click at [150, 131] on input at bounding box center [168, 132] width 98 height 14
paste input "********"
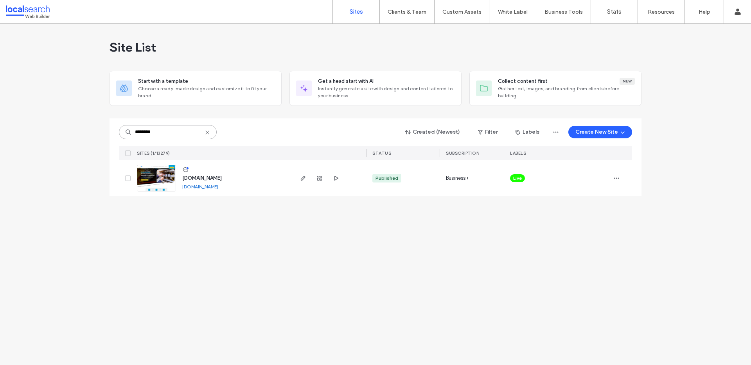
type input "********"
click at [610, 176] on span "button" at bounding box center [616, 178] width 13 height 13
click at [608, 239] on div "Unassign Label" at bounding box center [587, 243] width 70 height 15
click at [525, 173] on icon at bounding box center [525, 173] width 4 height 4
click at [612, 174] on span "button" at bounding box center [616, 178] width 13 height 13
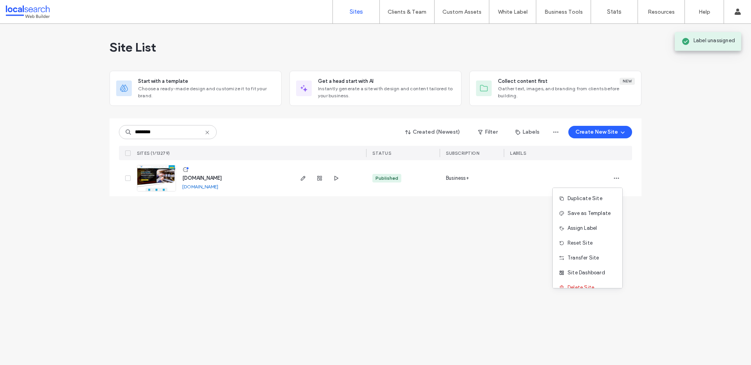
click at [588, 224] on div "Assign Label" at bounding box center [587, 228] width 70 height 15
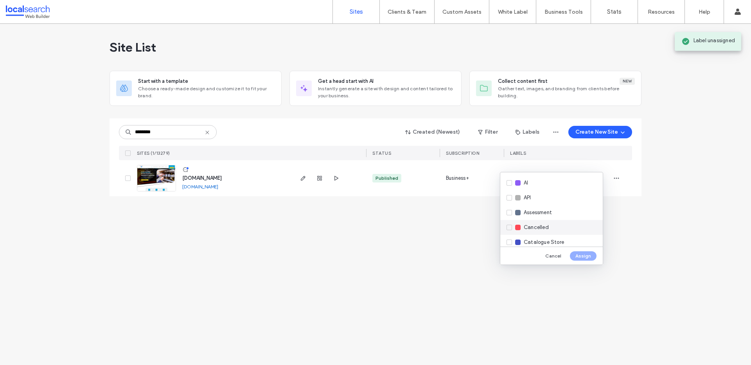
click at [575, 227] on div "Cancelled" at bounding box center [551, 227] width 102 height 15
drag, startPoint x: 587, startPoint y: 257, endPoint x: 492, endPoint y: 184, distance: 120.4
click at [587, 257] on button "Assign" at bounding box center [583, 255] width 27 height 9
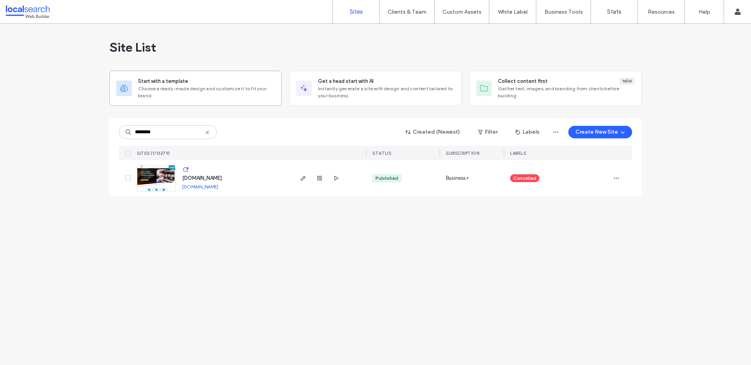
drag, startPoint x: 156, startPoint y: 180, endPoint x: 140, endPoint y: 72, distance: 109.5
click at [156, 180] on img at bounding box center [156, 191] width 38 height 53
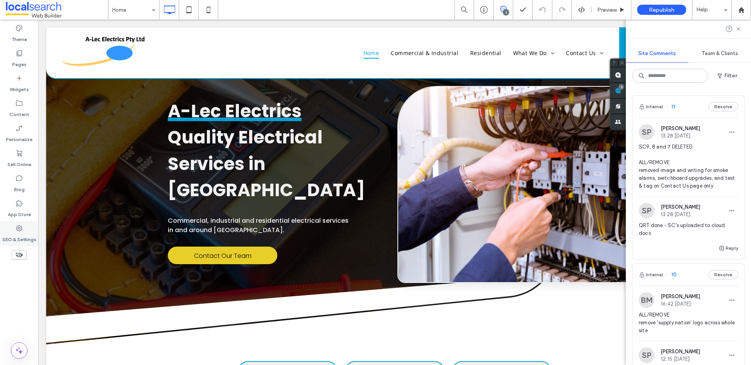
click at [14, 237] on label "SEO & Settings" at bounding box center [19, 237] width 34 height 11
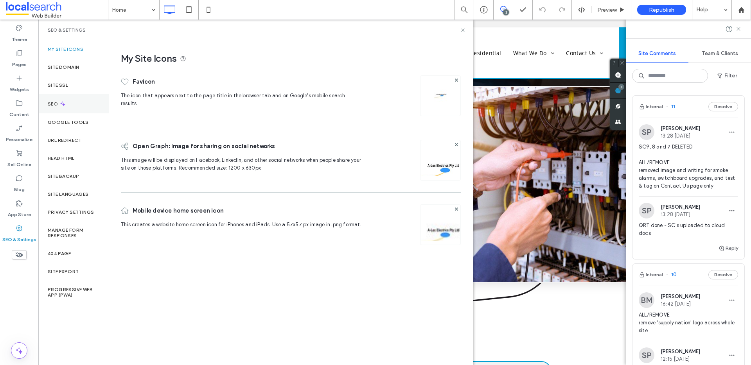
click at [82, 100] on div "SEO" at bounding box center [73, 103] width 70 height 19
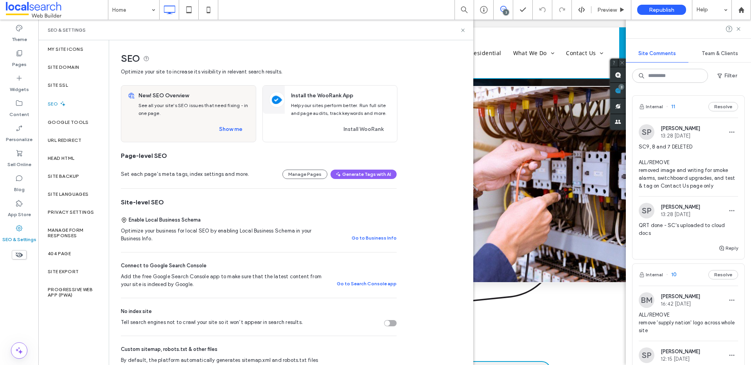
drag, startPoint x: 389, startPoint y: 323, endPoint x: 312, endPoint y: 278, distance: 89.5
click at [389, 323] on div "Tell search engines not to crawl your site so it won’t appear in search results." at bounding box center [386, 323] width 5 height 5
click at [74, 70] on label "Site Domain" at bounding box center [63, 67] width 31 height 5
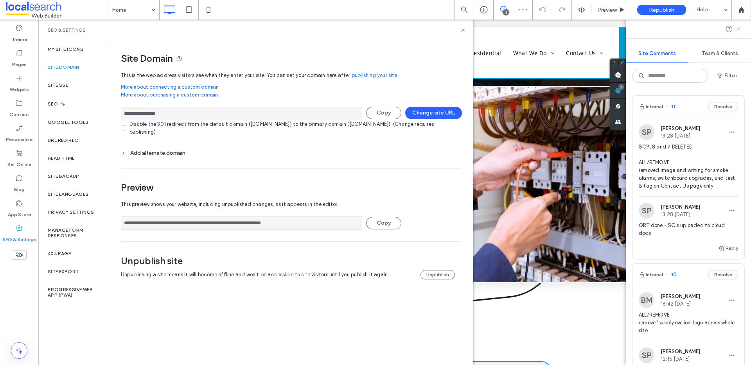
click at [154, 152] on div "Add alternate domain" at bounding box center [291, 153] width 340 height 7
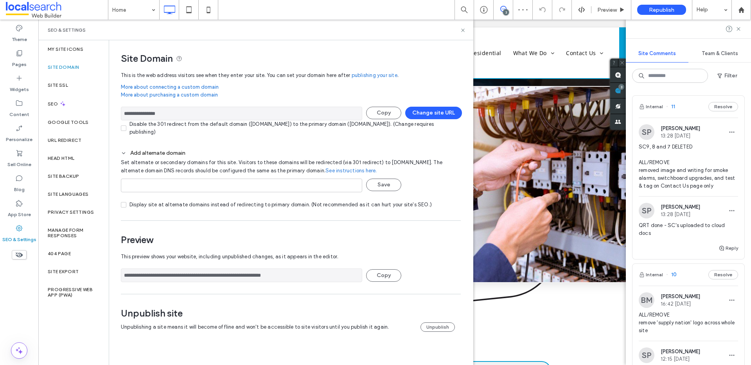
click at [154, 152] on div "Add alternate domain" at bounding box center [291, 153] width 340 height 7
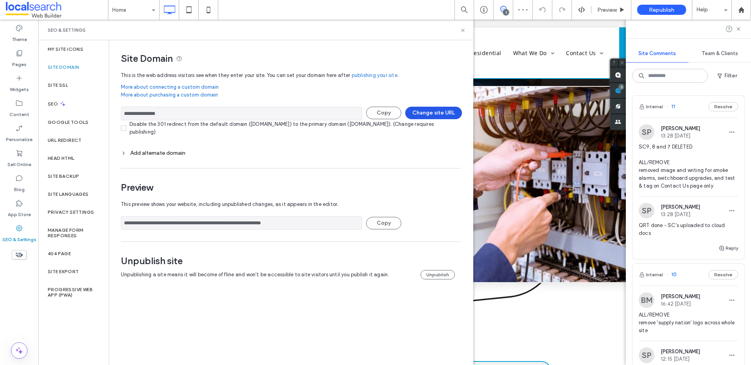
click at [434, 109] on button "Change site URL" at bounding box center [433, 113] width 57 height 13
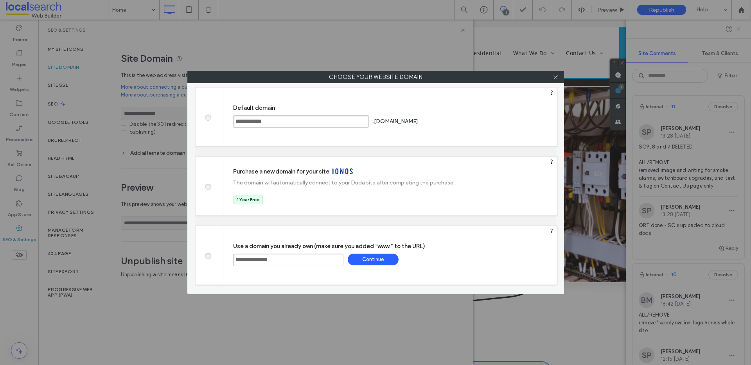
click at [216, 119] on div at bounding box center [209, 117] width 28 height 59
click at [204, 118] on label at bounding box center [208, 117] width 14 height 6
click at [470, 119] on div "Save" at bounding box center [449, 121] width 51 height 12
type input "**********"
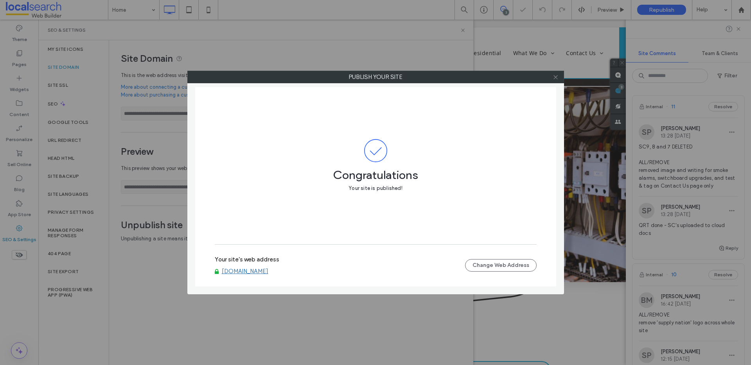
click at [554, 76] on icon at bounding box center [555, 77] width 6 height 6
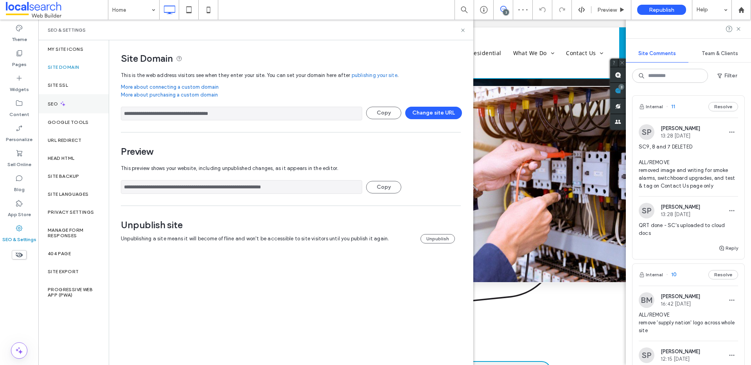
click at [86, 107] on div "SEO" at bounding box center [73, 103] width 70 height 19
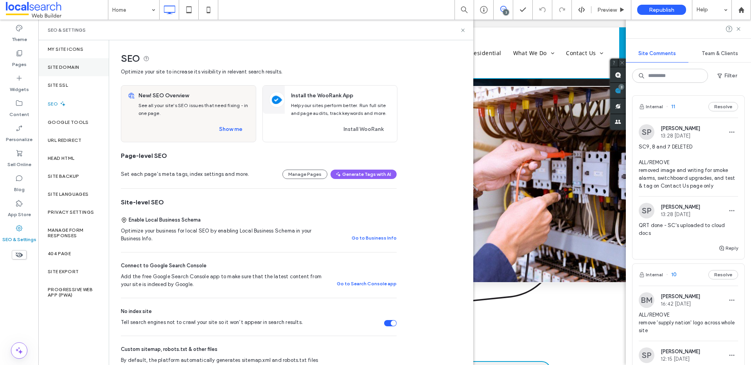
click at [71, 74] on div "Site Domain" at bounding box center [73, 67] width 70 height 18
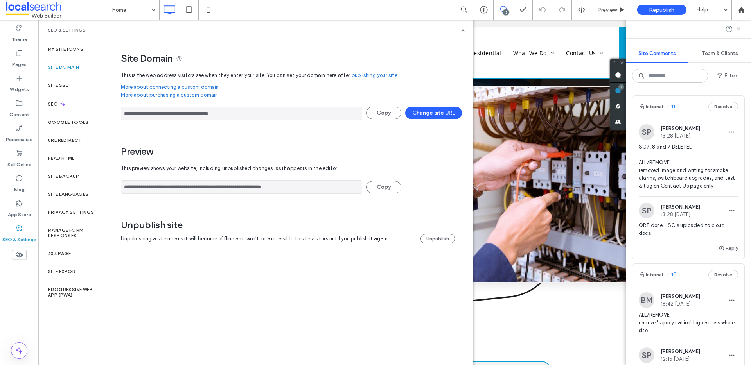
click at [430, 231] on div "Unpublish site Unpublishing a site means it will become offline and won't be ac…" at bounding box center [288, 231] width 334 height 24
click at [435, 238] on button "Unpublish" at bounding box center [437, 238] width 34 height 9
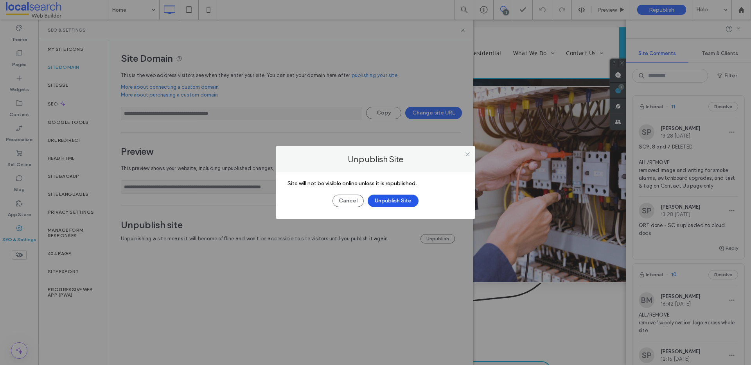
click at [401, 197] on button "Unpublish Site" at bounding box center [392, 201] width 51 height 13
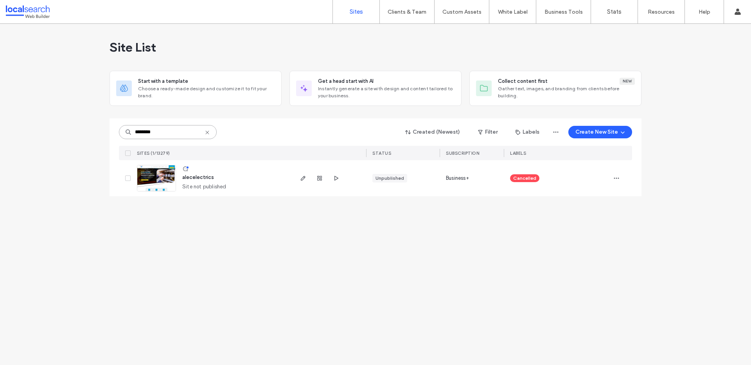
click at [163, 133] on input "********" at bounding box center [168, 132] width 98 height 14
paste input
type input "********"
click at [166, 181] on img at bounding box center [156, 191] width 38 height 53
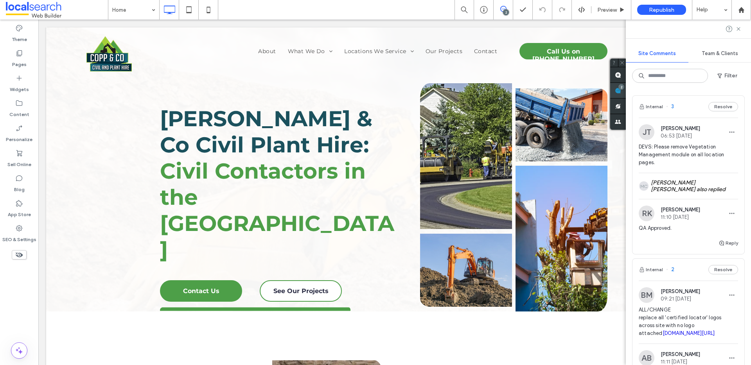
click at [744, 90] on div "Site Comments Team & Clients Filter Internal 3 Resolve JT Jacqueline Thomas 06:…" at bounding box center [687, 193] width 125 height 346
click at [738, 28] on icon at bounding box center [738, 29] width 6 height 6
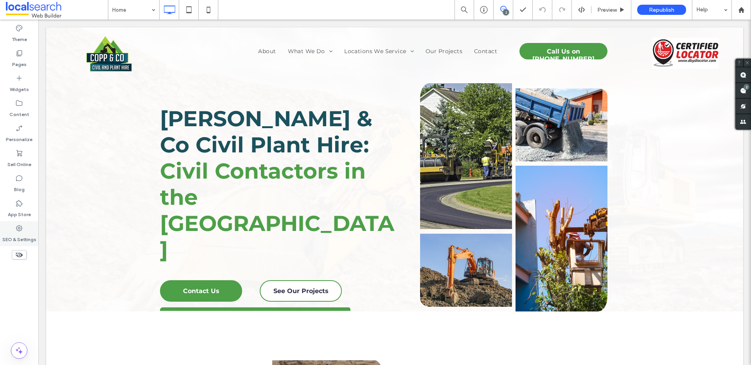
click at [24, 235] on label "SEO & Settings" at bounding box center [19, 237] width 34 height 11
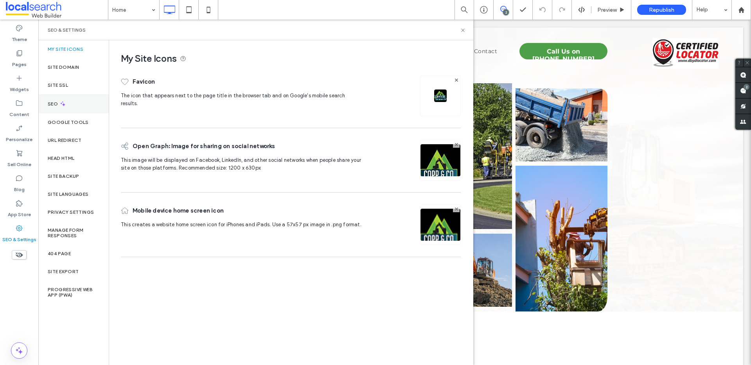
click at [71, 105] on div "SEO" at bounding box center [73, 103] width 70 height 19
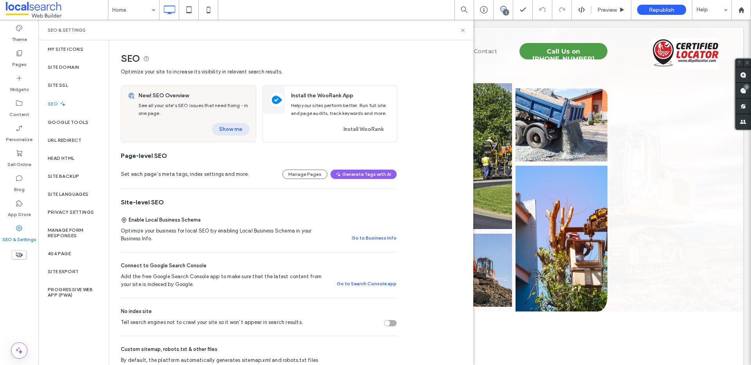
click at [226, 127] on button "Show me" at bounding box center [231, 129] width 38 height 13
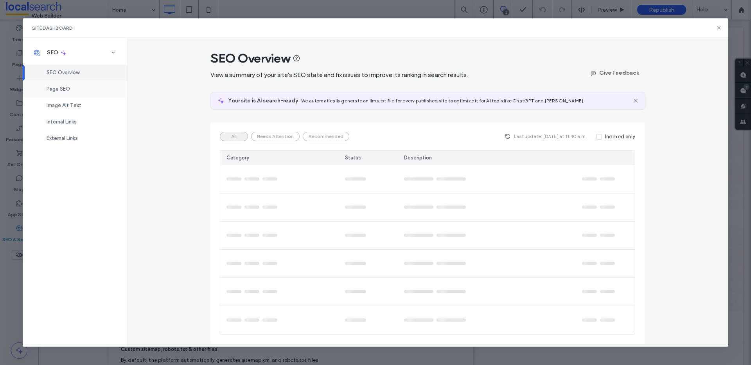
click at [76, 88] on div "Page SEO" at bounding box center [75, 89] width 104 height 16
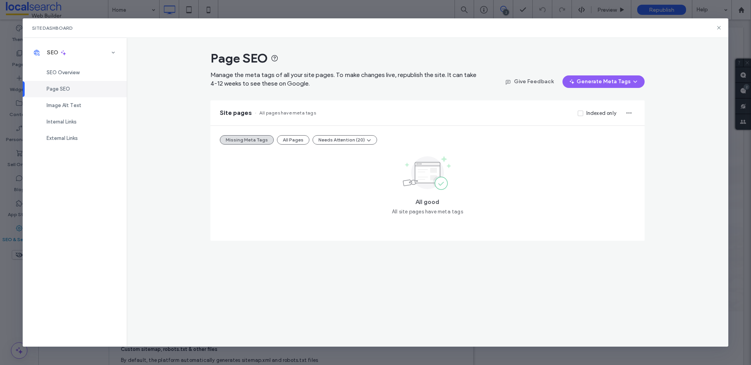
drag, startPoint x: 296, startPoint y: 139, endPoint x: 304, endPoint y: 140, distance: 8.4
click at [296, 139] on button "All Pages" at bounding box center [293, 139] width 32 height 9
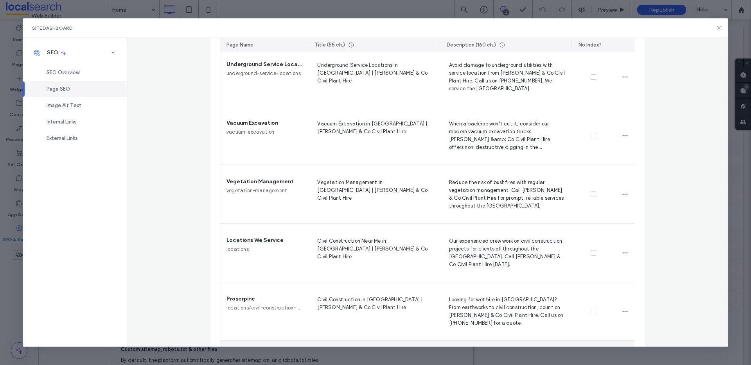
scroll to position [598, 0]
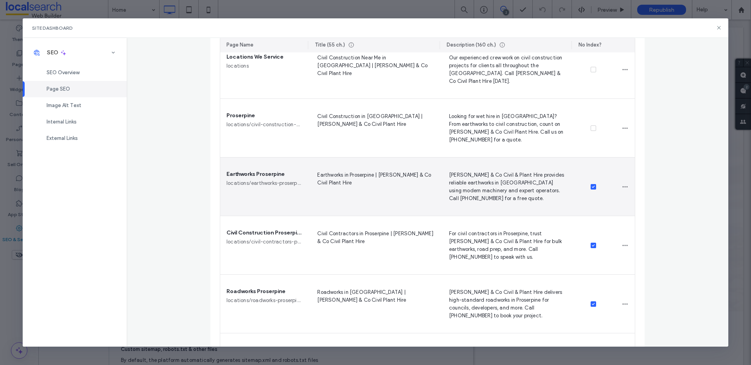
click at [591, 186] on icon at bounding box center [592, 187] width 3 height 2
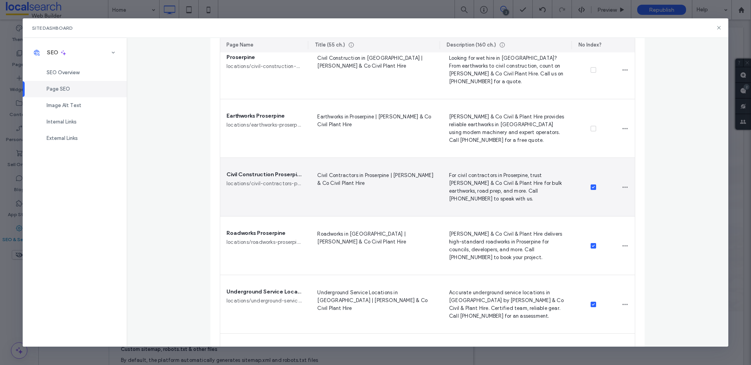
click at [591, 188] on icon at bounding box center [592, 187] width 3 height 2
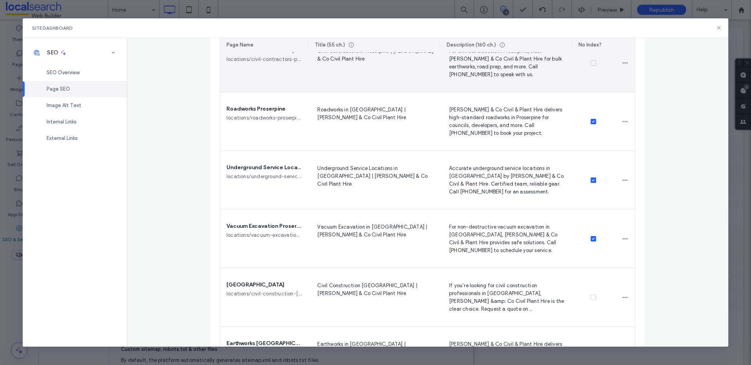
scroll to position [782, 0]
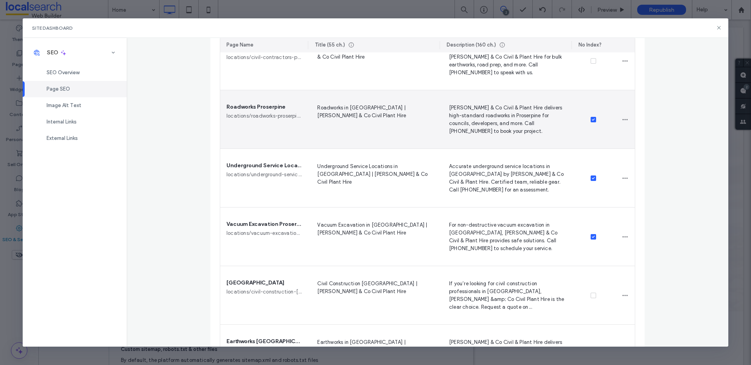
click at [591, 120] on icon at bounding box center [592, 119] width 3 height 2
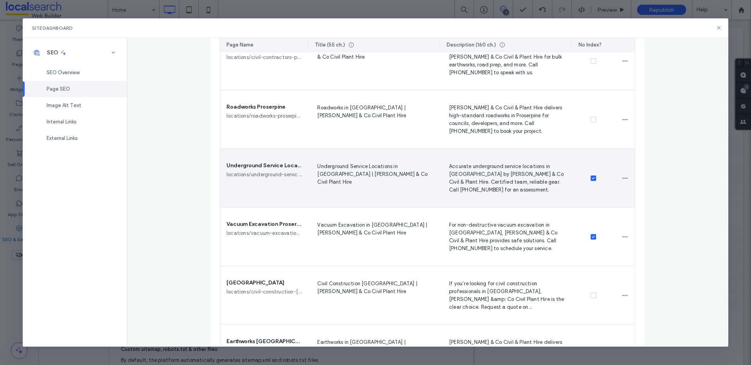
click at [592, 177] on span at bounding box center [592, 178] width 5 height 5
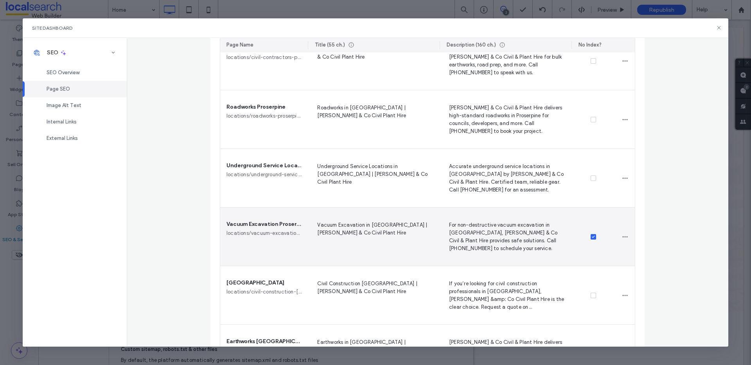
click at [591, 237] on icon at bounding box center [592, 237] width 3 height 2
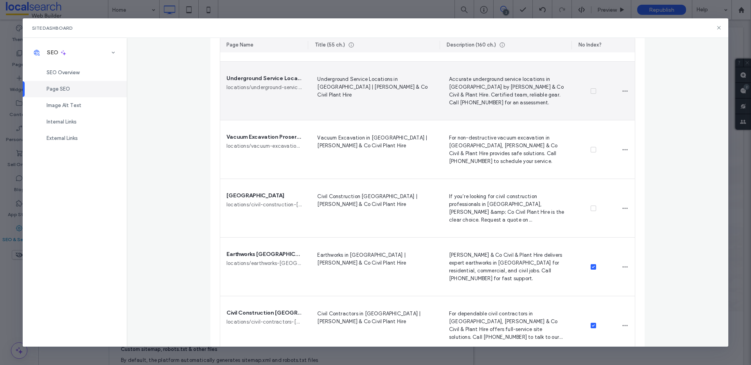
scroll to position [1036, 0]
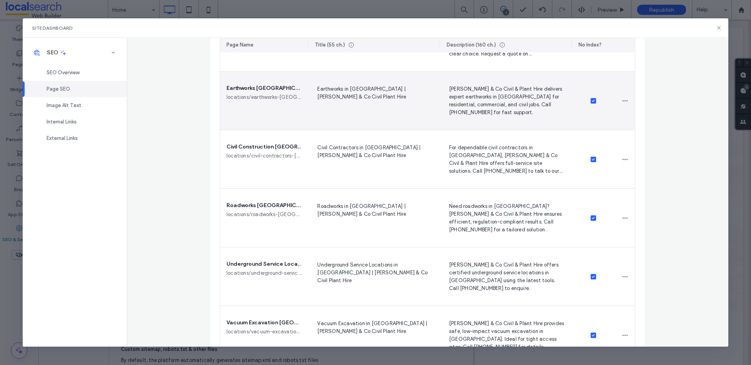
click at [590, 102] on span at bounding box center [592, 100] width 5 height 5
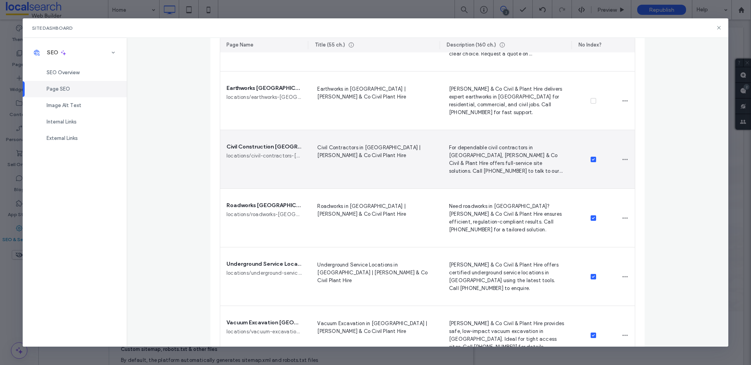
click at [591, 159] on icon at bounding box center [592, 159] width 3 height 2
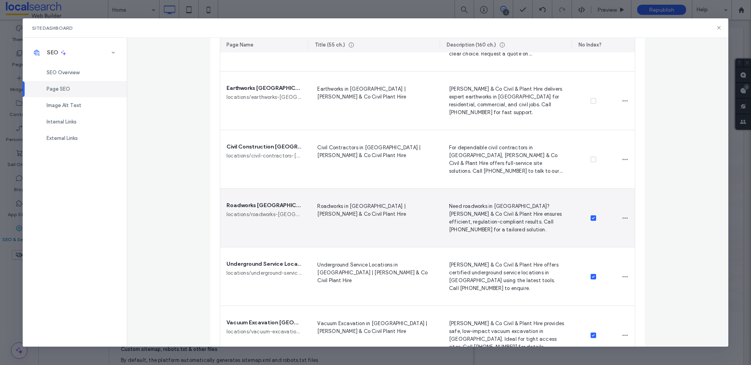
click at [593, 217] on div at bounding box center [593, 218] width 44 height 59
click at [592, 218] on span at bounding box center [592, 217] width 5 height 5
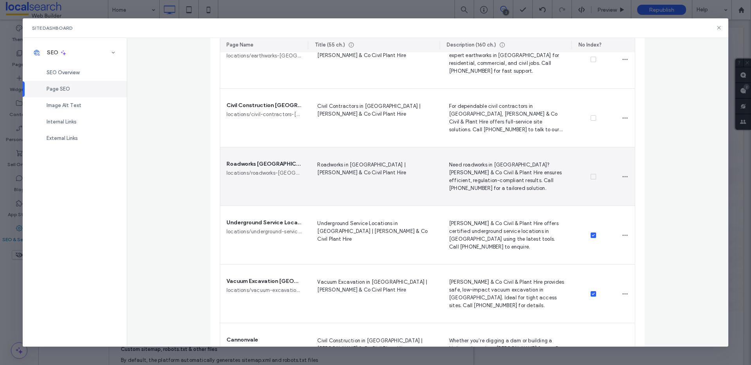
scroll to position [1109, 0]
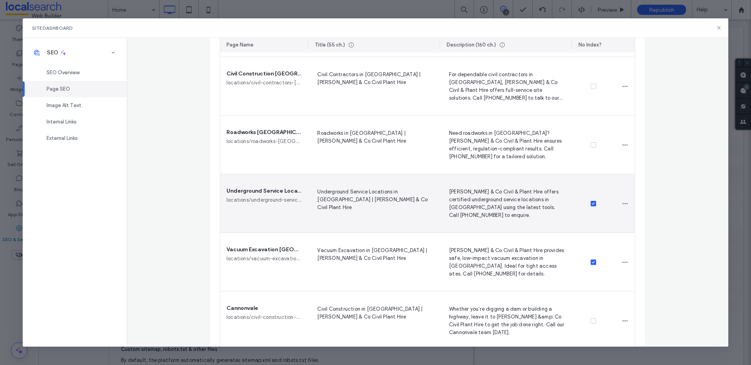
click at [593, 199] on div at bounding box center [593, 203] width 44 height 59
click at [590, 206] on span at bounding box center [592, 203] width 5 height 5
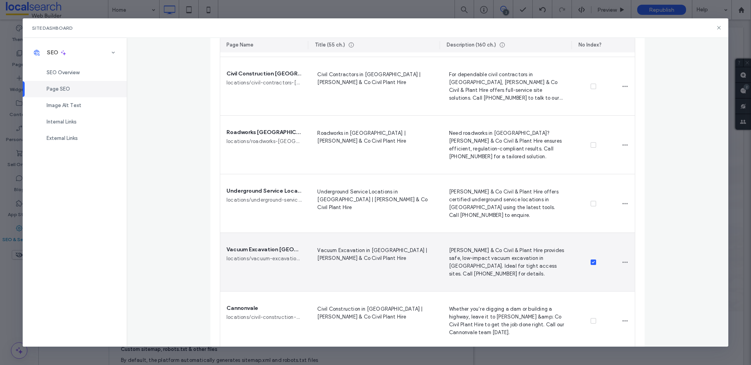
click at [590, 260] on span at bounding box center [592, 262] width 5 height 5
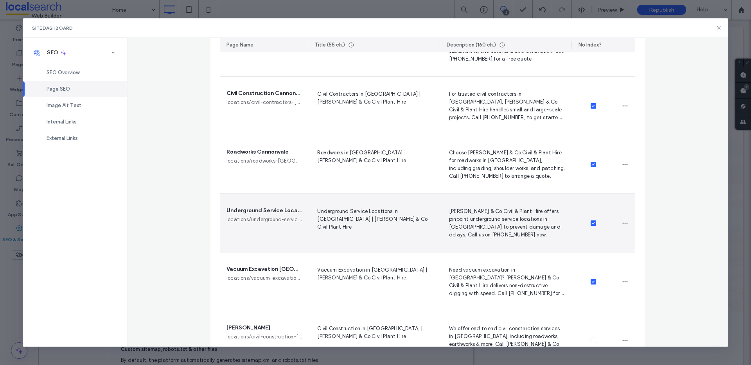
scroll to position [1389, 0]
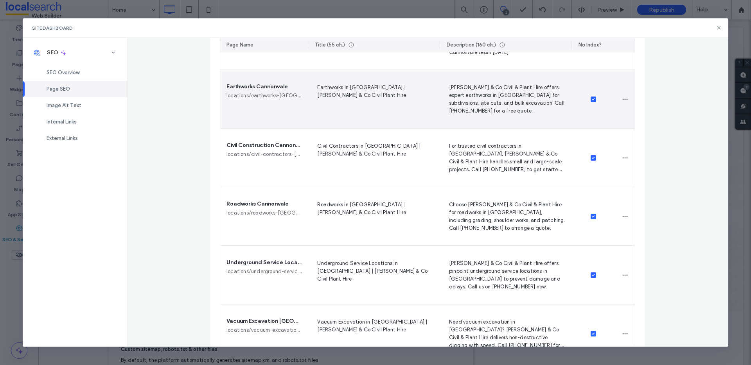
click at [591, 102] on div at bounding box center [593, 99] width 44 height 59
click at [591, 99] on icon at bounding box center [592, 99] width 3 height 2
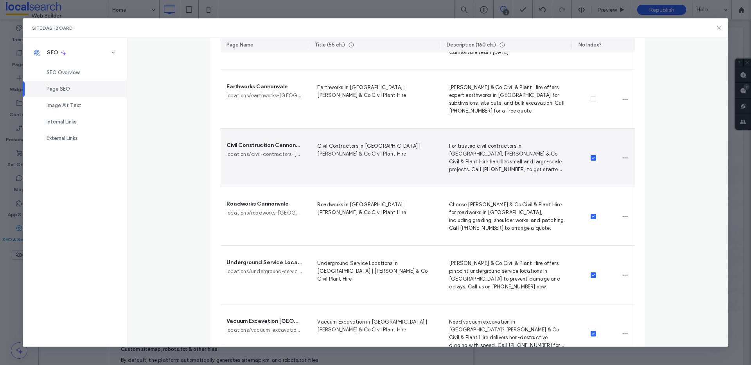
click at [591, 158] on icon at bounding box center [592, 158] width 3 height 2
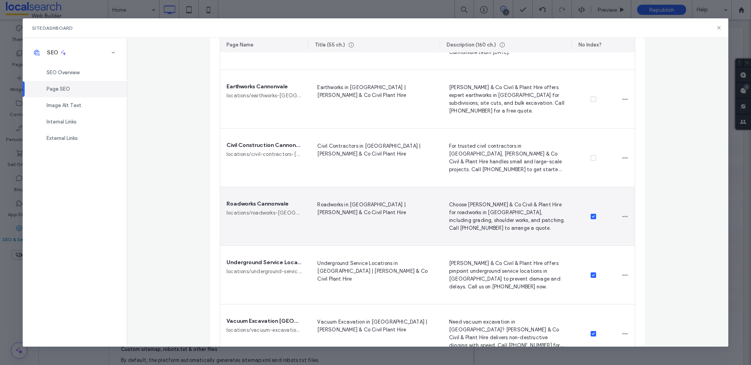
click at [590, 219] on span at bounding box center [592, 216] width 5 height 5
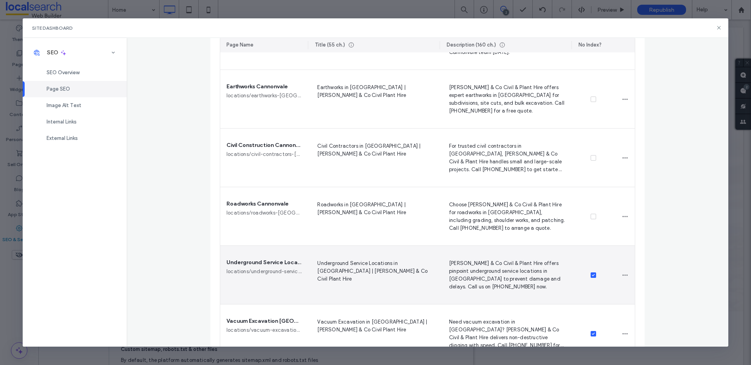
click at [591, 274] on icon at bounding box center [592, 275] width 3 height 2
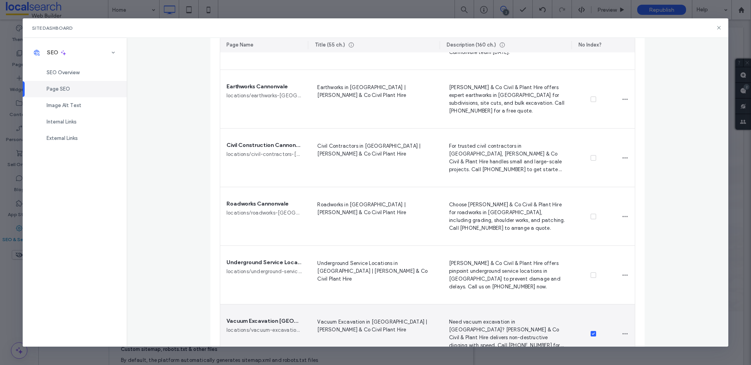
click at [586, 332] on div at bounding box center [593, 334] width 44 height 59
click at [591, 333] on icon at bounding box center [592, 334] width 3 height 2
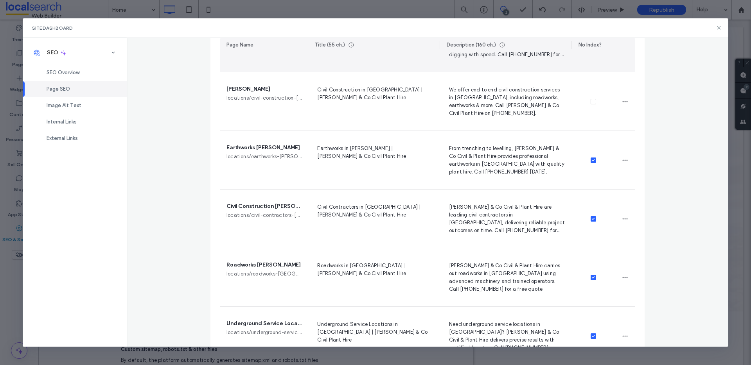
scroll to position [1718, 0]
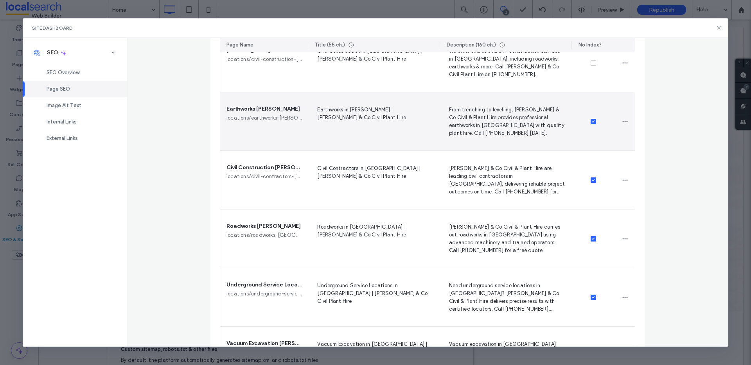
click at [592, 124] on div at bounding box center [593, 121] width 44 height 59
click at [591, 120] on icon at bounding box center [592, 121] width 3 height 2
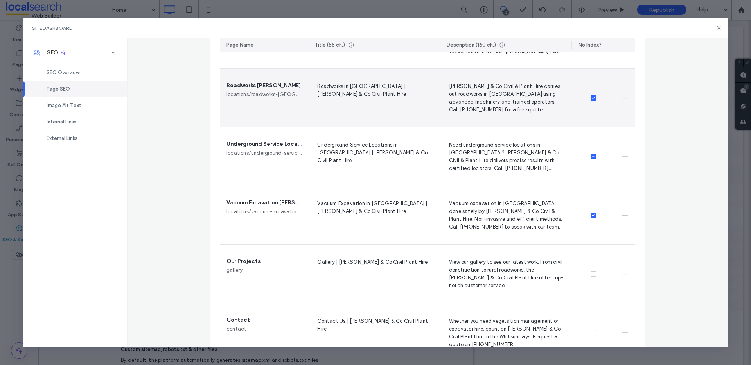
scroll to position [1822, 0]
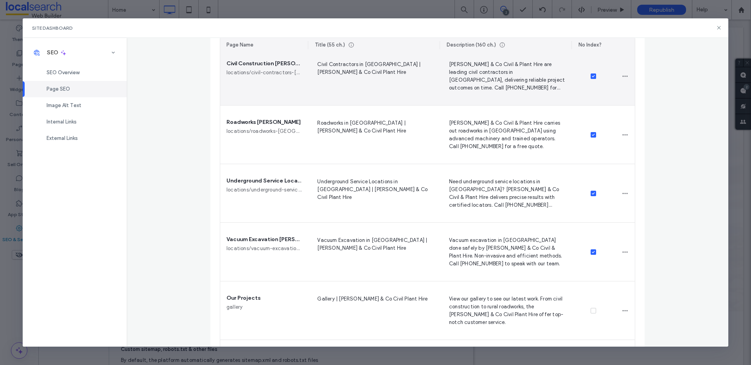
click at [591, 76] on icon at bounding box center [592, 76] width 3 height 2
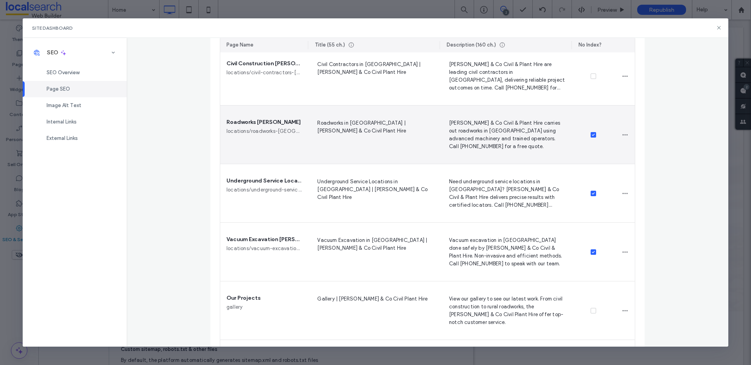
click at [590, 133] on span at bounding box center [592, 134] width 5 height 5
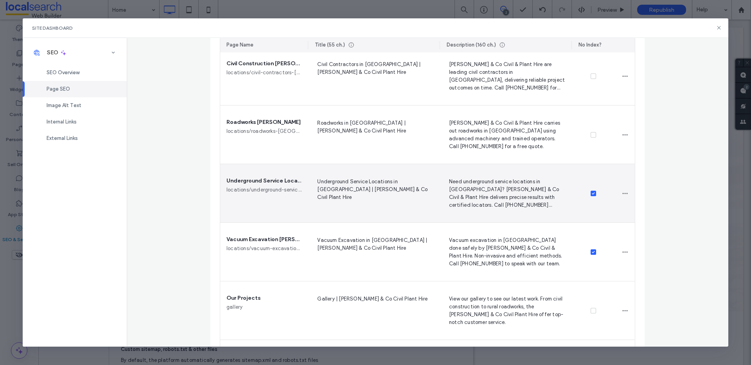
click at [592, 195] on span at bounding box center [592, 193] width 5 height 5
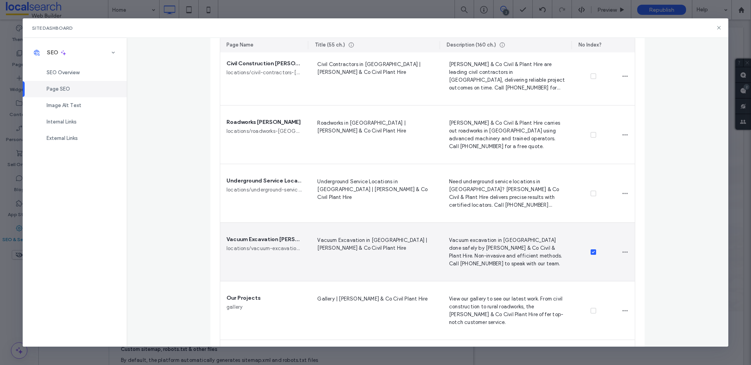
click at [590, 253] on span at bounding box center [592, 251] width 5 height 5
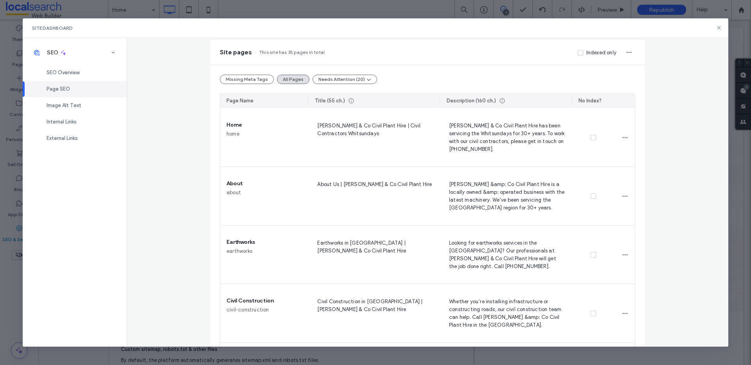
scroll to position [0, 0]
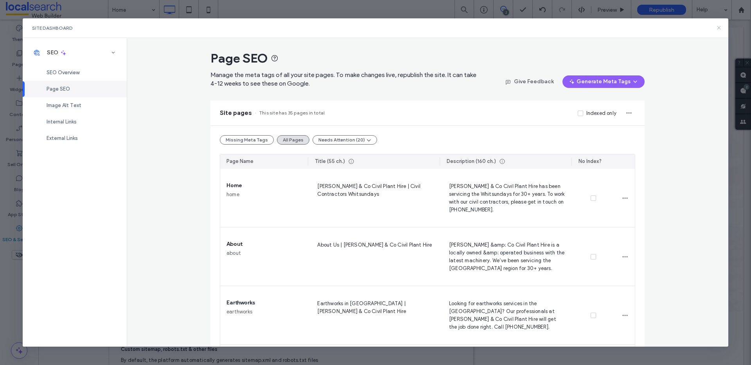
click at [719, 27] on use at bounding box center [719, 28] width 4 height 4
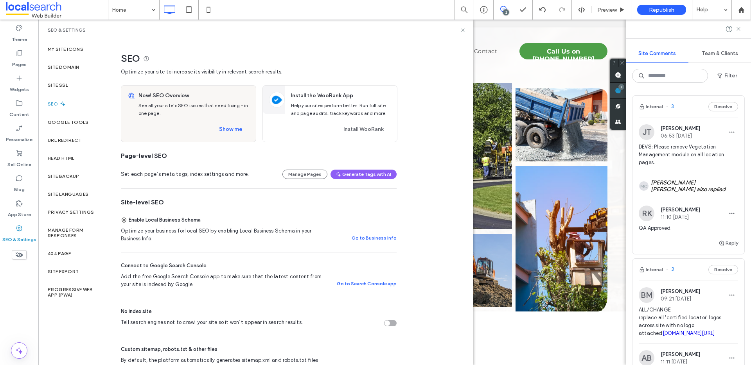
click at [621, 91] on use at bounding box center [618, 91] width 6 height 6
click at [738, 30] on icon at bounding box center [738, 29] width 6 height 6
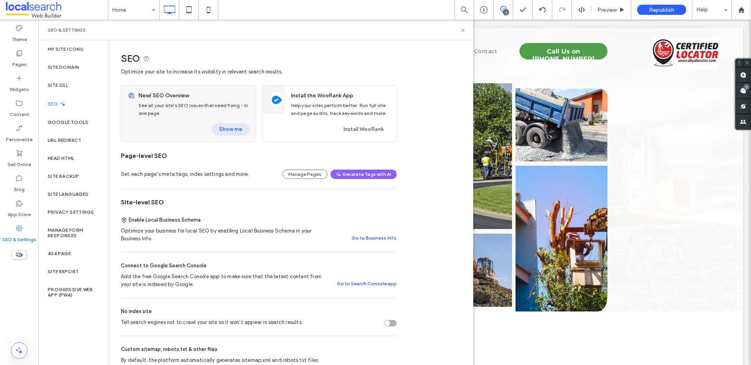
click at [229, 131] on button "Show me" at bounding box center [231, 129] width 38 height 13
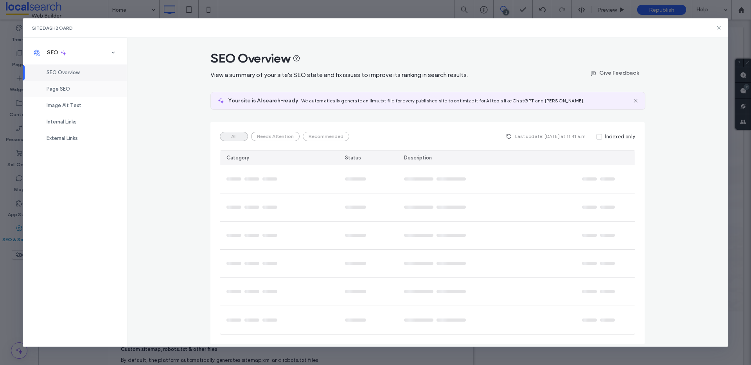
click at [64, 91] on span "Page SEO" at bounding box center [58, 89] width 23 height 6
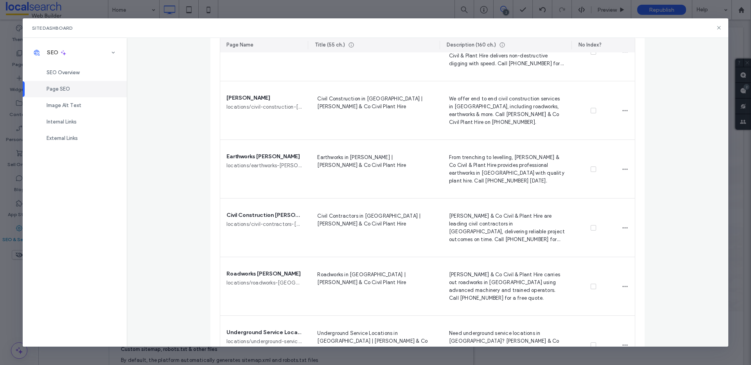
scroll to position [1884, 0]
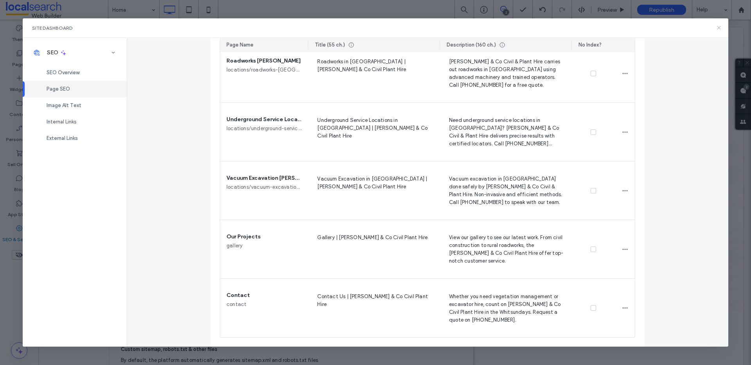
click at [717, 28] on icon at bounding box center [718, 28] width 6 height 6
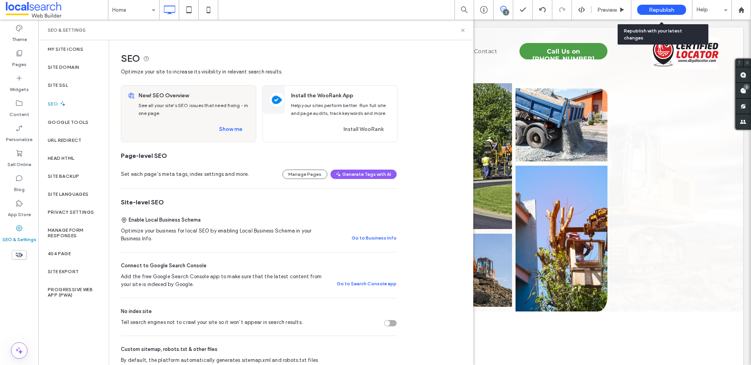
click at [668, 10] on span "Republish" at bounding box center [661, 10] width 25 height 7
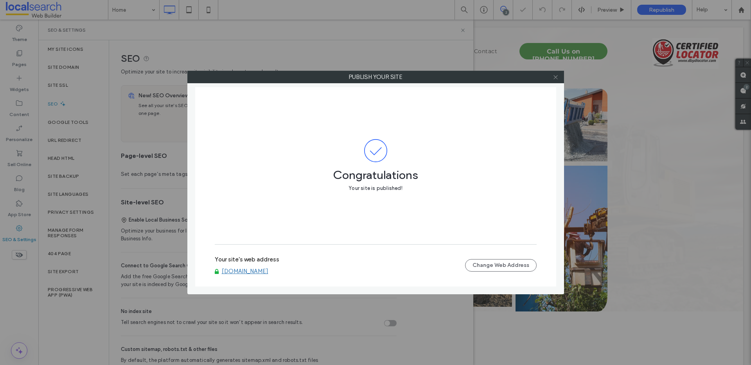
click at [556, 79] on icon at bounding box center [555, 77] width 6 height 6
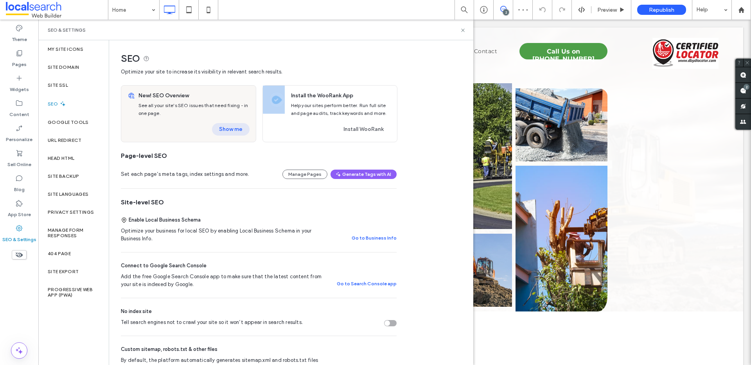
drag, startPoint x: 236, startPoint y: 119, endPoint x: 238, endPoint y: 127, distance: 8.9
click at [238, 122] on div "New! SEO Overview See all your site's SEO issues that need fixing - in one page…" at bounding box center [195, 114] width 120 height 56
click at [238, 127] on button "Show me" at bounding box center [231, 129] width 38 height 13
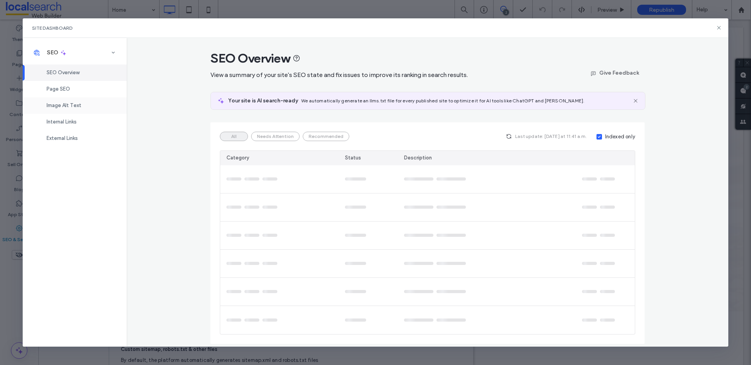
click at [73, 104] on span "Image Alt Text" at bounding box center [64, 105] width 35 height 6
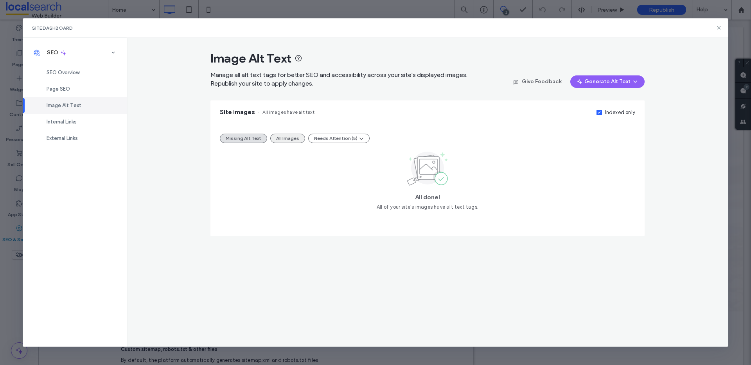
click at [280, 139] on button "All Images" at bounding box center [287, 138] width 35 height 9
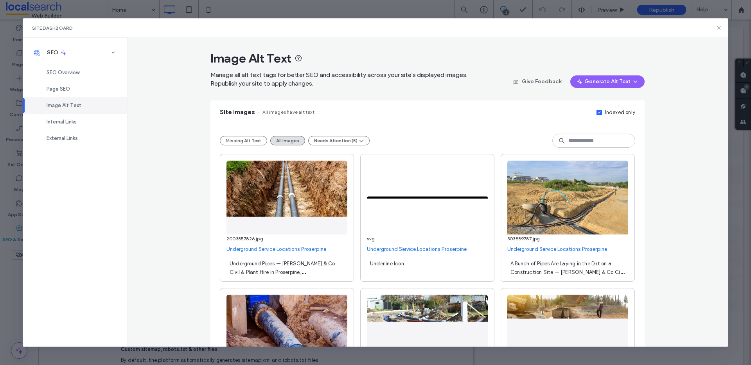
click at [601, 108] on div "Indexed only" at bounding box center [614, 112] width 42 height 9
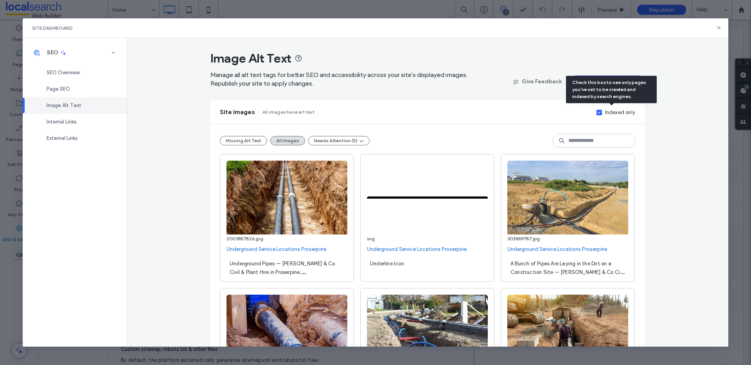
click at [605, 112] on div "Indexed only" at bounding box center [620, 113] width 30 height 8
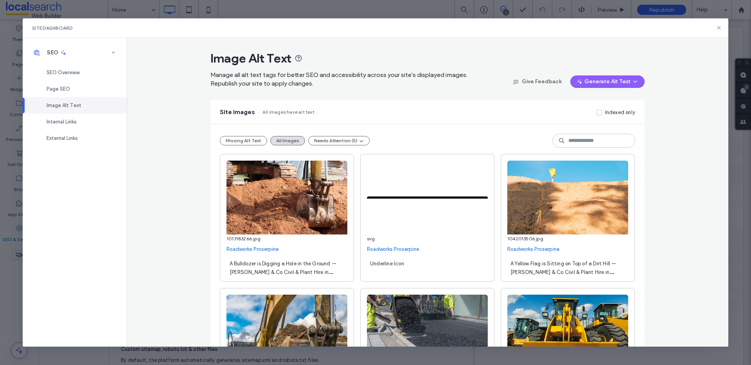
click at [242, 139] on button "Missing Alt Text" at bounding box center [243, 140] width 47 height 9
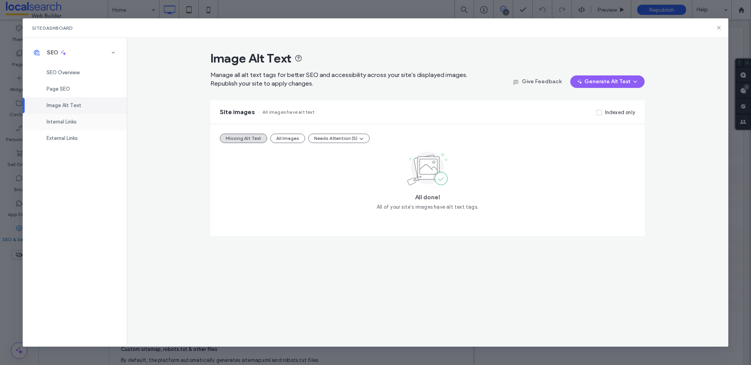
click at [68, 127] on div "Internal Links" at bounding box center [75, 122] width 104 height 16
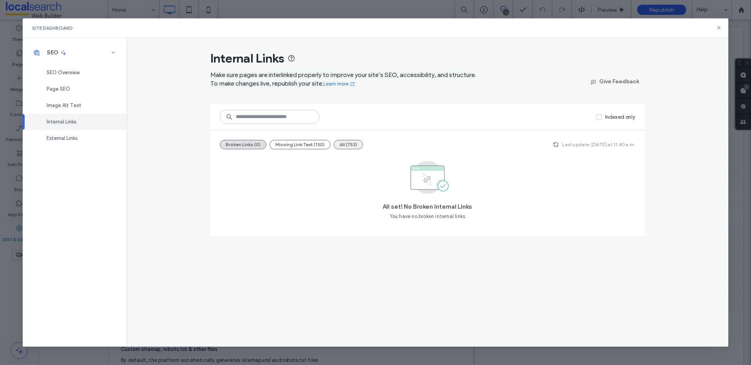
click at [351, 145] on button "All (753)" at bounding box center [347, 144] width 29 height 9
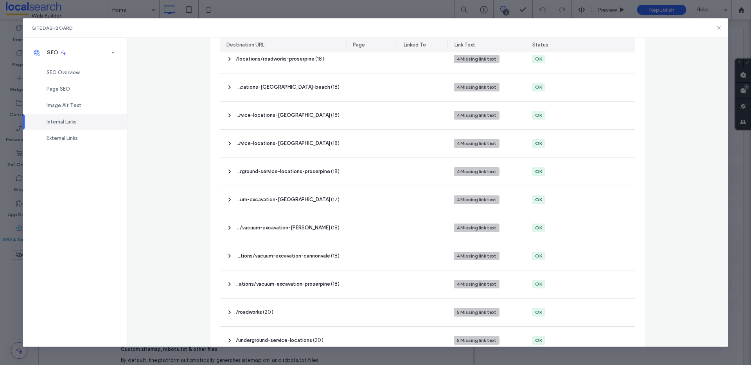
scroll to position [931, 0]
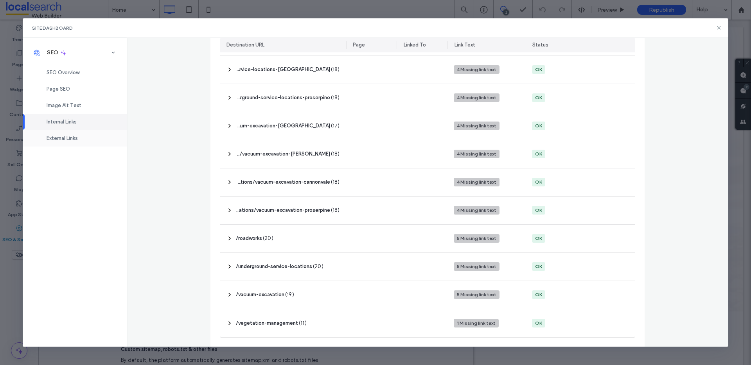
click at [80, 140] on div "External Links" at bounding box center [75, 138] width 104 height 16
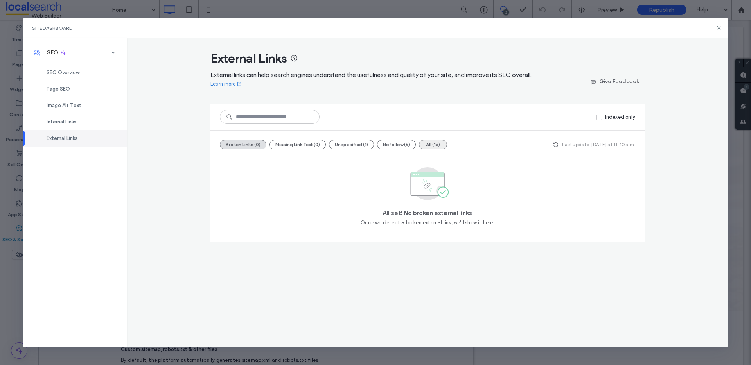
click at [426, 146] on button "All (16)" at bounding box center [433, 144] width 28 height 9
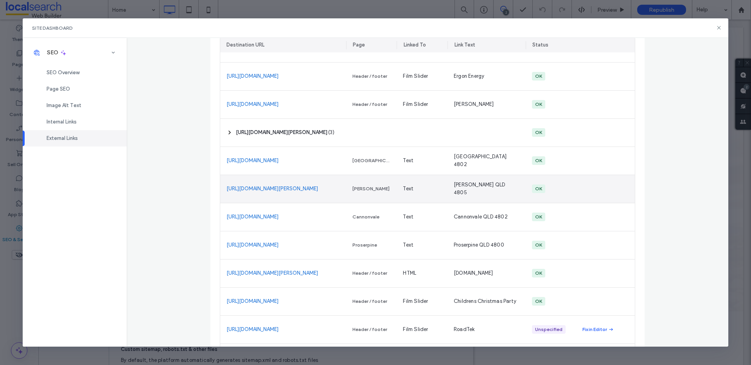
scroll to position [227, 0]
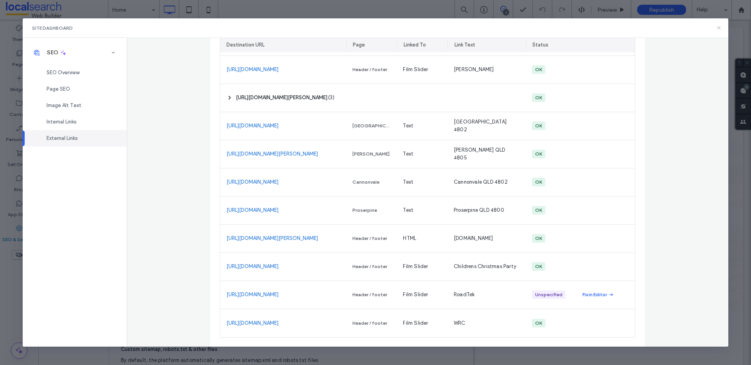
click at [718, 29] on icon at bounding box center [718, 28] width 6 height 6
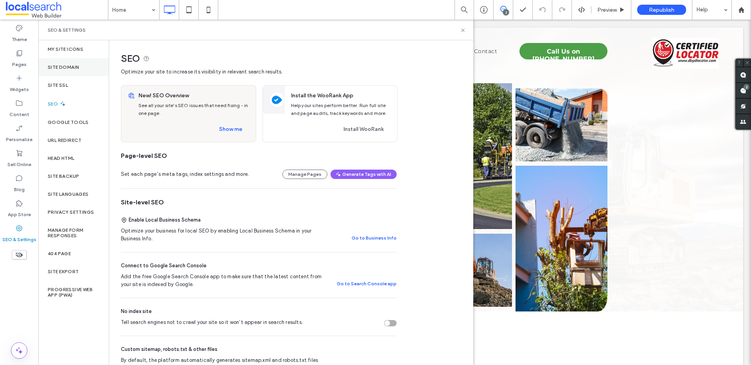
click at [81, 68] on div "Site Domain" at bounding box center [73, 67] width 70 height 18
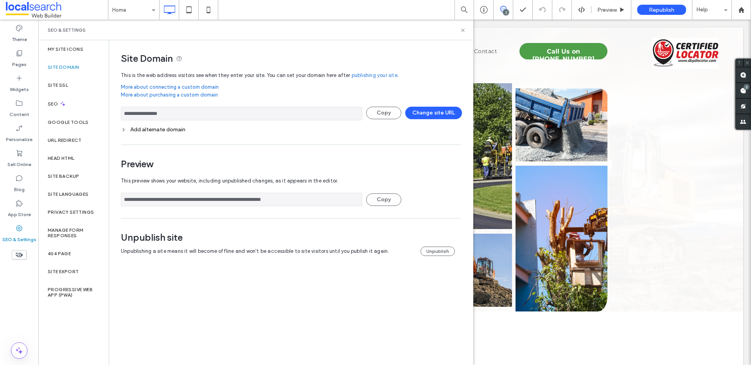
click at [176, 114] on input "**********" at bounding box center [241, 114] width 241 height 14
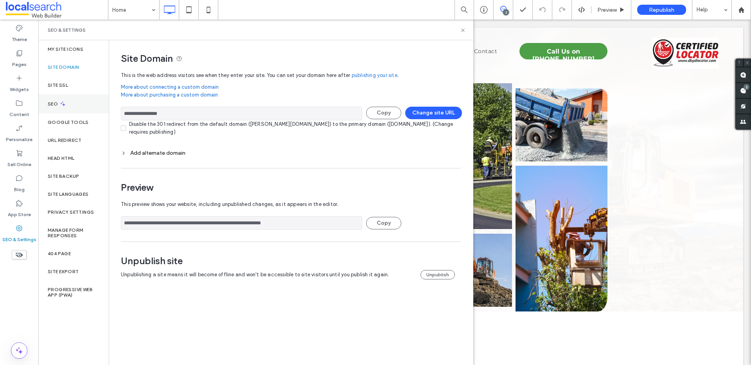
click at [83, 98] on div "SEO" at bounding box center [73, 103] width 70 height 19
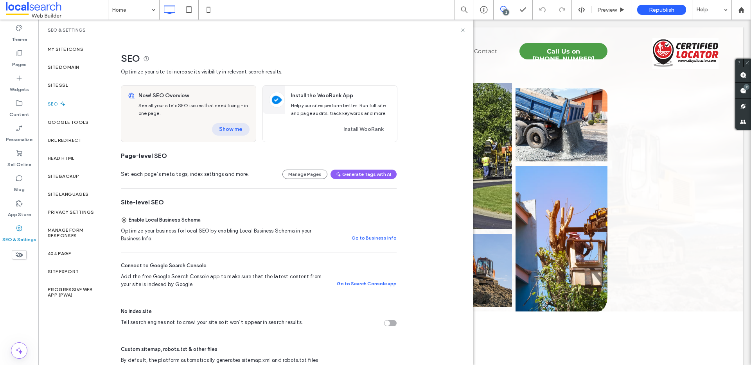
click at [225, 128] on button "Show me" at bounding box center [231, 129] width 38 height 13
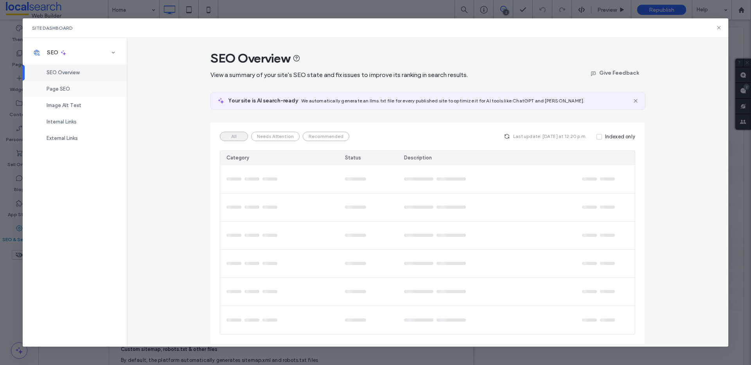
click at [79, 87] on div "Page SEO" at bounding box center [75, 89] width 104 height 16
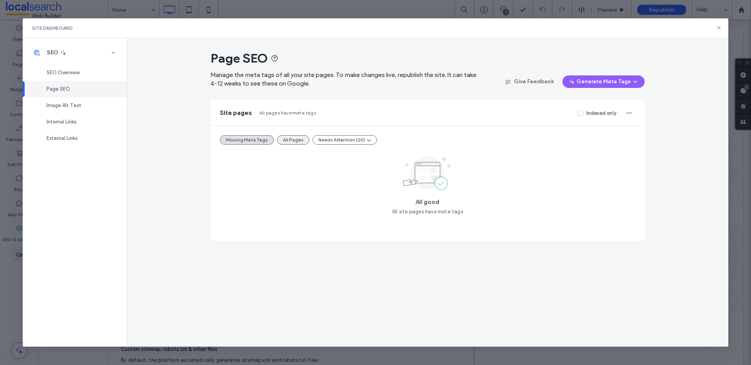
click at [294, 140] on button "All Pages" at bounding box center [293, 139] width 32 height 9
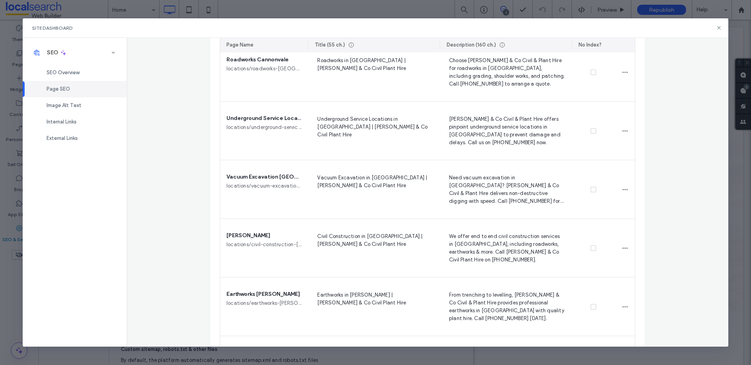
scroll to position [1884, 0]
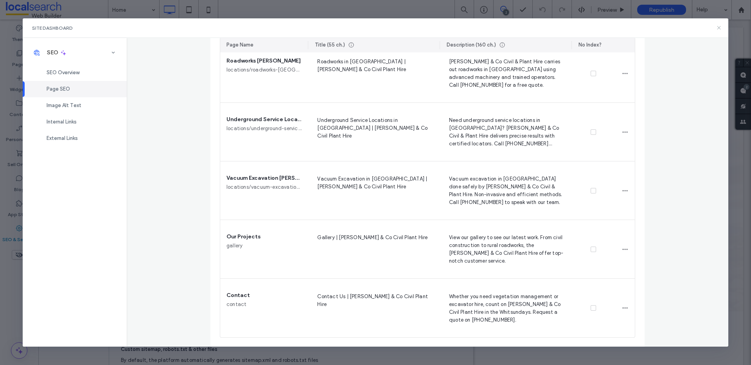
click at [717, 25] on icon at bounding box center [718, 28] width 6 height 6
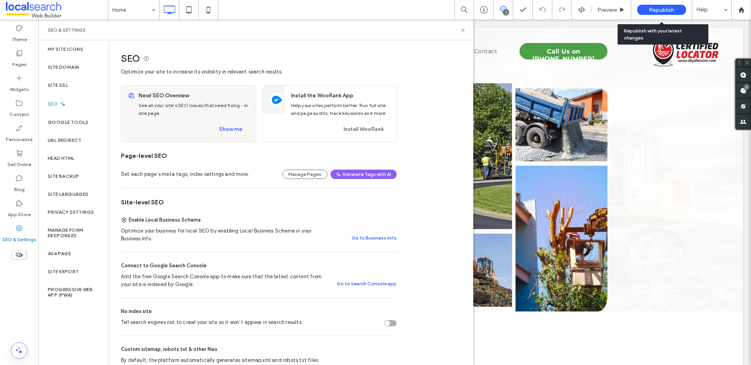
click at [667, 10] on span "Republish" at bounding box center [661, 10] width 25 height 7
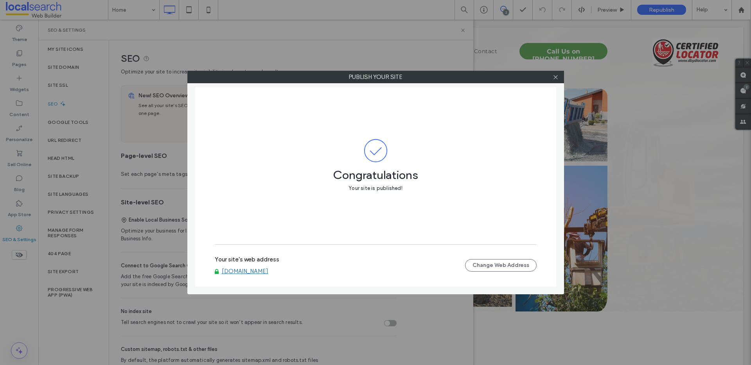
click at [262, 276] on div "Your site's web address www.coppandco.com Change Web Address" at bounding box center [376, 265] width 322 height 25
click at [261, 271] on link "[DOMAIN_NAME]" at bounding box center [245, 271] width 47 height 7
drag, startPoint x: 556, startPoint y: 76, endPoint x: 527, endPoint y: 80, distance: 29.2
click at [556, 77] on icon at bounding box center [555, 77] width 6 height 6
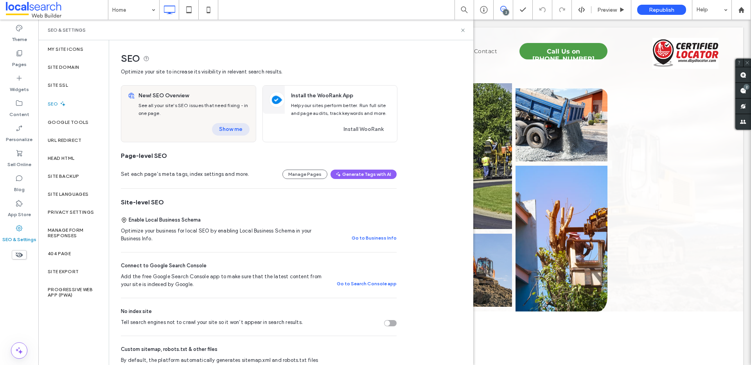
click at [231, 125] on button "Show me" at bounding box center [231, 129] width 38 height 13
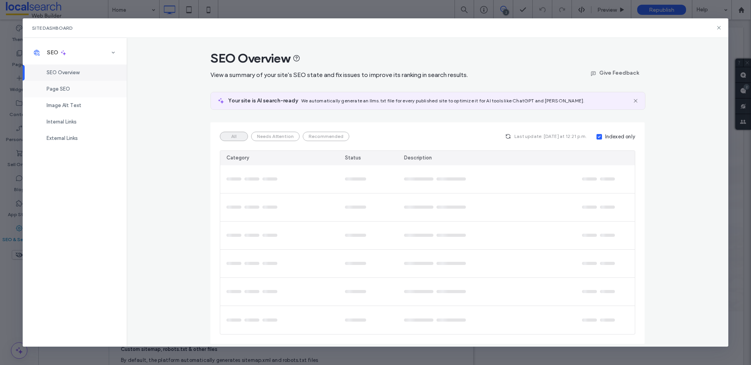
click at [82, 93] on div "Page SEO" at bounding box center [75, 89] width 104 height 16
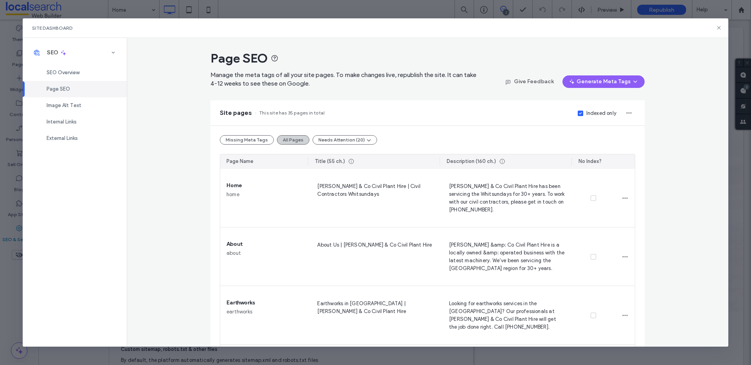
click at [292, 142] on button "All Pages" at bounding box center [293, 139] width 32 height 9
click at [582, 114] on label "Indexed only" at bounding box center [596, 113] width 39 height 8
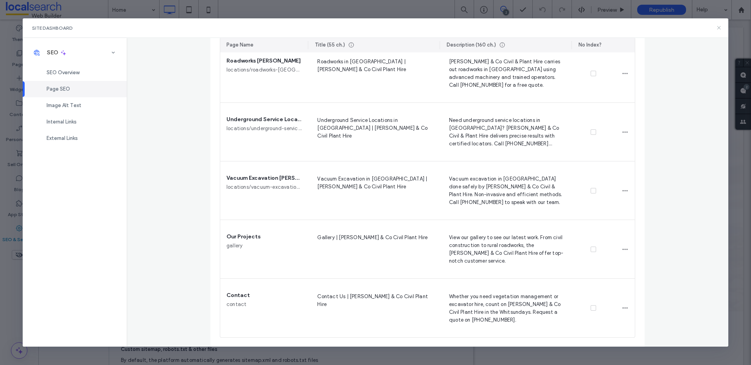
drag, startPoint x: 719, startPoint y: 27, endPoint x: 512, endPoint y: 21, distance: 206.9
click at [719, 27] on icon at bounding box center [718, 28] width 6 height 6
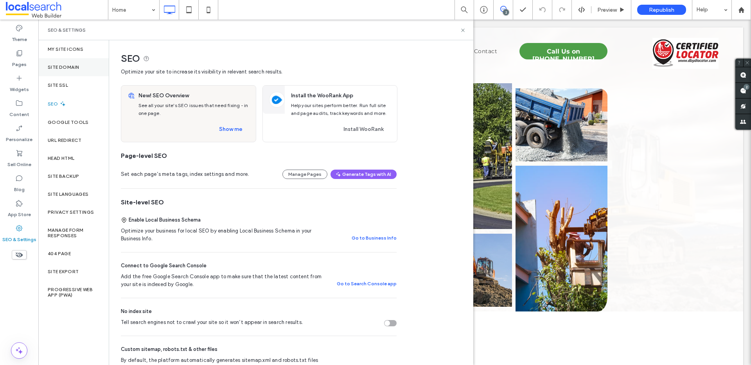
click at [77, 68] on label "Site Domain" at bounding box center [63, 67] width 31 height 5
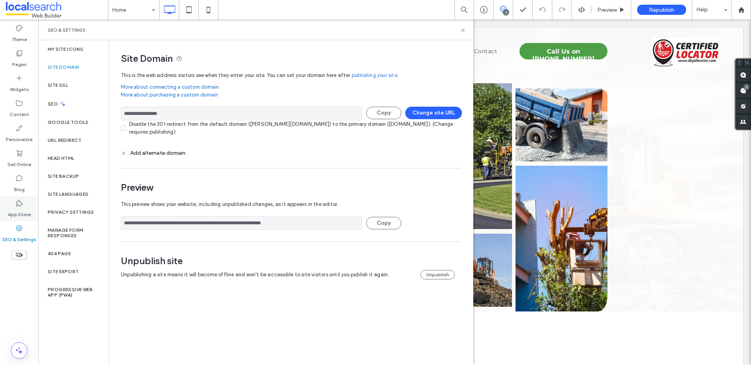
click at [28, 208] on label "App Store" at bounding box center [19, 212] width 23 height 11
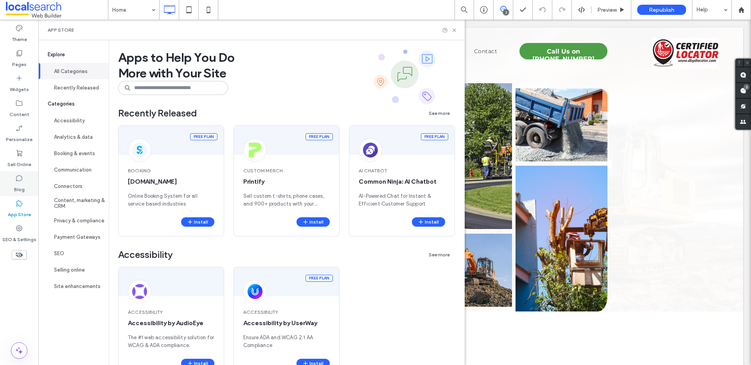
click at [25, 191] on div "Blog" at bounding box center [19, 183] width 38 height 25
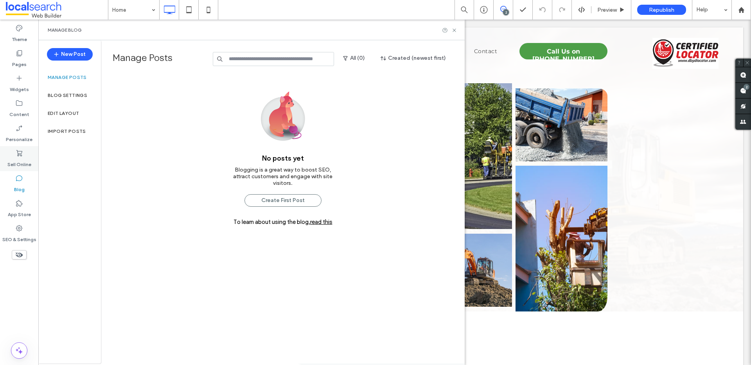
click at [18, 157] on icon at bounding box center [19, 153] width 8 height 8
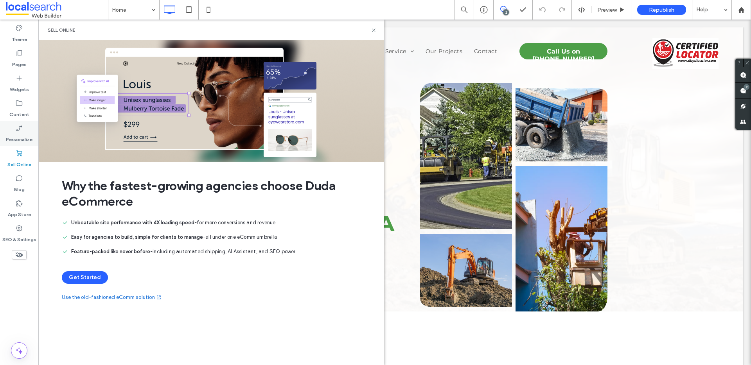
click at [23, 134] on label "Personalize" at bounding box center [19, 137] width 27 height 11
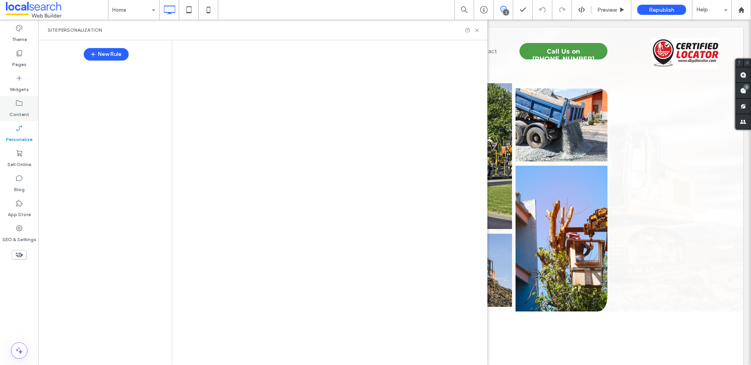
click at [25, 112] on label "Content" at bounding box center [19, 112] width 20 height 11
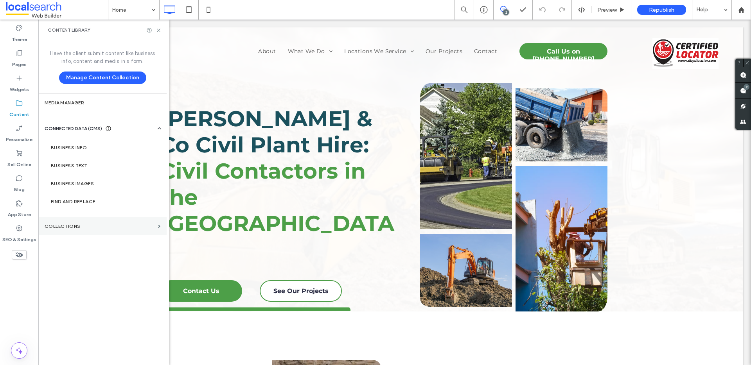
click at [70, 224] on label "Collections" at bounding box center [100, 226] width 110 height 5
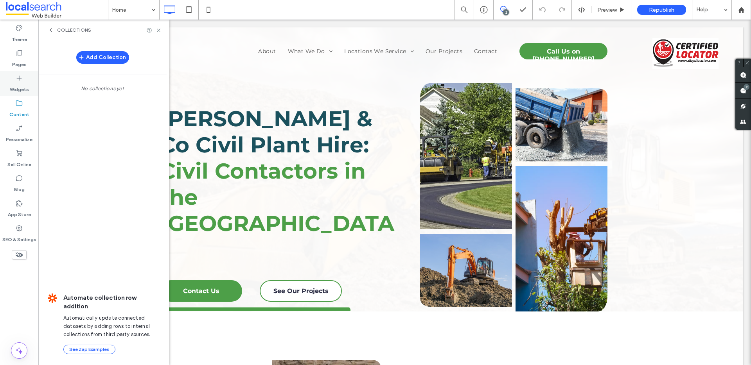
click at [20, 85] on label "Widgets" at bounding box center [19, 87] width 19 height 11
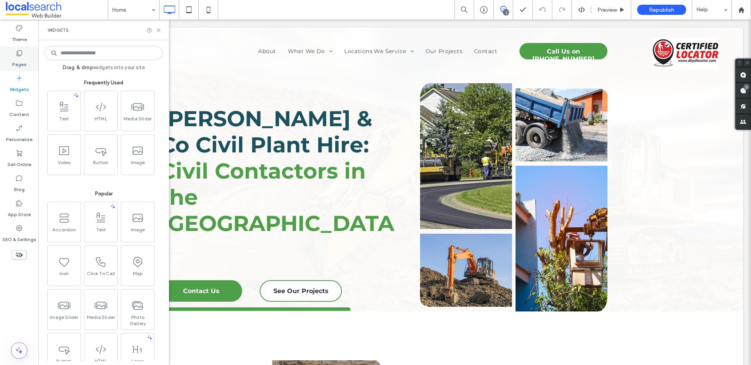
click at [22, 63] on label "Pages" at bounding box center [19, 62] width 14 height 11
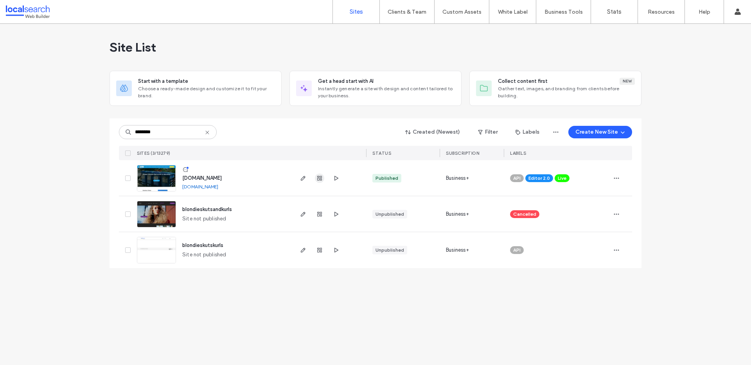
type input "********"
click at [316, 180] on icon "button" at bounding box center [319, 178] width 6 height 6
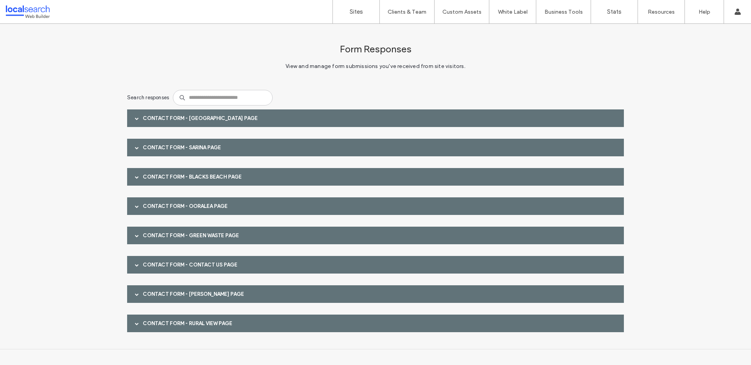
click at [199, 126] on div "Contact Form - Walkerston page" at bounding box center [375, 118] width 496 height 18
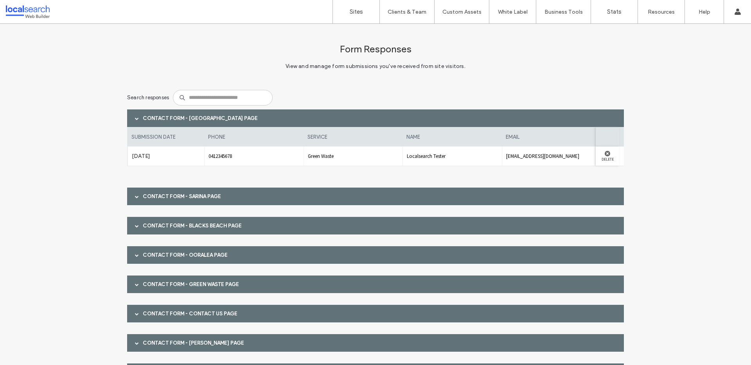
click at [158, 200] on div "Contact Form - Sarina page" at bounding box center [375, 197] width 496 height 18
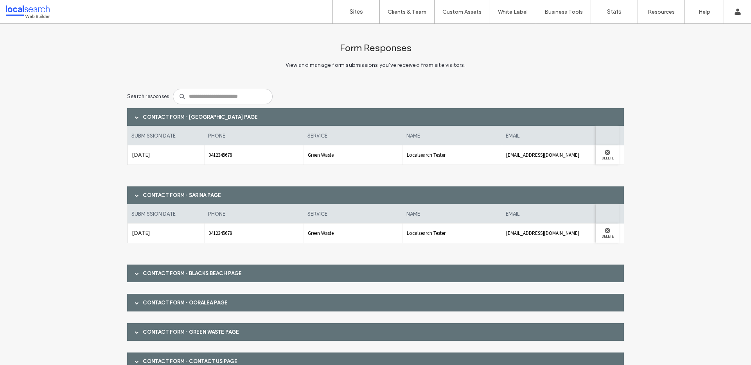
scroll to position [2, 0]
click at [194, 265] on div "Contact Form - Blacks Beach page" at bounding box center [375, 273] width 496 height 18
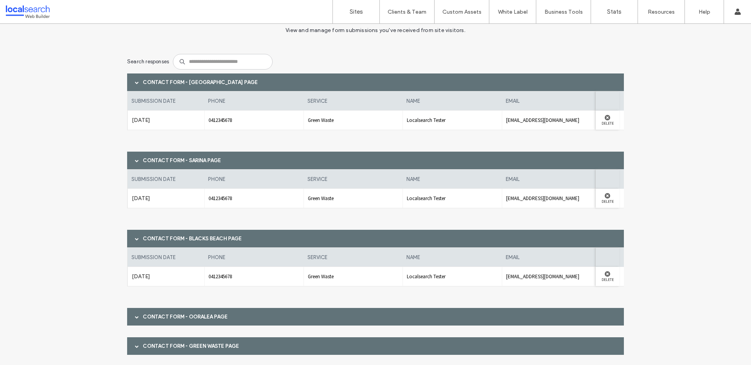
scroll to position [75, 0]
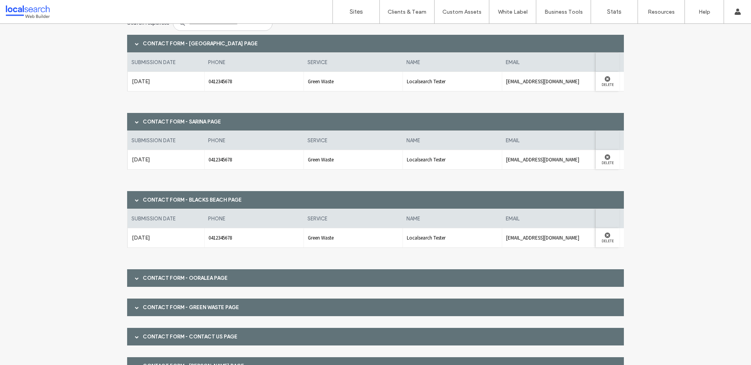
click at [190, 275] on div "Contact Form - Ooralea page" at bounding box center [375, 278] width 496 height 18
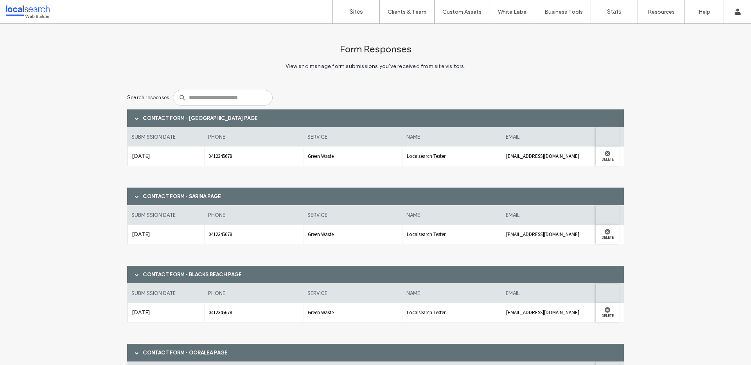
scroll to position [190, 0]
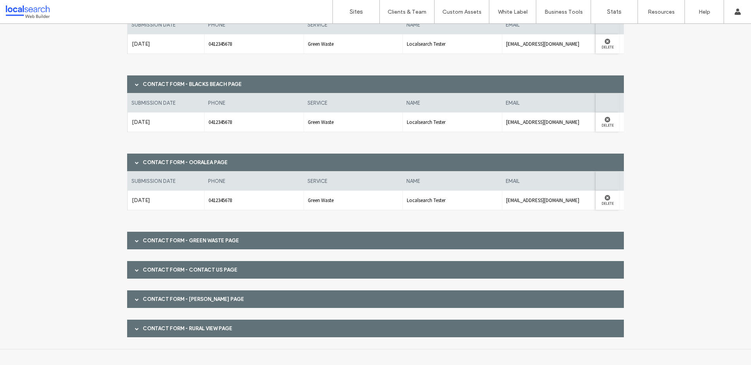
click at [195, 233] on div "Contact Form - Green Waste page" at bounding box center [375, 241] width 496 height 18
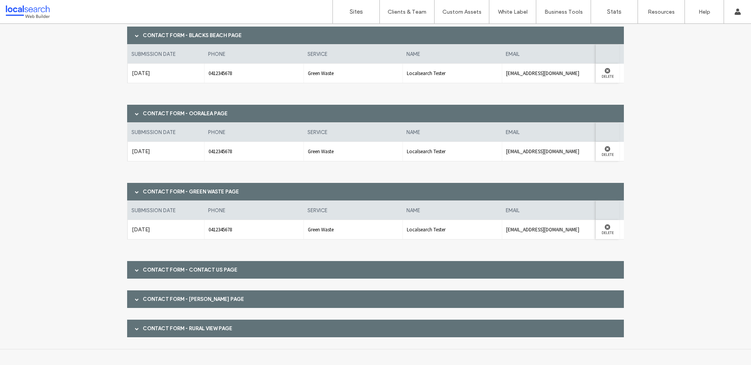
click at [208, 262] on div "Contact Form - Contact Us page" at bounding box center [375, 270] width 496 height 18
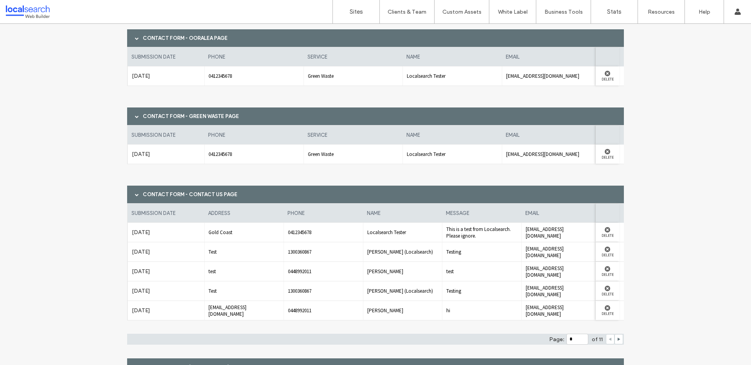
scroll to position [383, 0]
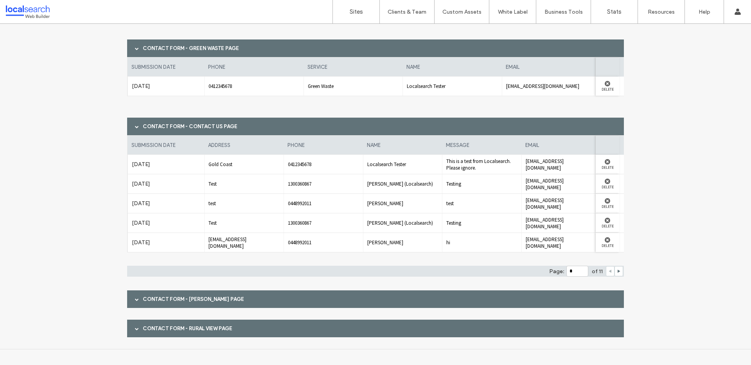
click at [214, 295] on div "Contact Form - [PERSON_NAME] page" at bounding box center [375, 299] width 496 height 18
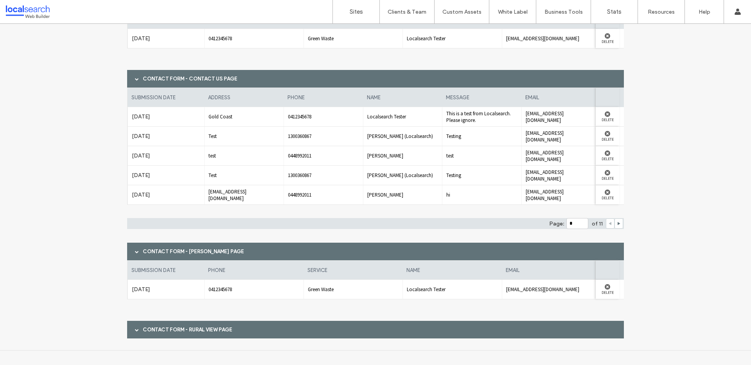
scroll to position [432, 0]
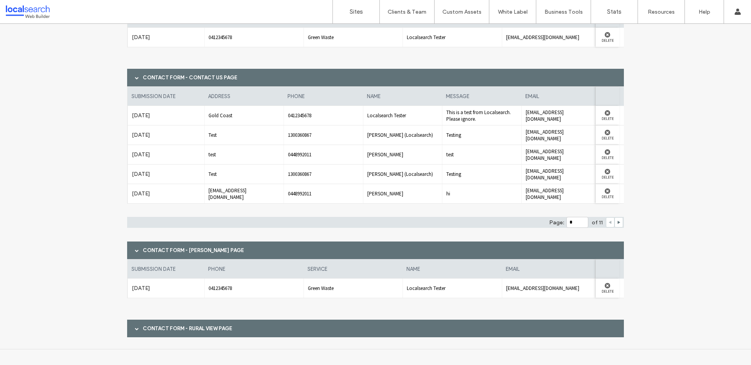
click at [226, 335] on div "Contact Form - Rural View page" at bounding box center [375, 329] width 496 height 18
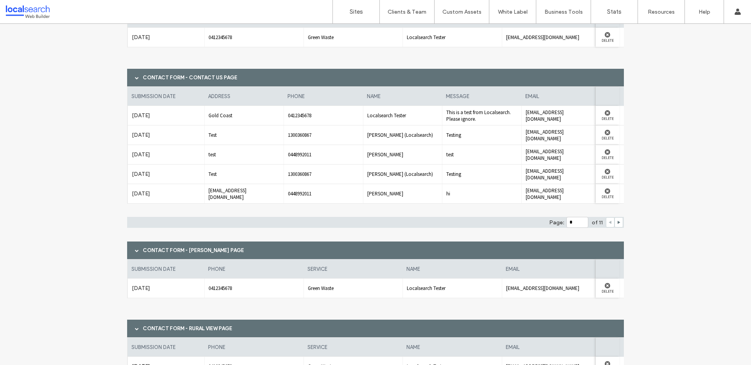
click at [250, 212] on div "submission date address phone name message email Aug 13th 2025 Gold Coast 04123…" at bounding box center [375, 157] width 496 height 142
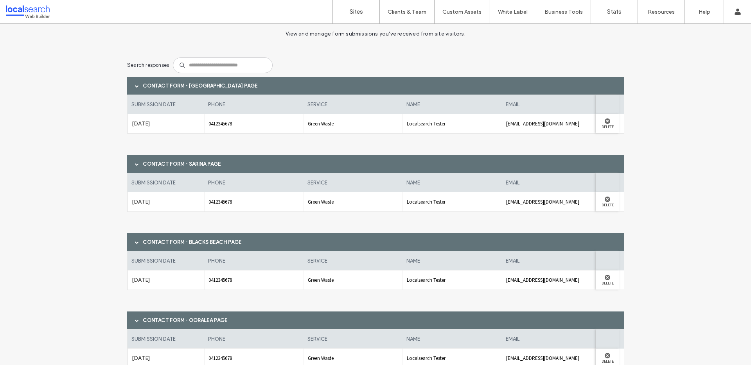
scroll to position [0, 0]
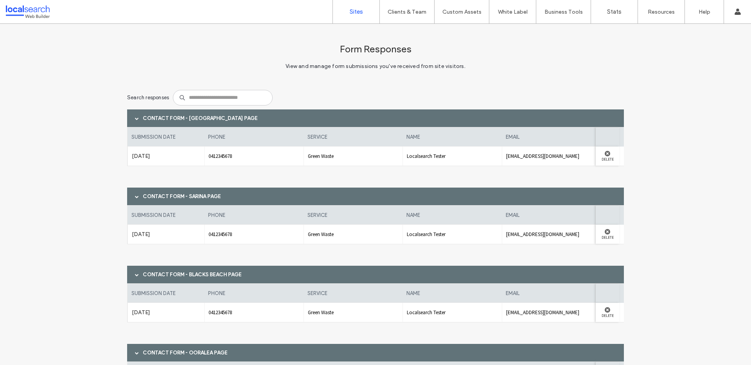
click at [346, 9] on link "Sites" at bounding box center [356, 11] width 47 height 23
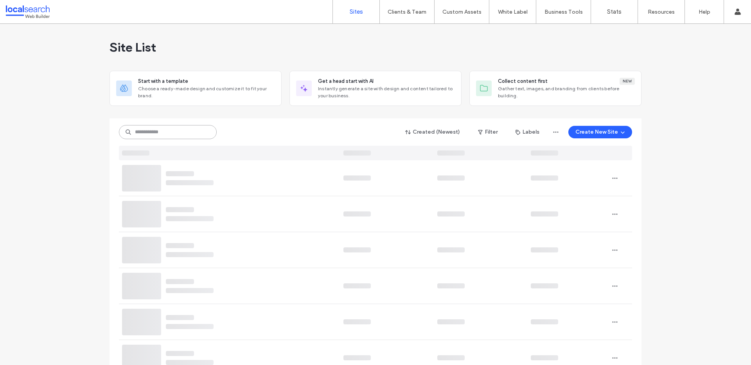
click at [170, 138] on input at bounding box center [168, 132] width 98 height 14
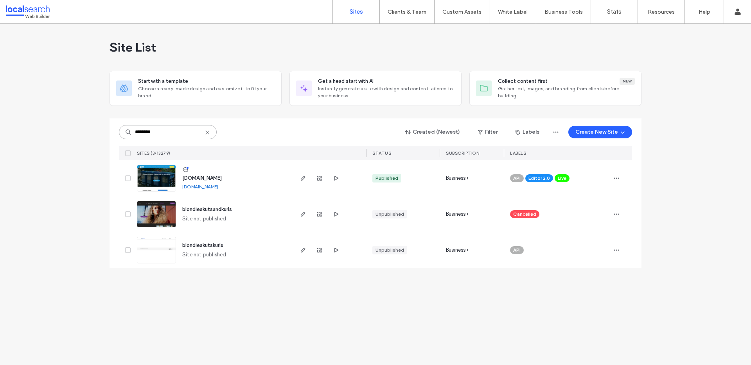
type input "********"
click at [151, 180] on img at bounding box center [156, 191] width 38 height 53
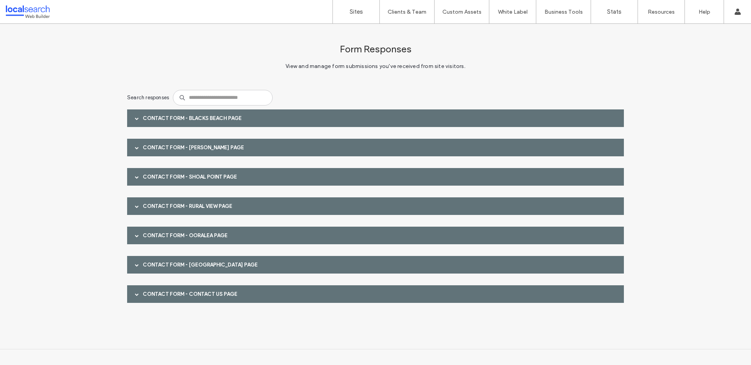
click at [285, 119] on div "Contact Form - Blacks Beach page" at bounding box center [375, 118] width 496 height 18
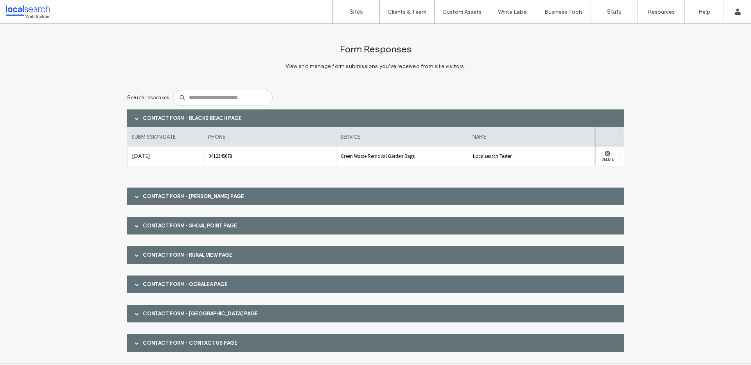
click at [168, 197] on div "Contact Form - [PERSON_NAME] page" at bounding box center [375, 197] width 496 height 18
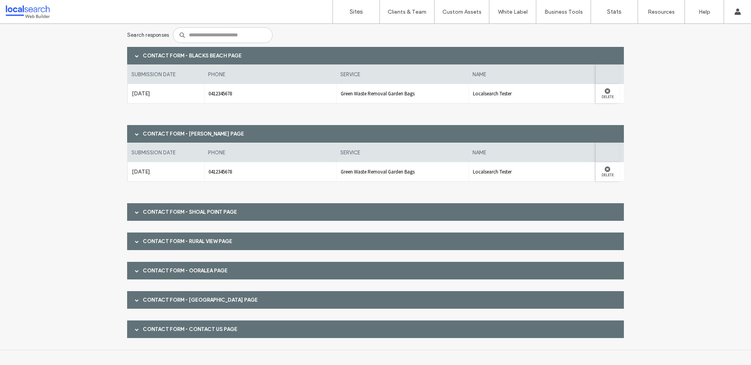
click at [174, 219] on div "Contact Form - Shoal Point page" at bounding box center [375, 212] width 496 height 18
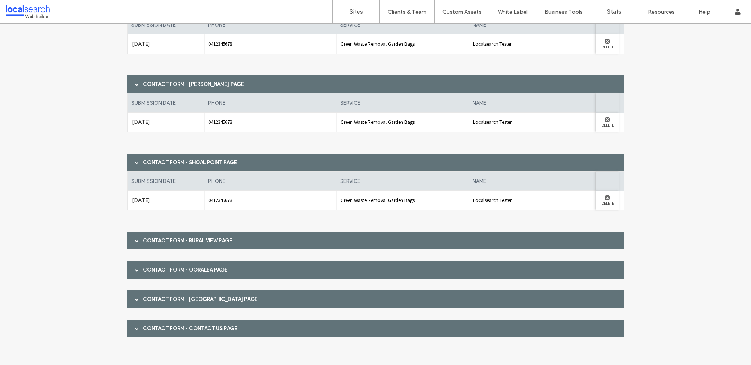
click at [179, 240] on div "Contact Form - Rural View page" at bounding box center [375, 241] width 496 height 18
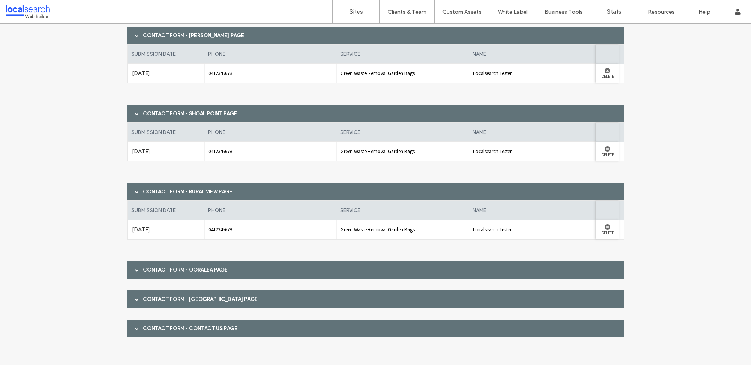
click at [165, 269] on div "Contact Form - Ooralea page" at bounding box center [375, 270] width 496 height 18
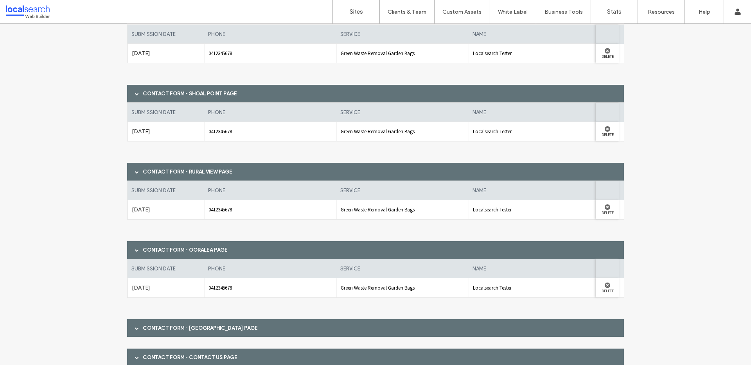
scroll to position [210, 0]
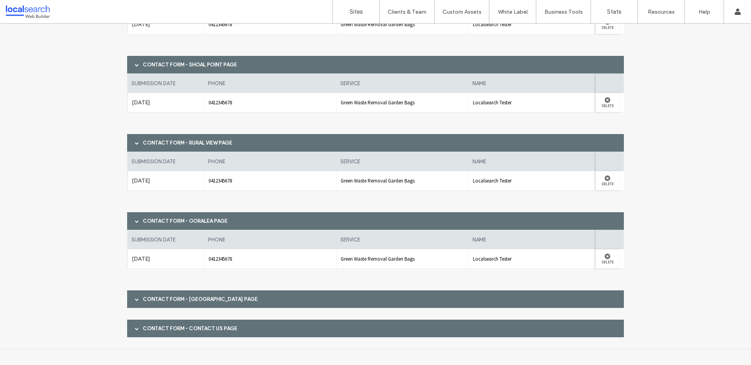
click at [167, 296] on div "Contact Form - [GEOGRAPHIC_DATA] page" at bounding box center [375, 299] width 496 height 18
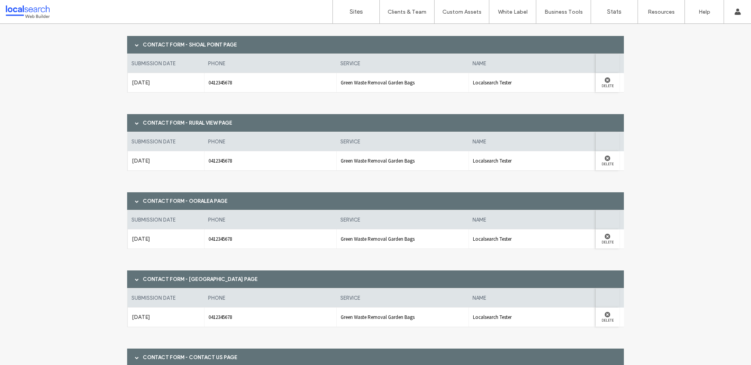
scroll to position [259, 0]
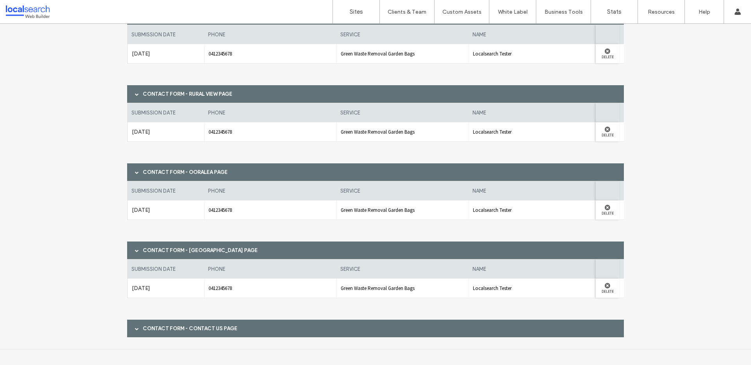
click at [168, 332] on div "Contact Form - Contact Us page" at bounding box center [375, 329] width 496 height 18
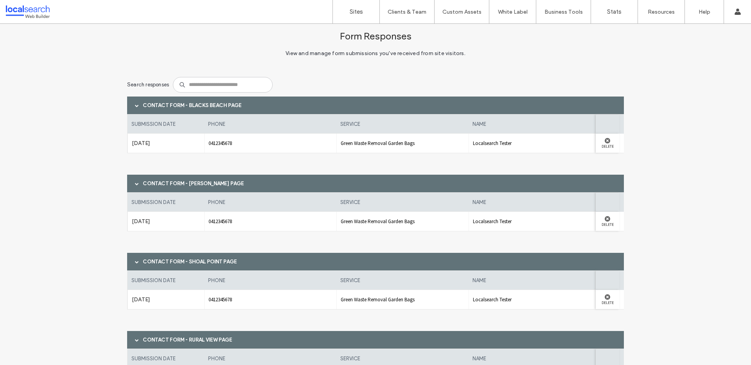
scroll to position [0, 0]
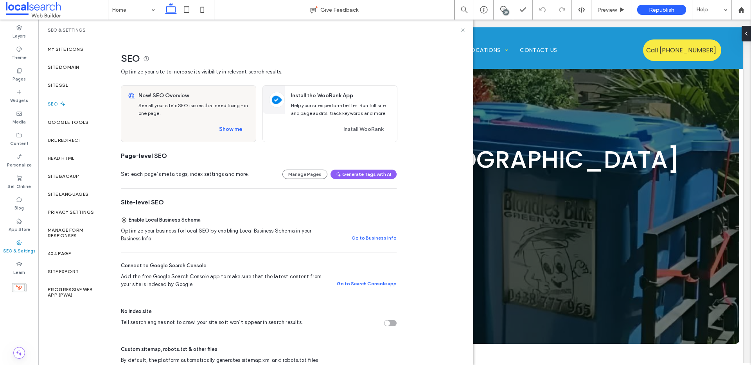
click at [221, 125] on button "Show me" at bounding box center [231, 129] width 38 height 13
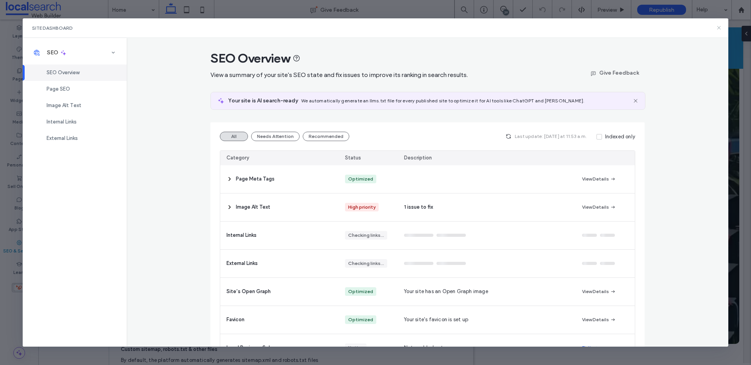
click at [715, 28] on icon at bounding box center [718, 28] width 6 height 6
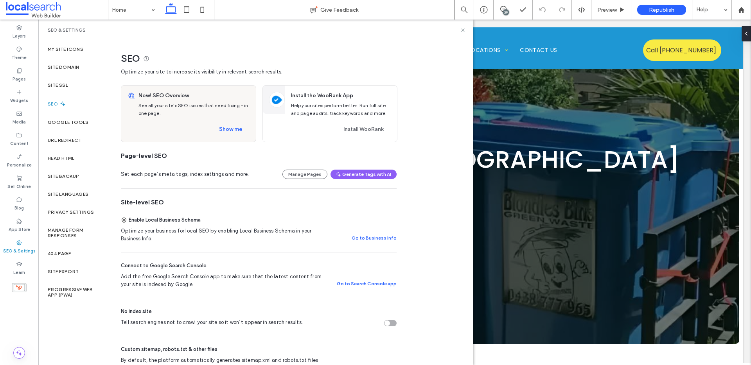
scroll to position [137, 0]
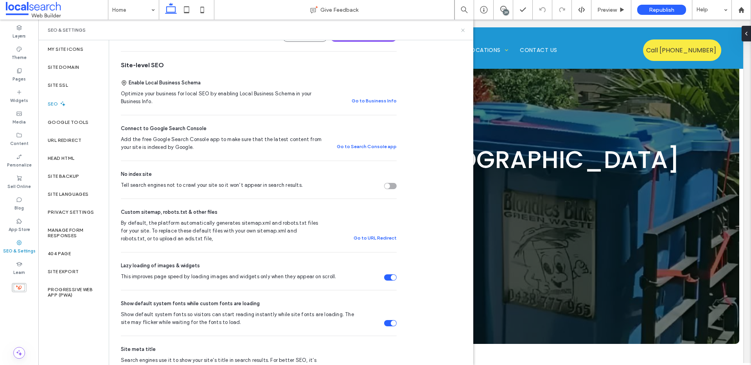
click at [463, 31] on use at bounding box center [462, 30] width 3 height 3
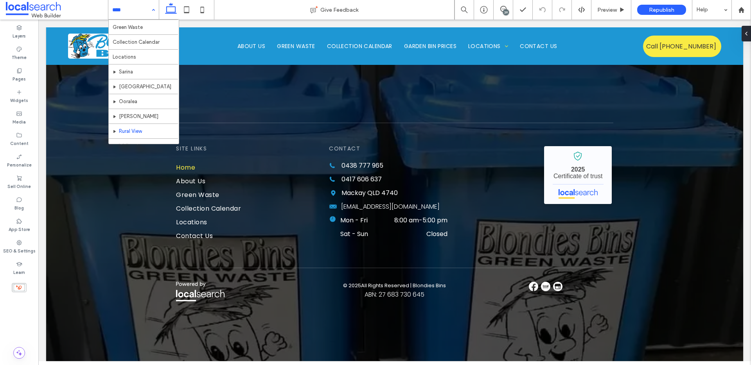
scroll to position [38, 0]
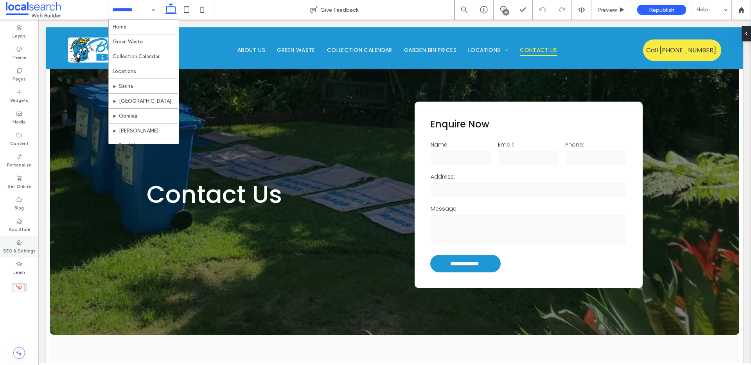
click at [18, 250] on label "SEO & Settings" at bounding box center [19, 250] width 32 height 9
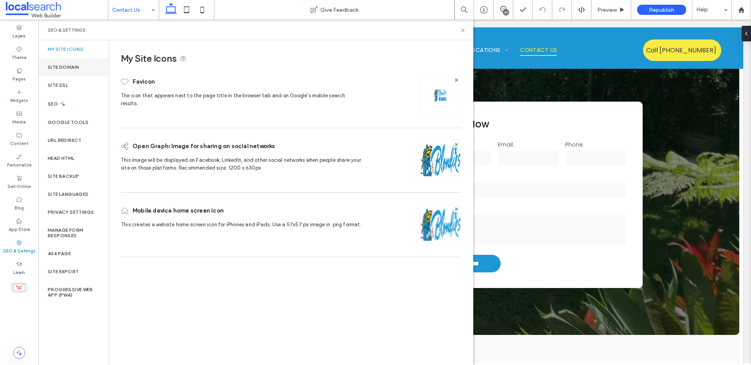
click at [54, 62] on div "Site Domain" at bounding box center [73, 67] width 70 height 18
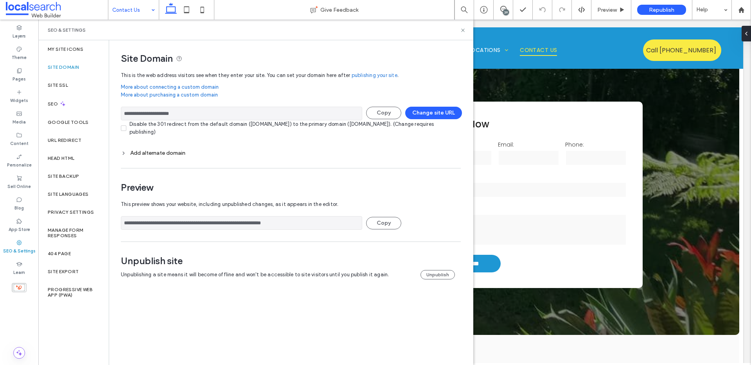
click at [233, 113] on input "**********" at bounding box center [241, 114] width 241 height 14
